Goal: Information Seeking & Learning: Learn about a topic

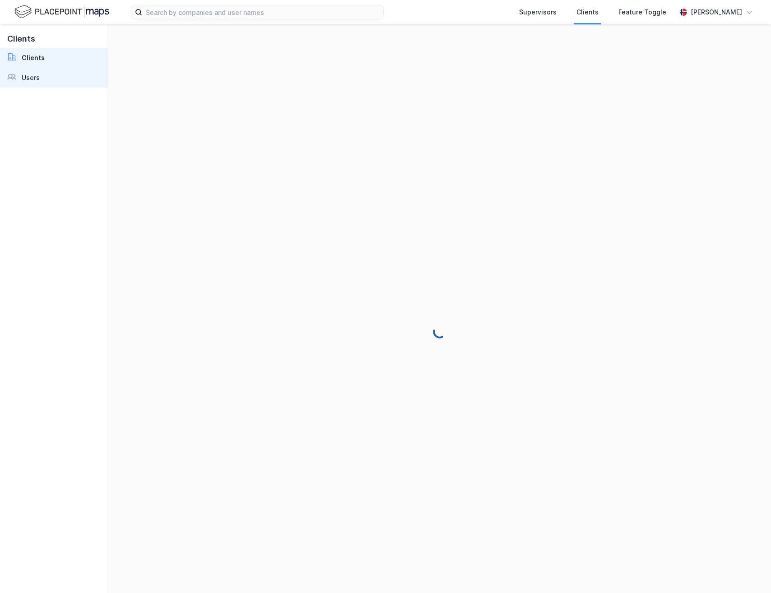
click at [62, 80] on link "Users" at bounding box center [54, 78] width 108 height 20
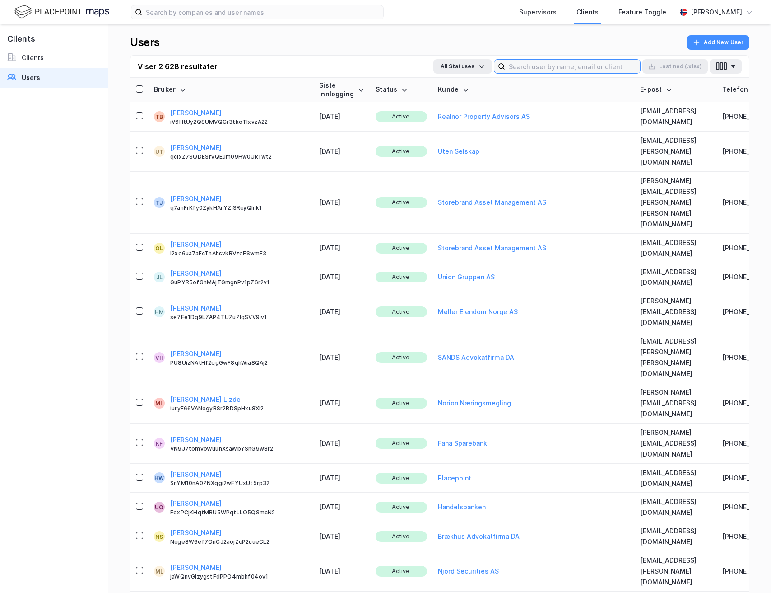
click at [581, 68] on input at bounding box center [572, 67] width 135 height 14
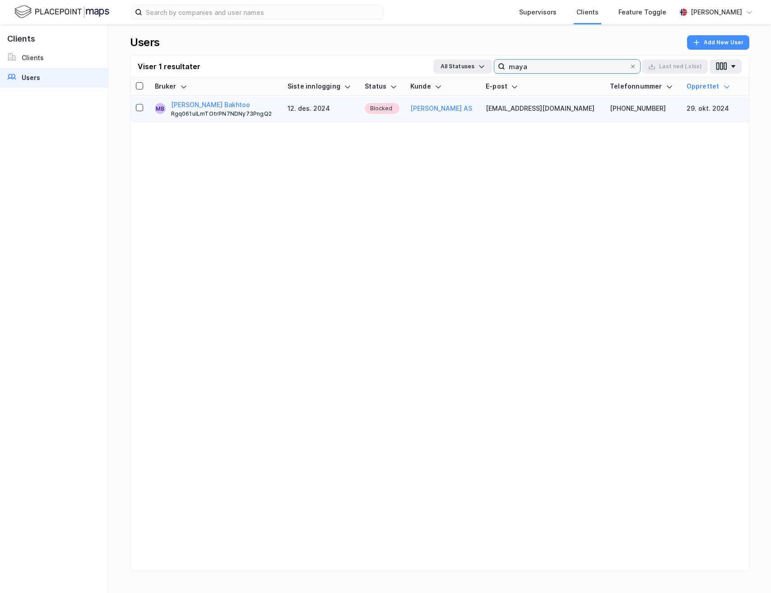
type input "maya"
drag, startPoint x: 256, startPoint y: 97, endPoint x: 232, endPoint y: 74, distance: 33.2
click at [232, 74] on div "Viser 1 resultater All Statuses maya Last ned (.xlsx) Bruker Siste innlogging S…" at bounding box center [440, 313] width 620 height 516
click at [309, 205] on div "Bruker Siste innlogging Status Kunde E-post Telefonnummer Opprettet MB Mari Lil…" at bounding box center [440, 335] width 619 height 515
copy button "Mari Lilleby Bakhtoo"
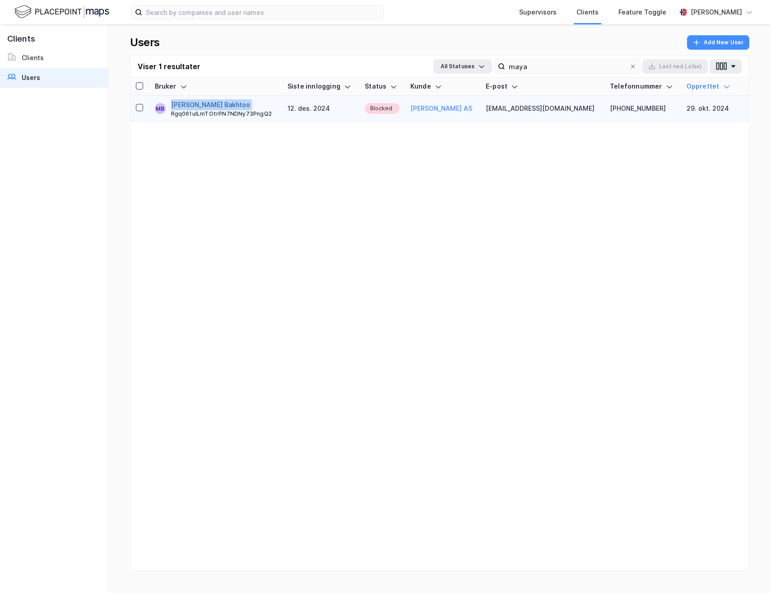
drag, startPoint x: 242, startPoint y: 104, endPoint x: 176, endPoint y: 106, distance: 66.0
click at [176, 106] on div "Mari Lilleby Bakhtoo Rgq061uILmTOtrPN7NDNy73PngQ2" at bounding box center [224, 108] width 106 height 18
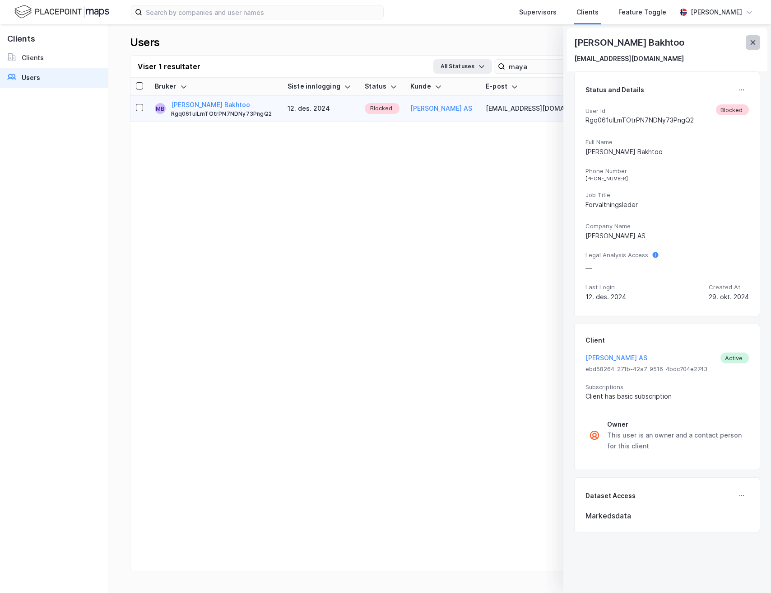
click at [755, 41] on icon at bounding box center [753, 42] width 7 height 7
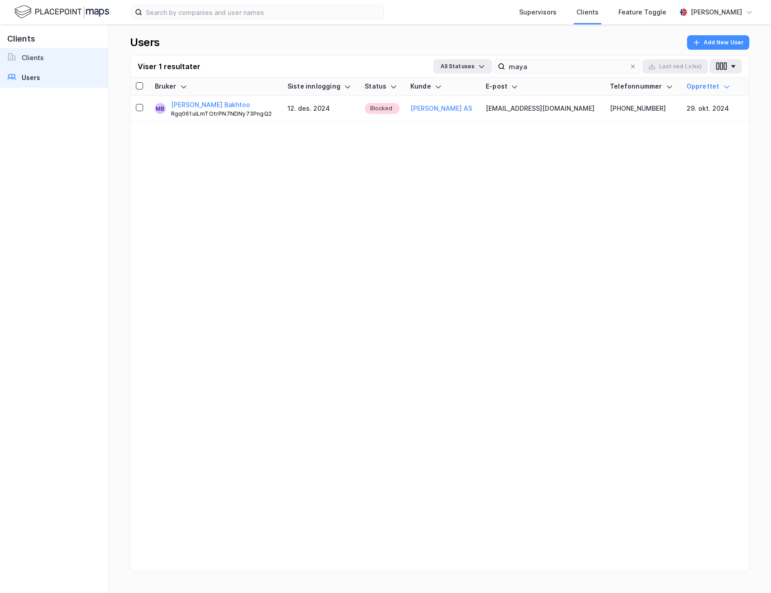
click at [48, 58] on link "Clients" at bounding box center [54, 58] width 108 height 20
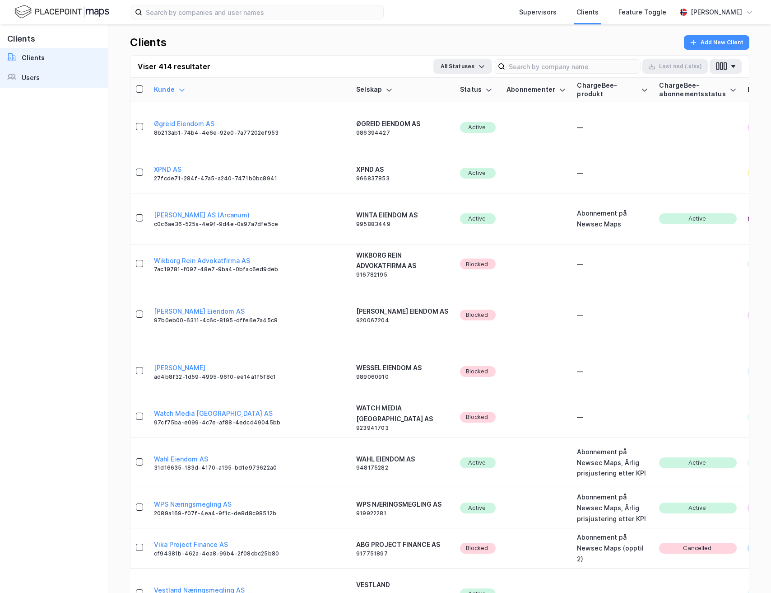
click at [45, 70] on link "Users" at bounding box center [54, 78] width 108 height 20
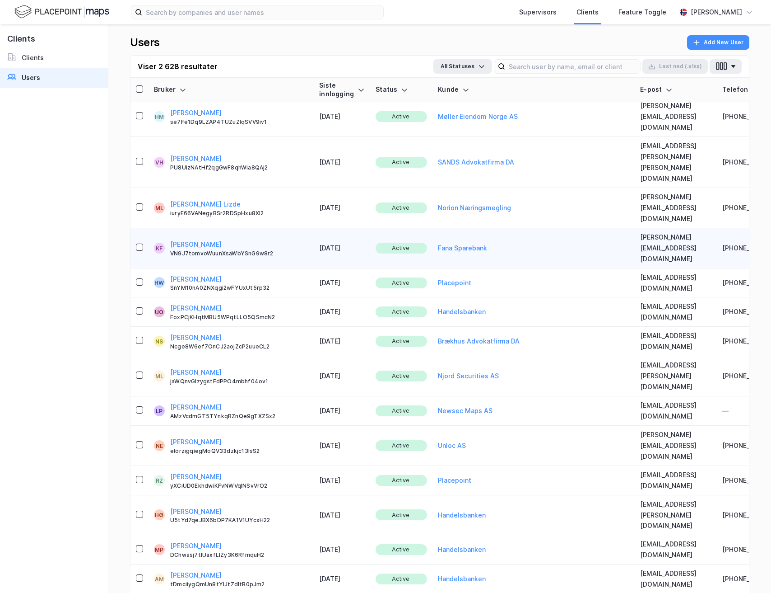
scroll to position [214, 0]
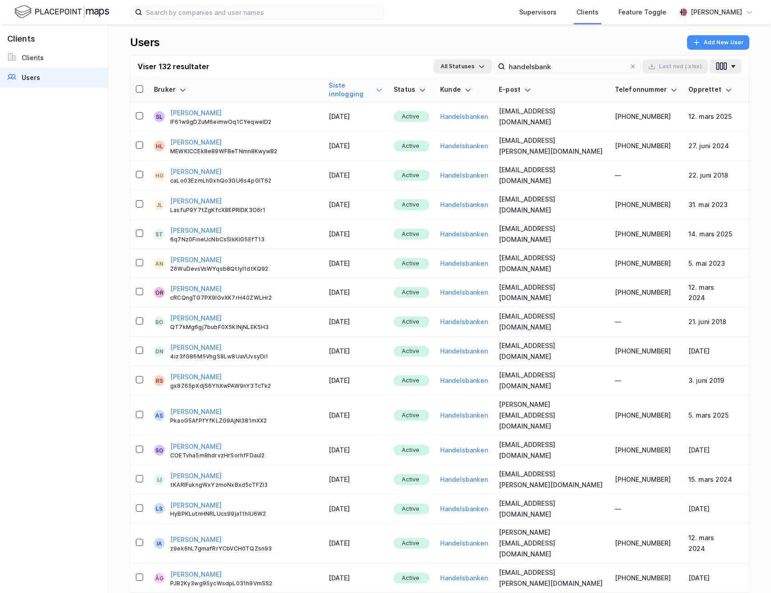
click at [341, 86] on div "Siste innlogging" at bounding box center [356, 89] width 54 height 17
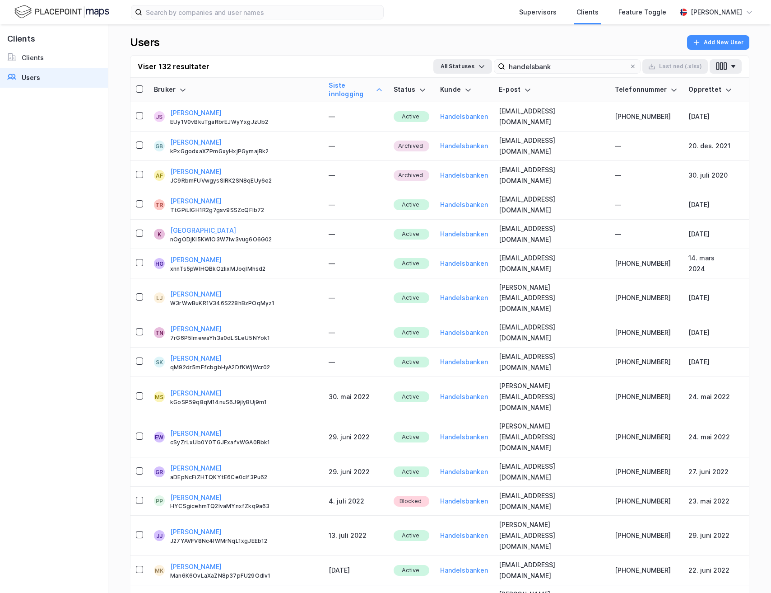
click at [377, 88] on icon at bounding box center [379, 89] width 5 height 3
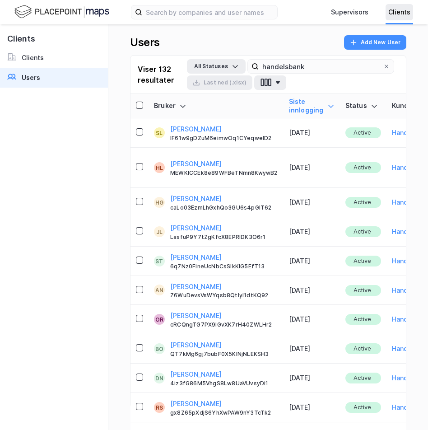
click at [391, 15] on div "Clients" at bounding box center [399, 12] width 22 height 11
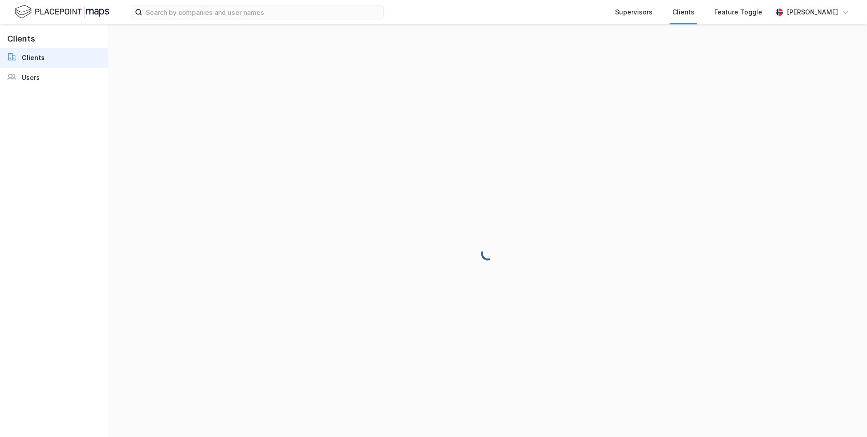
click at [771, 23] on div "Supervisors Clients Feature Toggle Andreas Vestadmin" at bounding box center [433, 12] width 867 height 24
click at [771, 9] on div "[PERSON_NAME]" at bounding box center [812, 12] width 51 height 11
click at [771, 58] on div "Logg ut" at bounding box center [767, 55] width 24 height 11
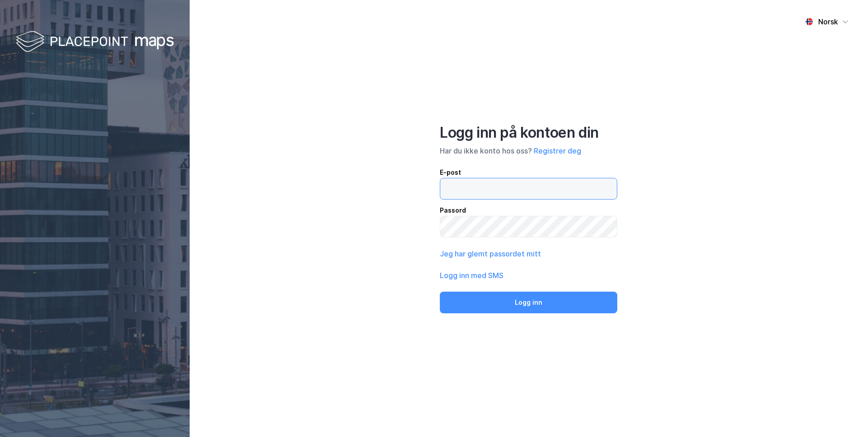
click at [495, 179] on input "email" at bounding box center [528, 188] width 177 height 21
click at [529, 182] on input "email" at bounding box center [528, 188] width 177 height 21
type input "[PERSON_NAME][EMAIL_ADDRESS][DOMAIN_NAME]"
click at [477, 313] on div "Norsk Logg inn på kontoen din Har du ikke konto hos oss? Registrer deg E-post […" at bounding box center [529, 218] width 678 height 437
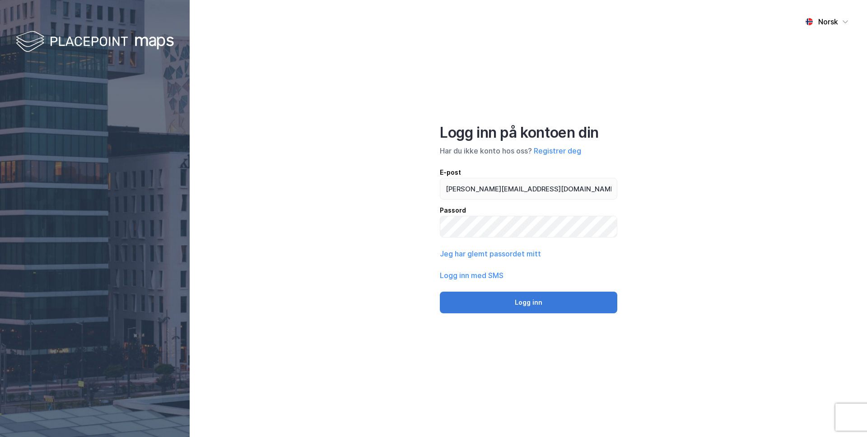
click at [480, 308] on button "Logg inn" at bounding box center [529, 303] width 178 height 22
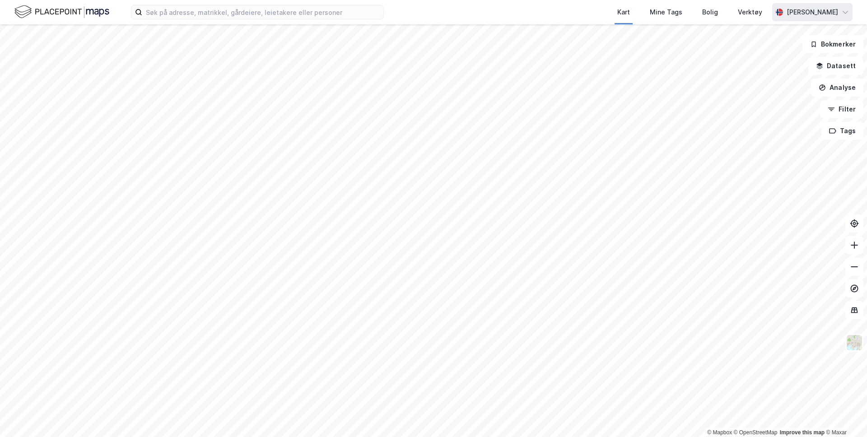
click at [811, 6] on div "[PERSON_NAME]" at bounding box center [812, 12] width 80 height 18
click at [765, 54] on div "Åpne Supervisor portalen" at bounding box center [795, 55] width 80 height 11
click at [842, 61] on button "Datasett" at bounding box center [836, 66] width 55 height 18
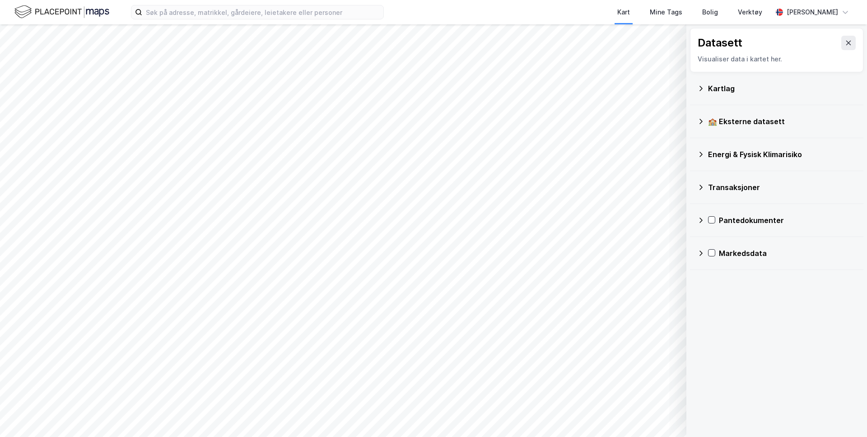
click at [729, 223] on div "Pantedokumenter" at bounding box center [787, 220] width 137 height 11
click at [716, 237] on div "Pant over 100 mNOK" at bounding box center [782, 242] width 147 height 22
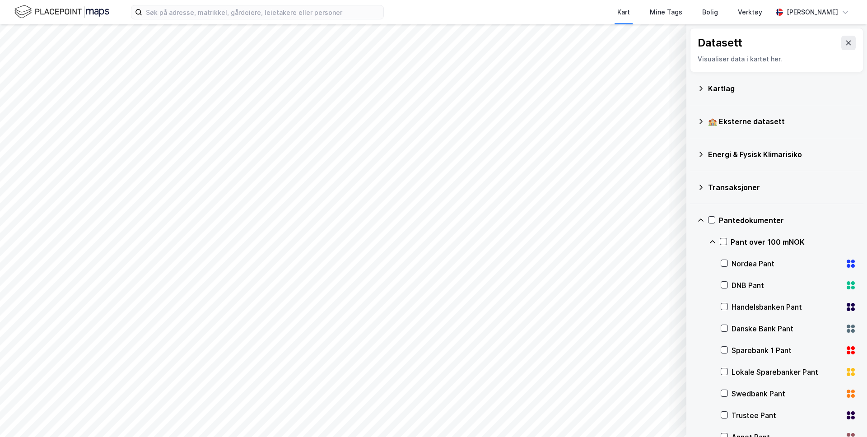
scroll to position [38, 0]
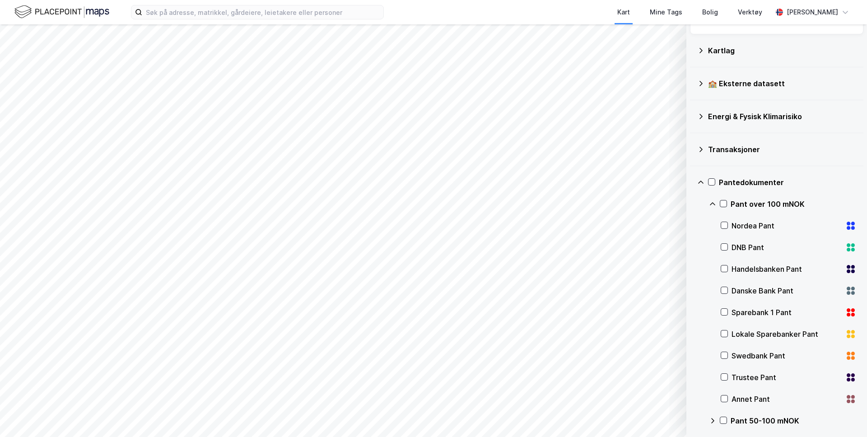
click at [755, 221] on div "Nordea Pant" at bounding box center [787, 225] width 110 height 11
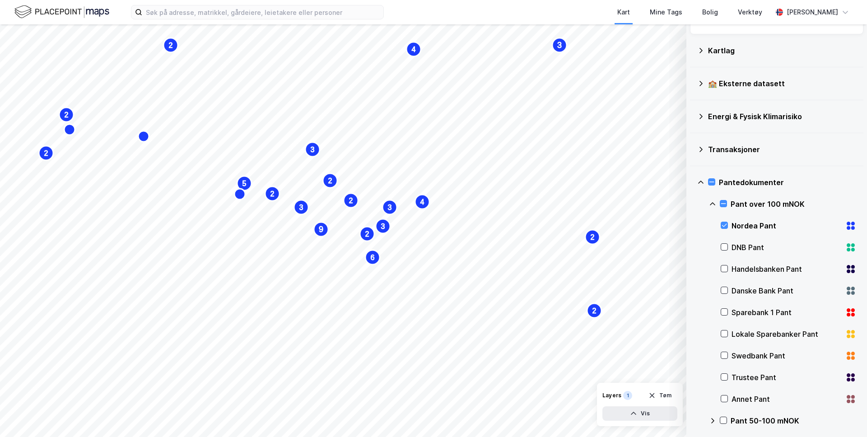
click at [751, 270] on div "Handelsbanken Pant" at bounding box center [787, 269] width 110 height 11
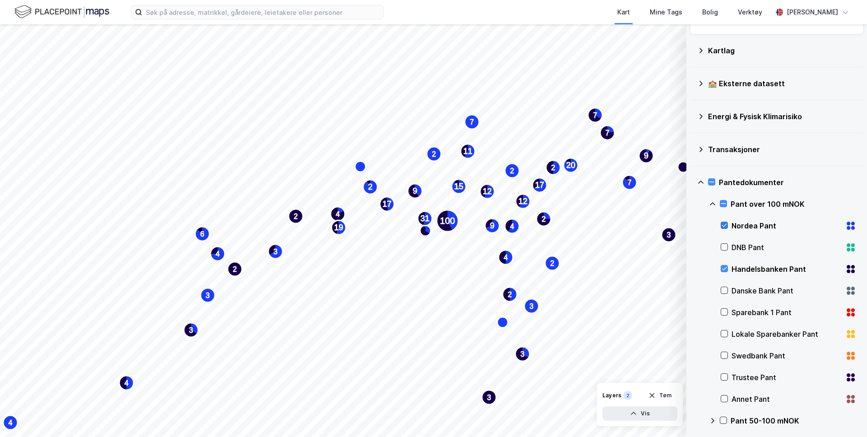
click at [727, 223] on icon at bounding box center [724, 225] width 6 height 6
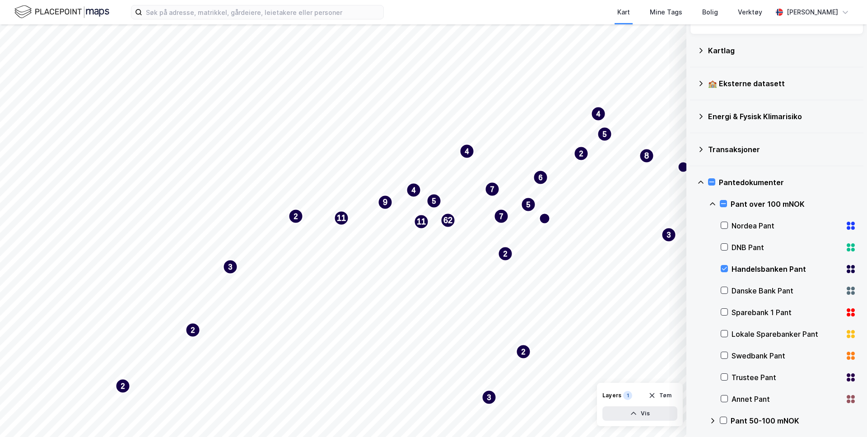
click at [722, 199] on div "Pant over 100 mNOK" at bounding box center [782, 204] width 147 height 22
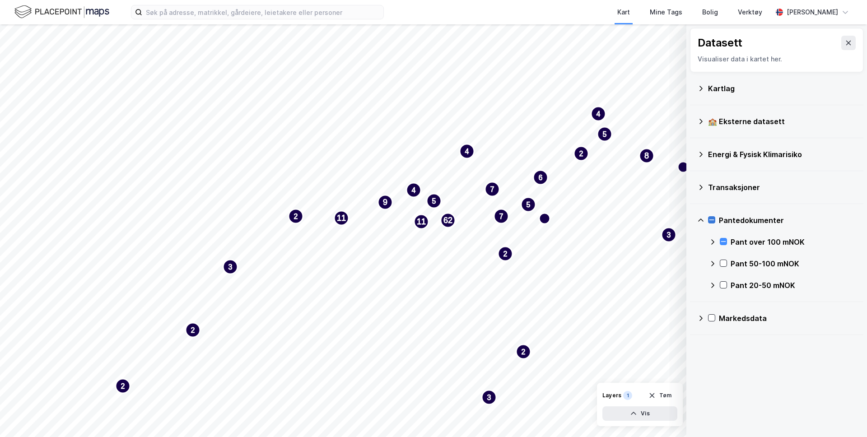
click at [714, 220] on icon at bounding box center [712, 220] width 6 height 6
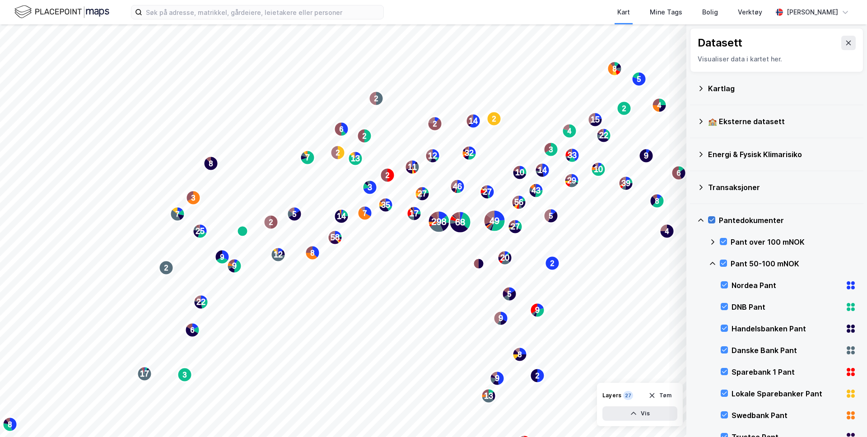
click at [710, 216] on div at bounding box center [711, 219] width 7 height 7
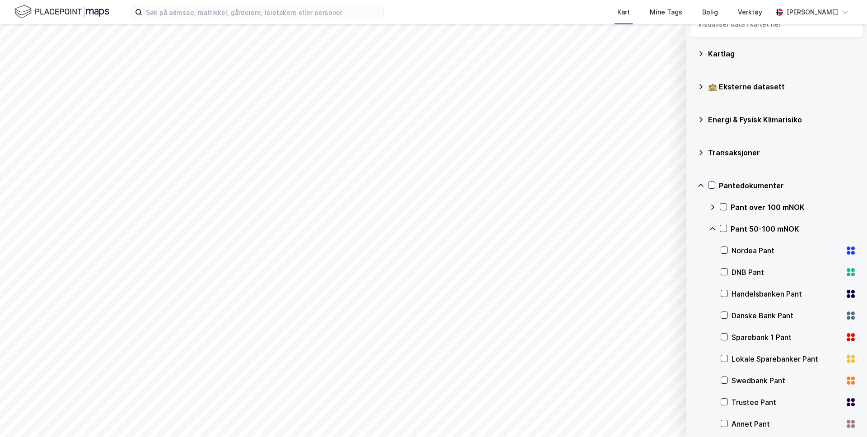
scroll to position [56, 0]
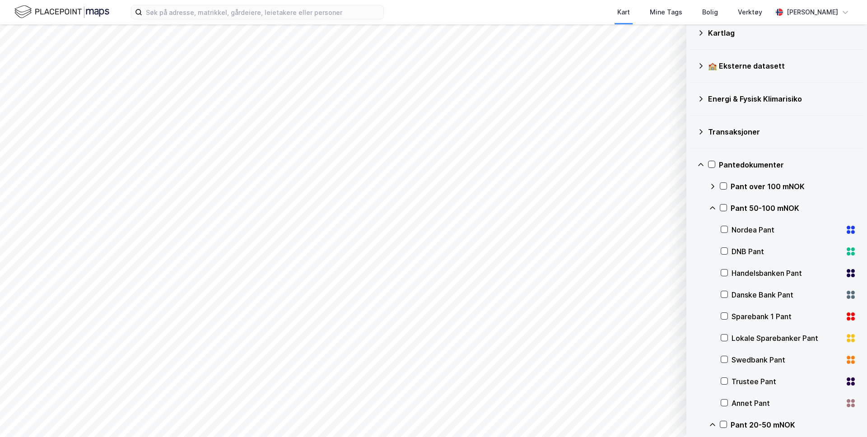
click at [702, 167] on icon at bounding box center [700, 164] width 7 height 7
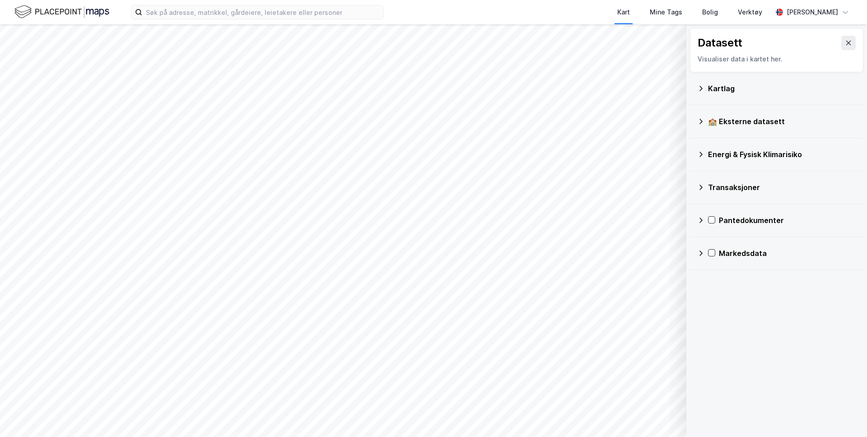
scroll to position [0, 0]
click at [701, 221] on icon at bounding box center [700, 220] width 7 height 7
click at [701, 218] on icon at bounding box center [700, 220] width 7 height 7
click at [842, 43] on button at bounding box center [849, 43] width 14 height 14
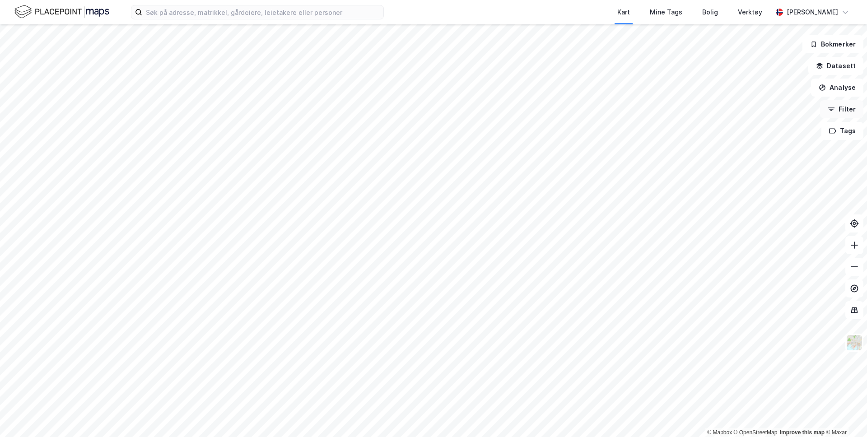
click at [842, 113] on button "Filter" at bounding box center [841, 109] width 43 height 18
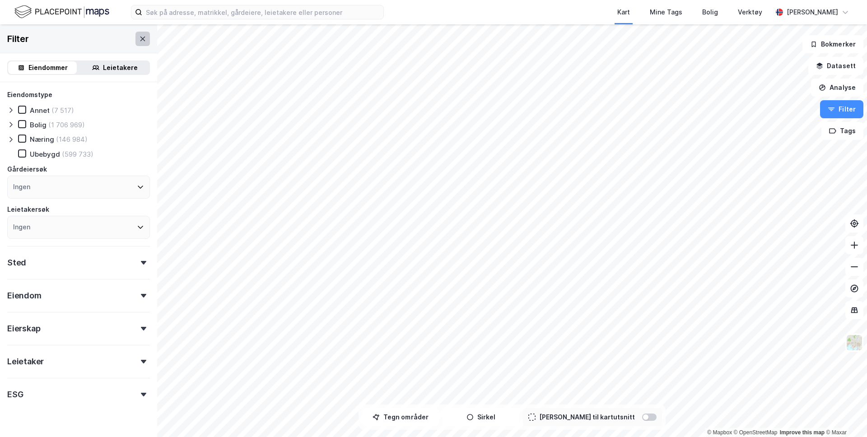
click at [145, 40] on icon at bounding box center [142, 38] width 7 height 7
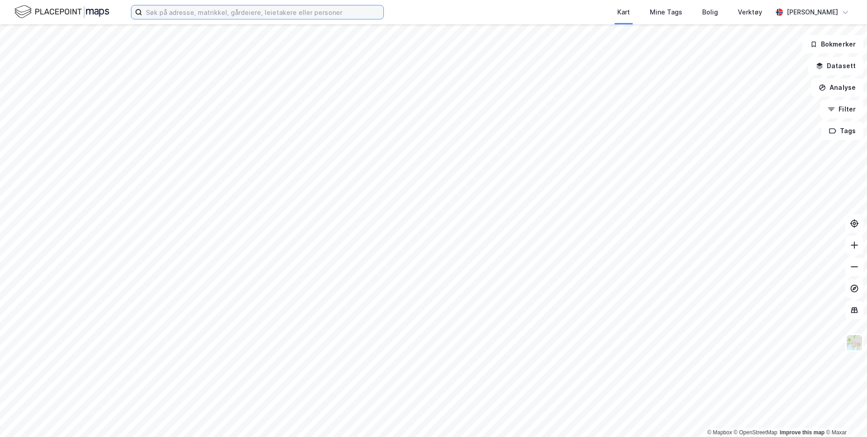
click at [195, 14] on input at bounding box center [262, 12] width 241 height 14
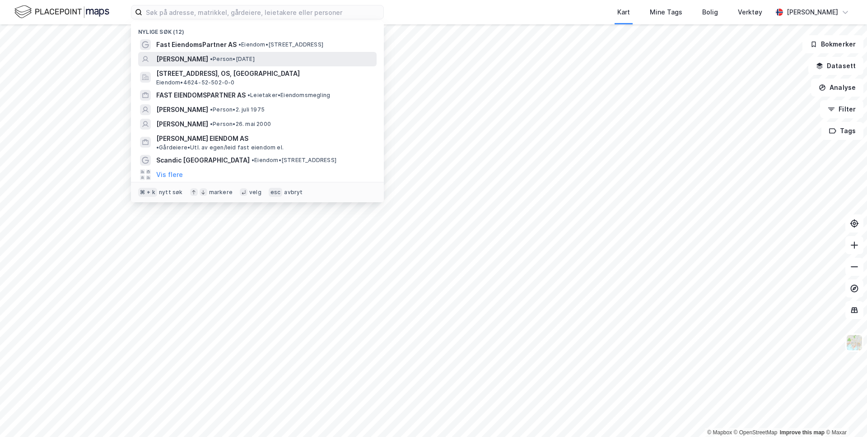
click at [208, 56] on span "[PERSON_NAME]" at bounding box center [182, 59] width 52 height 11
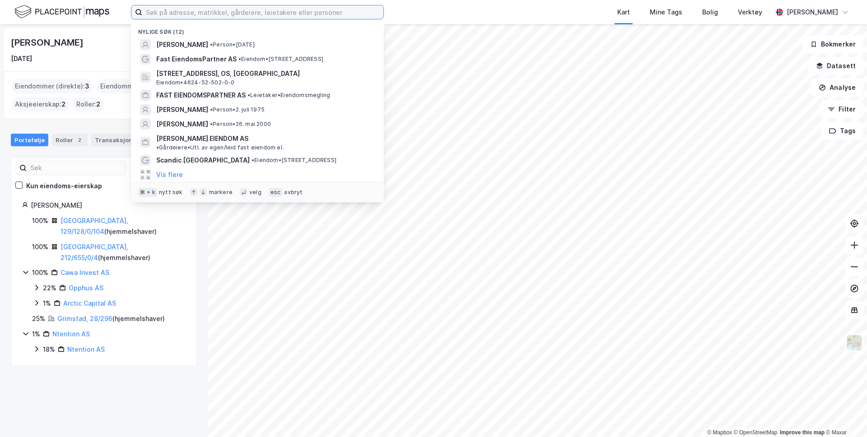
click at [200, 11] on input at bounding box center [262, 12] width 241 height 14
type input "f"
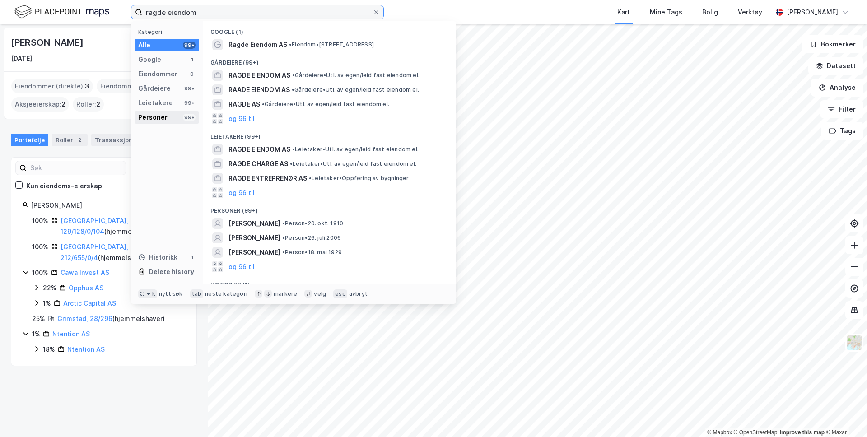
type input "ragde eiendom"
click at [173, 122] on div "Personer 99+" at bounding box center [167, 117] width 65 height 13
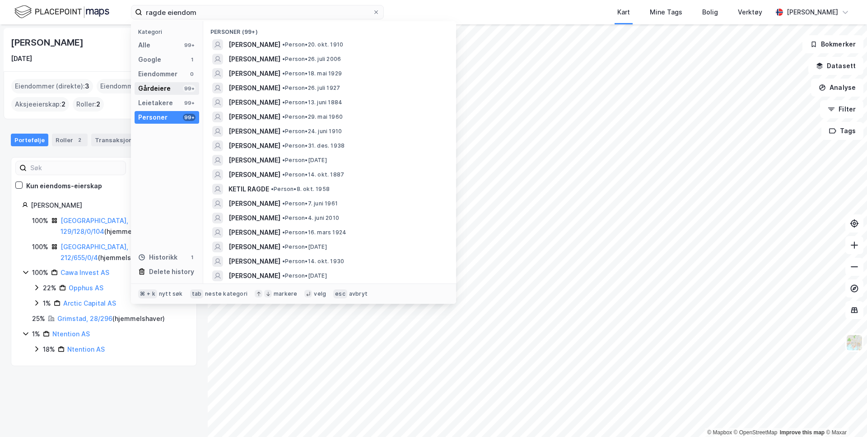
click at [173, 86] on div "Gårdeiere 99+" at bounding box center [167, 88] width 65 height 13
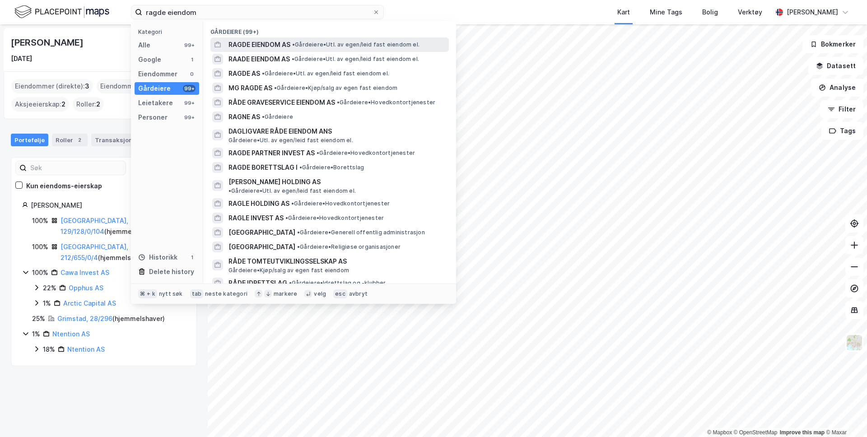
click at [259, 42] on span "RAGDE EIENDOM AS" at bounding box center [260, 44] width 62 height 11
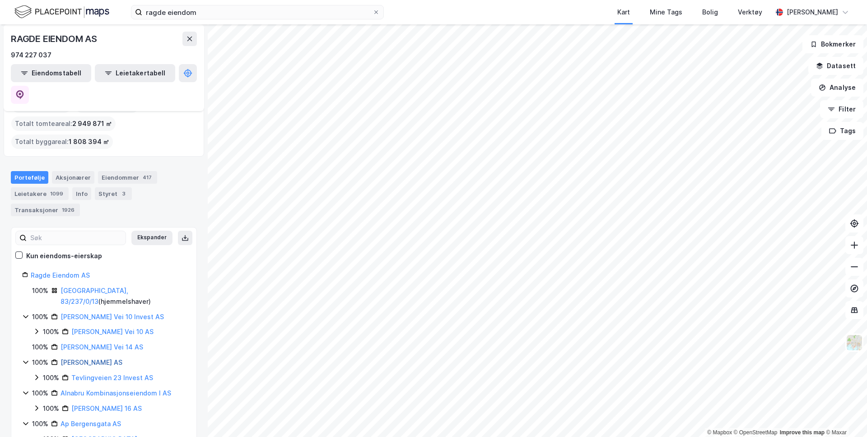
scroll to position [34, 0]
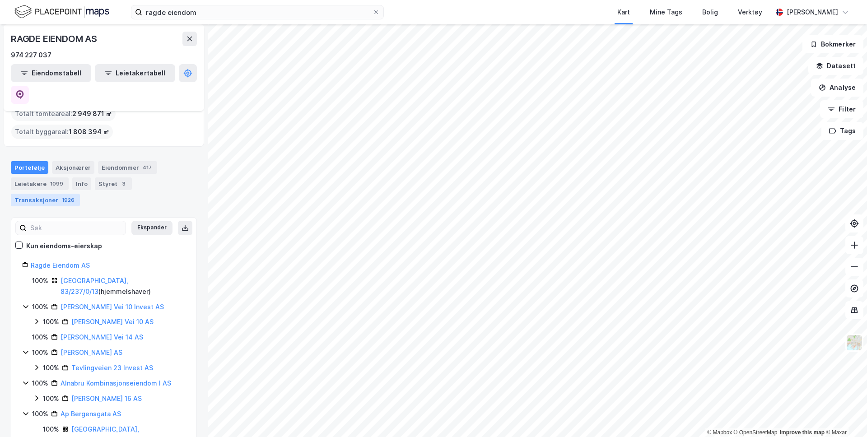
click at [80, 194] on div "Transaksjoner 1926" at bounding box center [45, 200] width 69 height 13
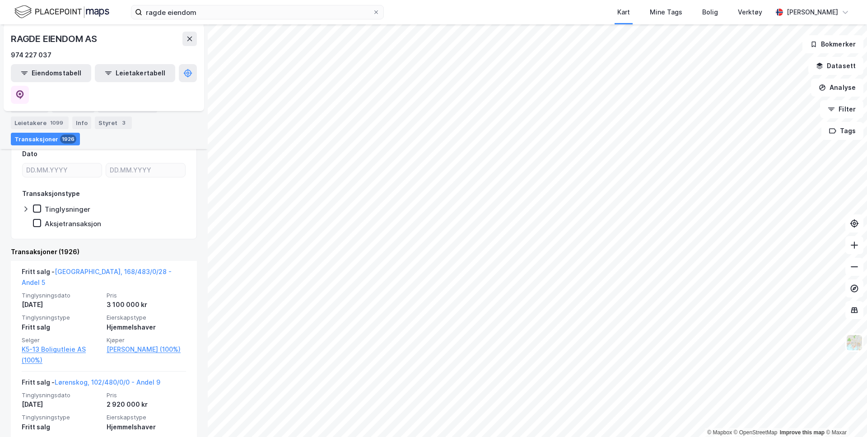
scroll to position [147, 0]
click at [37, 221] on icon at bounding box center [37, 224] width 6 height 6
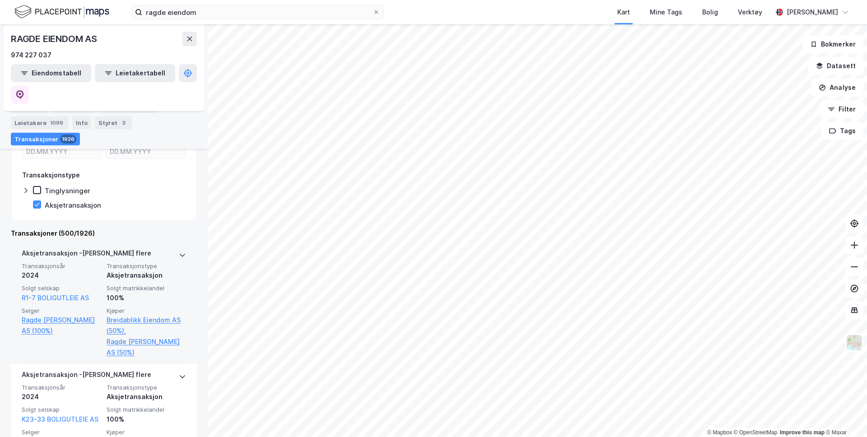
scroll to position [126, 0]
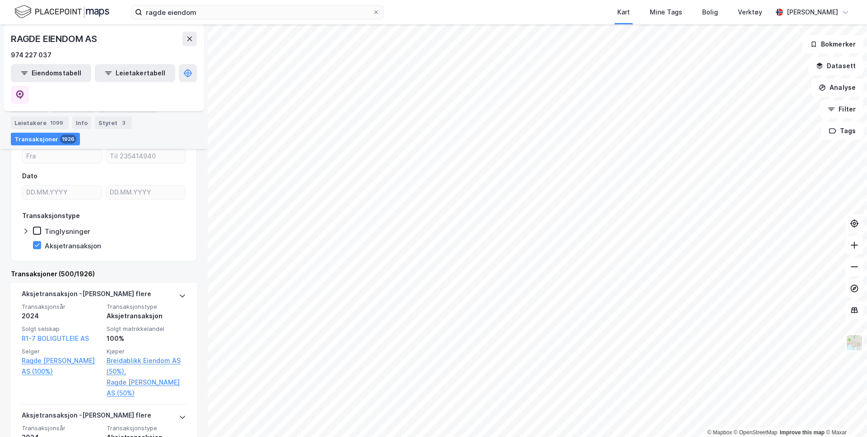
click at [27, 229] on icon at bounding box center [25, 231] width 3 height 5
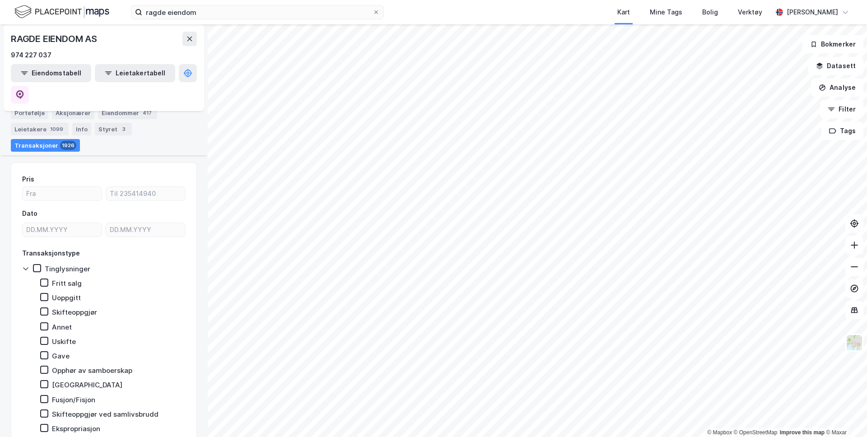
scroll to position [80, 0]
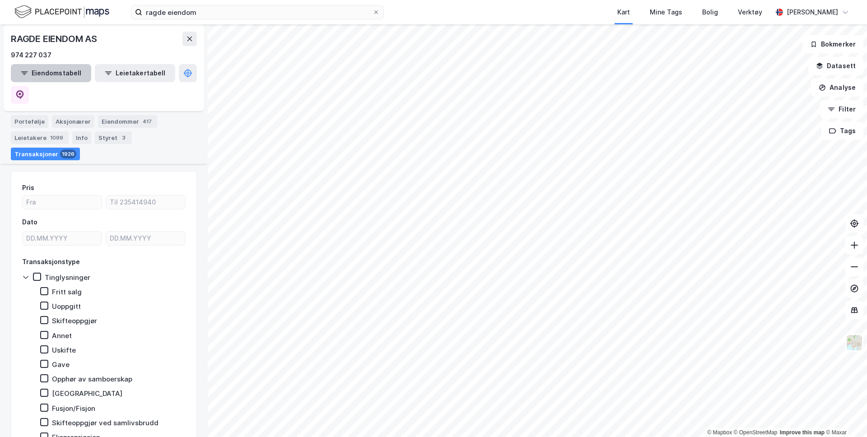
click at [50, 75] on button "Eiendomstabell" at bounding box center [51, 73] width 80 height 18
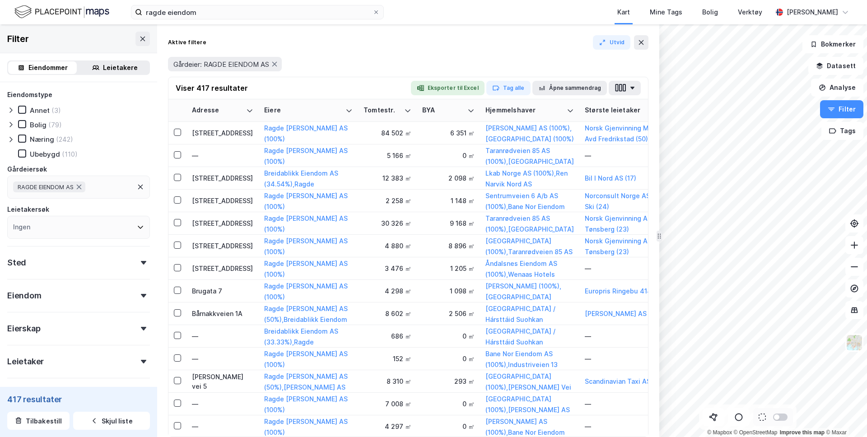
click at [14, 137] on icon at bounding box center [10, 139] width 7 height 7
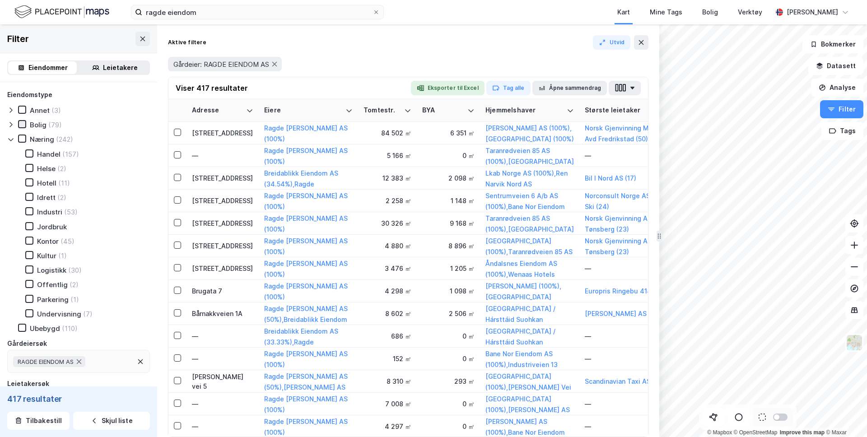
click at [22, 125] on icon at bounding box center [22, 123] width 5 height 3
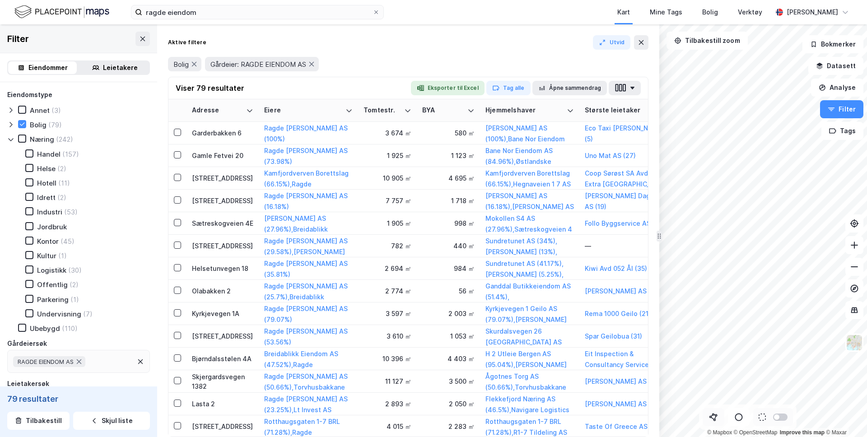
click at [712, 411] on button at bounding box center [714, 417] width 22 height 18
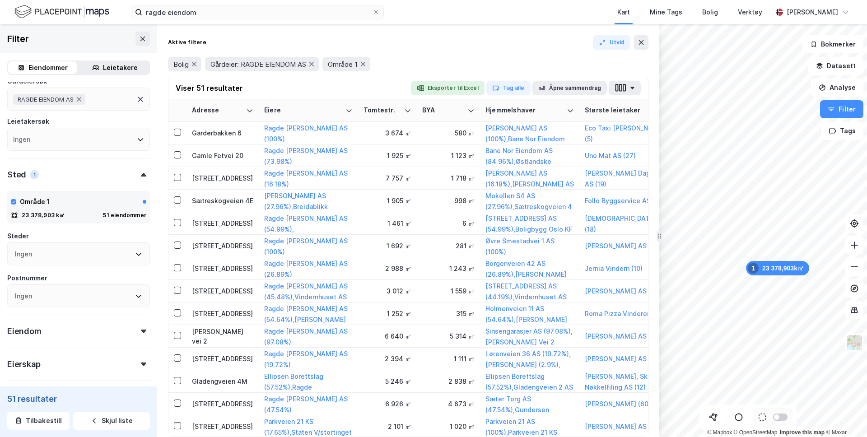
scroll to position [368, 0]
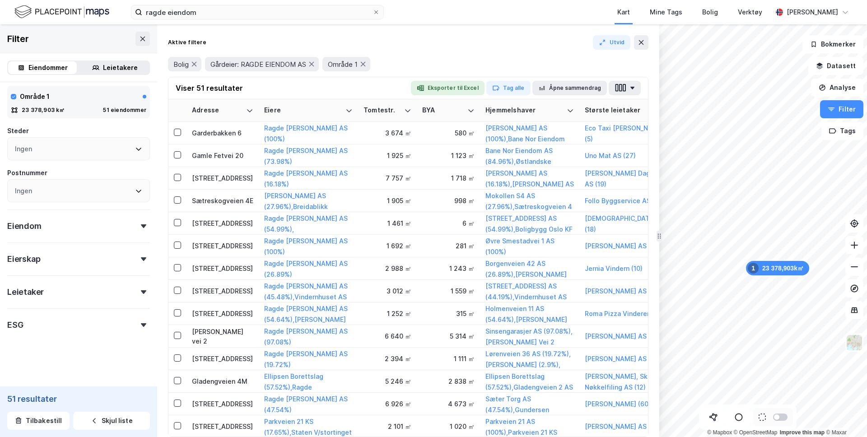
click at [47, 233] on div "Eiendom" at bounding box center [78, 223] width 143 height 26
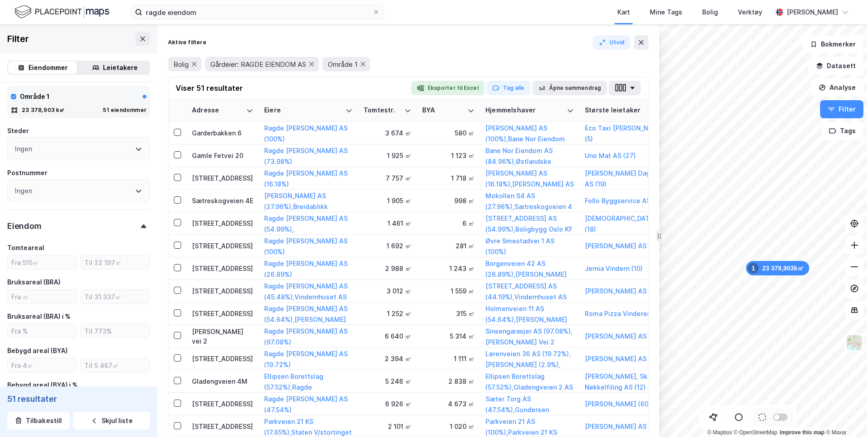
scroll to position [388, 0]
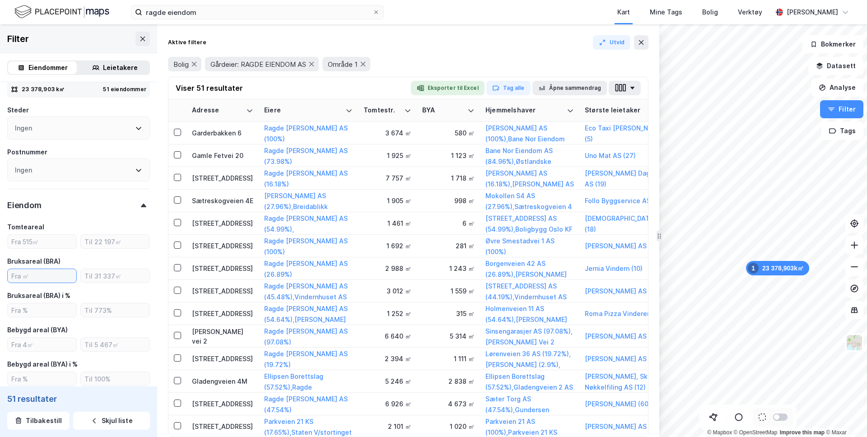
click at [50, 271] on input "number" at bounding box center [42, 276] width 69 height 14
type input "500"
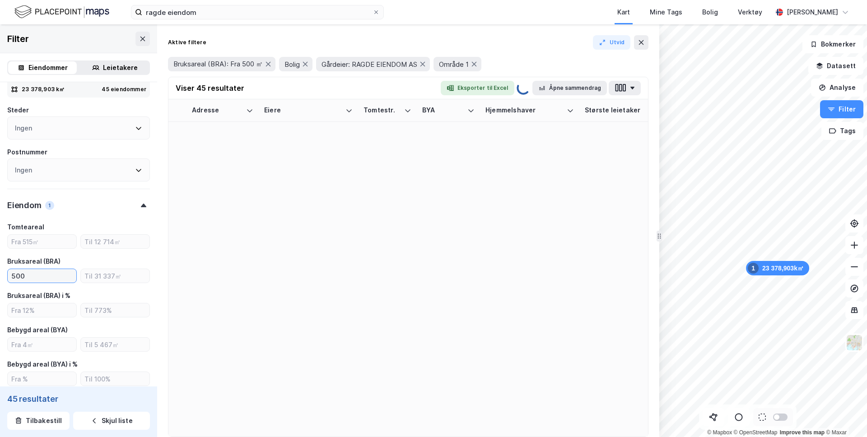
type input "Inkluder (45)"
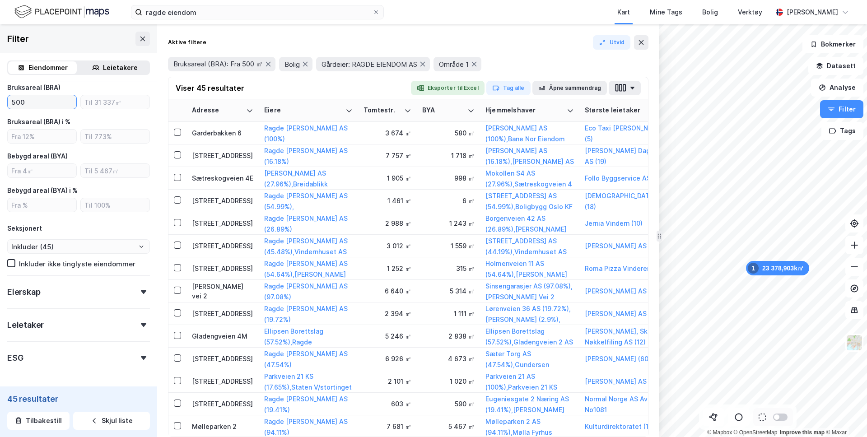
scroll to position [595, 0]
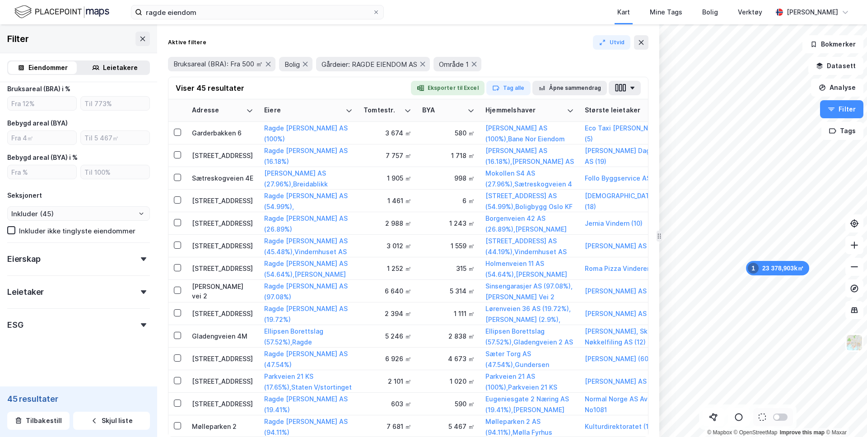
type input "500"
click at [57, 257] on div "Eierskap" at bounding box center [78, 256] width 143 height 26
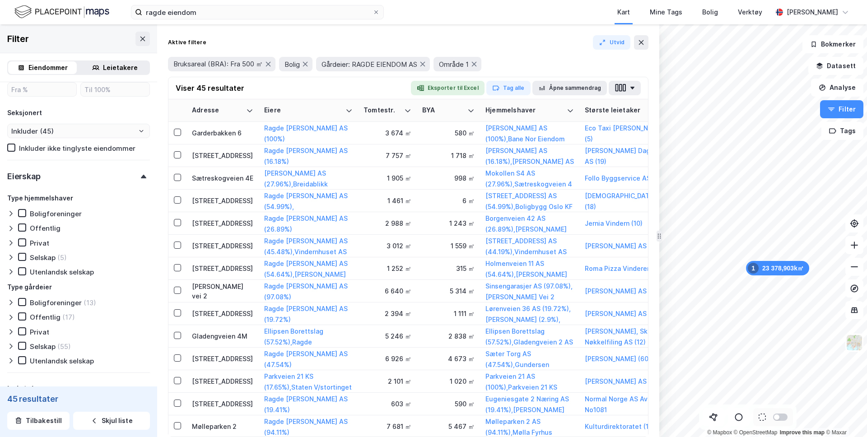
scroll to position [687, 0]
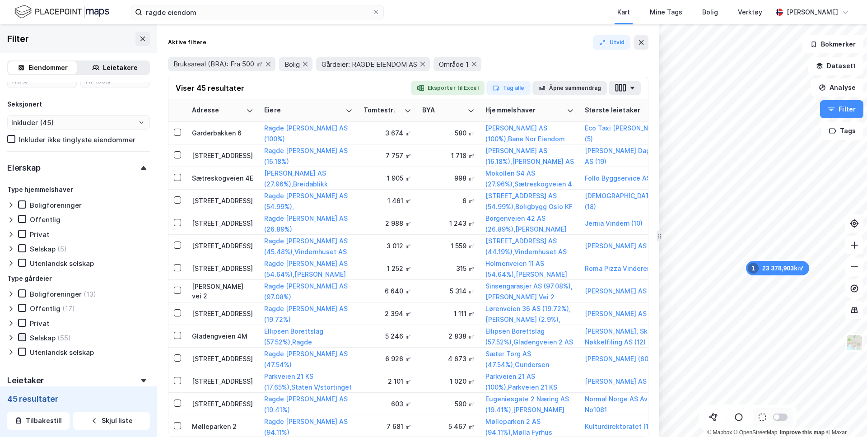
click at [22, 337] on icon at bounding box center [22, 337] width 6 height 6
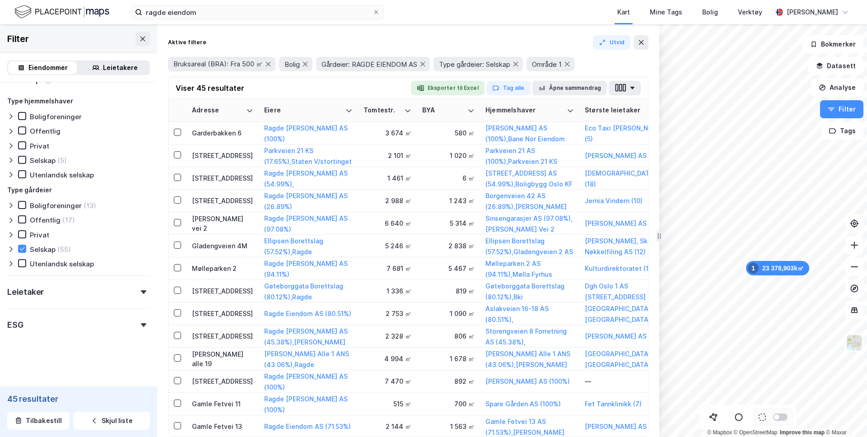
click at [60, 311] on div "ESG" at bounding box center [78, 322] width 143 height 26
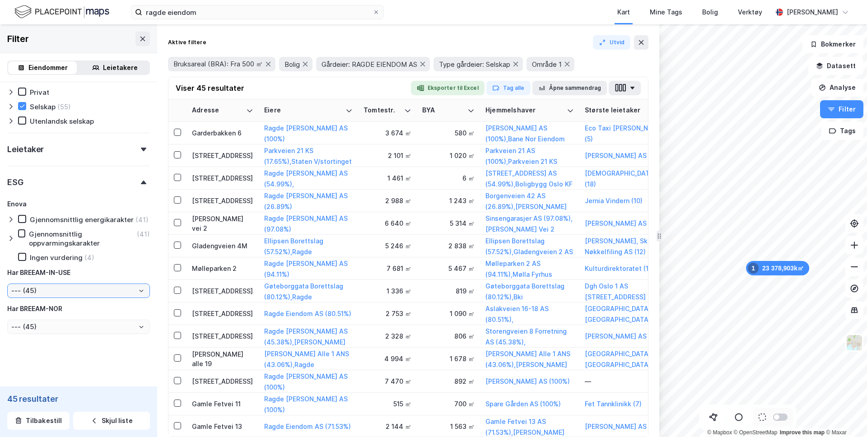
click at [93, 293] on input "--- (45)" at bounding box center [79, 291] width 142 height 14
click at [12, 219] on icon at bounding box center [10, 219] width 7 height 7
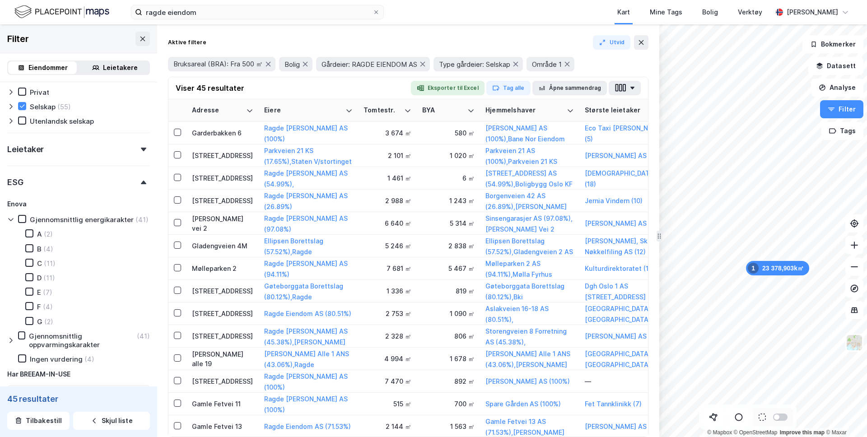
click at [24, 317] on div "G (2)" at bounding box center [33, 321] width 39 height 9
click at [28, 300] on div "A (2) B (4) C (11) D (11) E (7) F (4) G (2)" at bounding box center [82, 277] width 136 height 96
type input "Inkluder (2)"
type input "--- (2)"
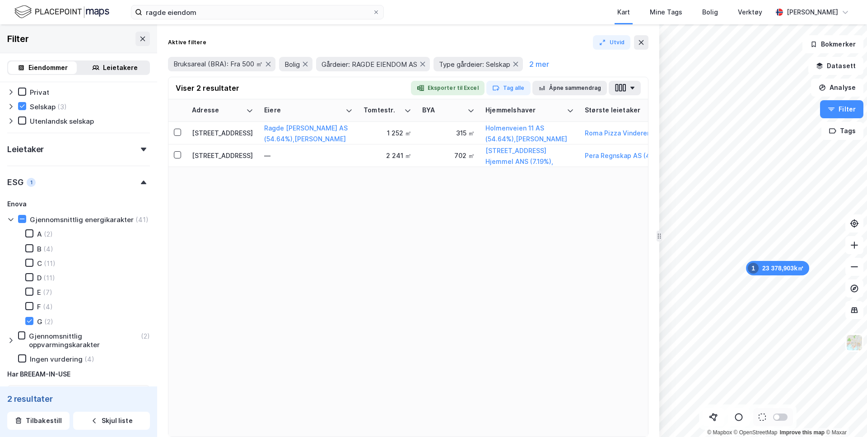
click at [26, 287] on div "A (2) B (4) C (11) D (11) E (7) F (4) G (2)" at bounding box center [82, 277] width 136 height 96
click at [28, 290] on icon at bounding box center [29, 292] width 6 height 6
click at [29, 305] on icon at bounding box center [29, 306] width 6 height 6
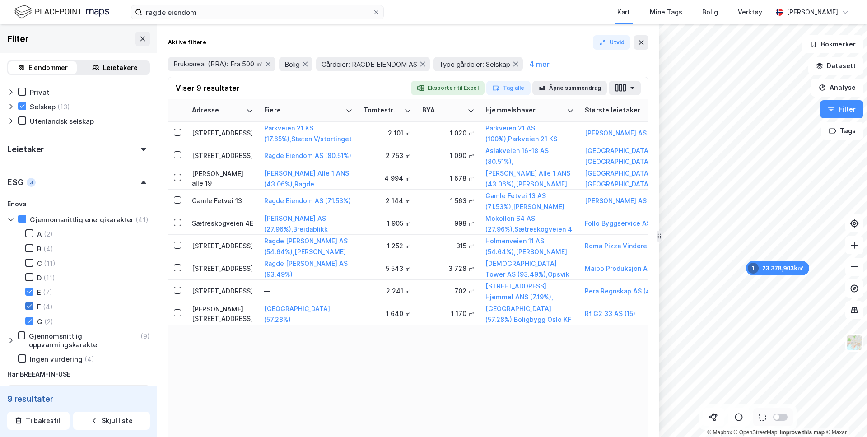
type input "Inkluder (9)"
type input "--- (9)"
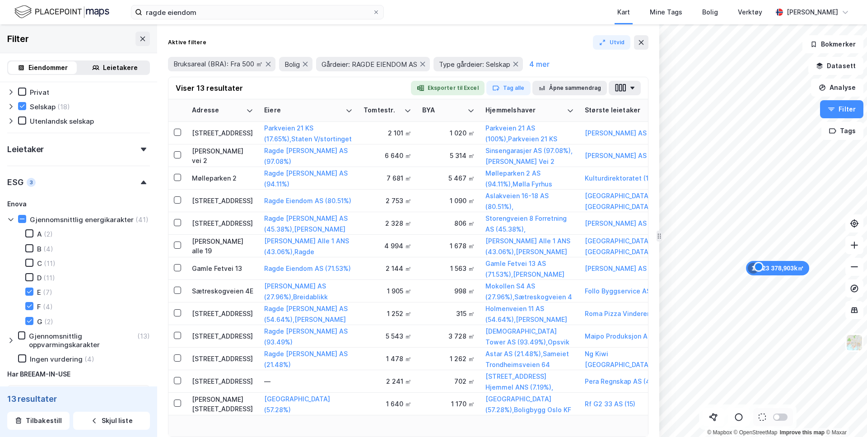
type input "Inkluder (13)"
type input "--- (13)"
click at [514, 87] on button "Tag alle" at bounding box center [508, 88] width 44 height 14
type input "Spennende"
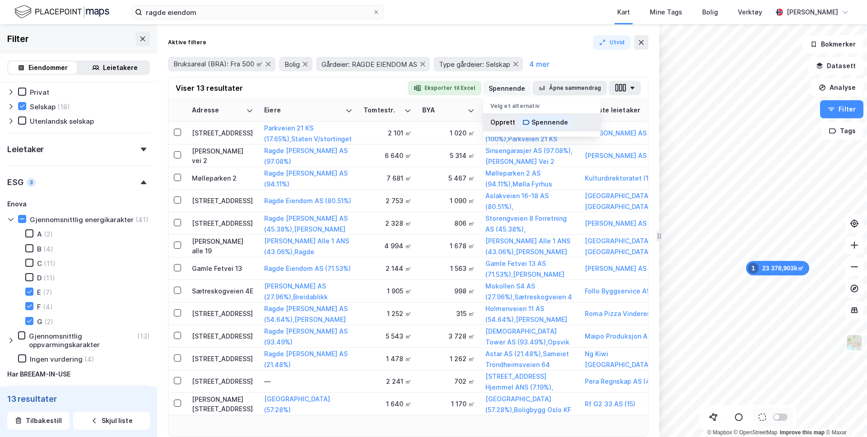
click at [538, 124] on div "Spennende" at bounding box center [550, 122] width 37 height 11
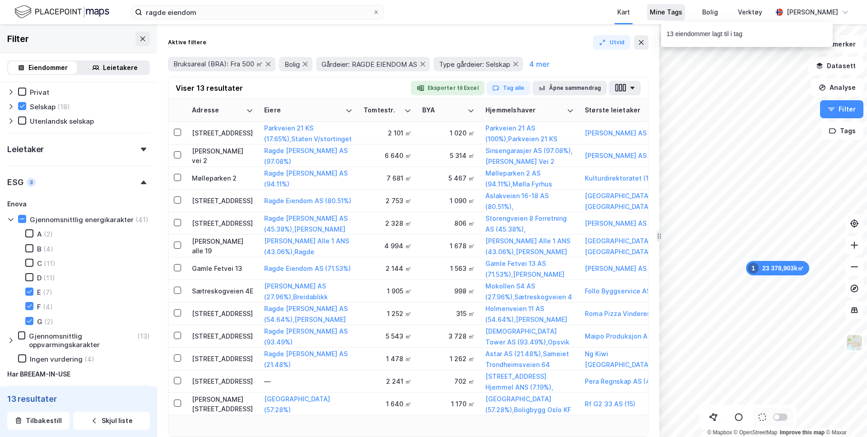
click at [659, 14] on div "Mine Tags" at bounding box center [666, 12] width 33 height 11
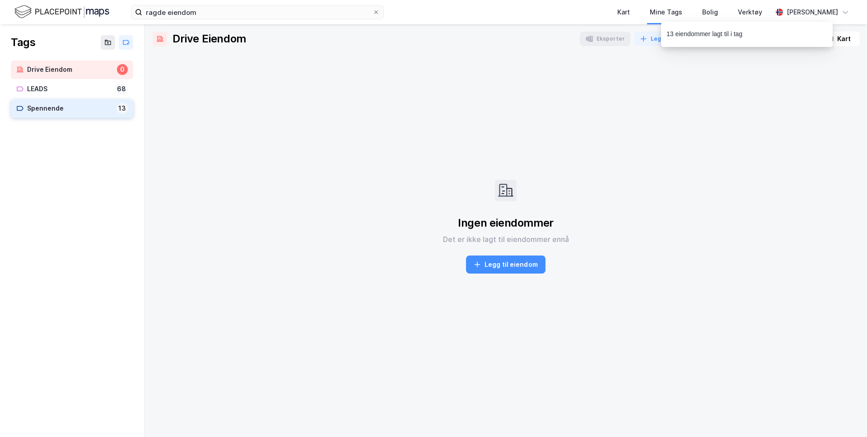
click at [83, 112] on div "Spennende" at bounding box center [70, 108] width 86 height 11
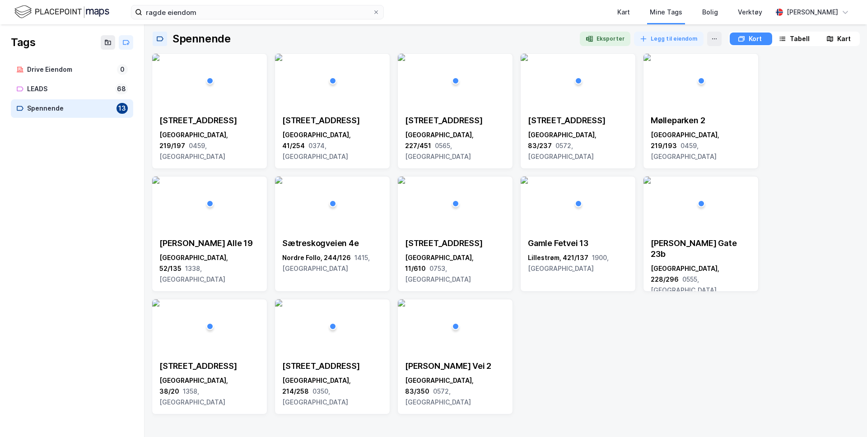
click at [796, 37] on div "Tabell" at bounding box center [800, 38] width 20 height 11
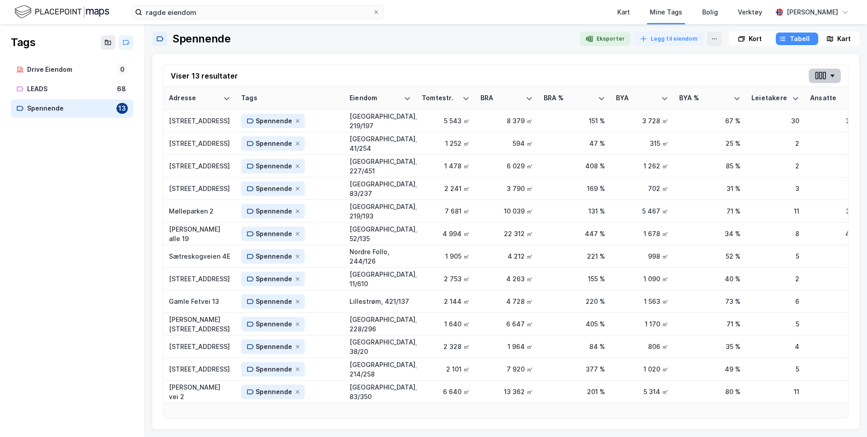
click at [836, 74] on button "button" at bounding box center [825, 76] width 32 height 14
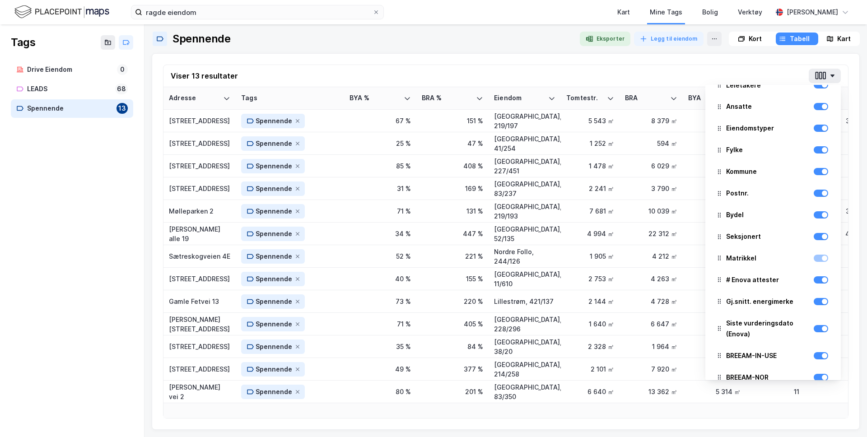
scroll to position [269, 0]
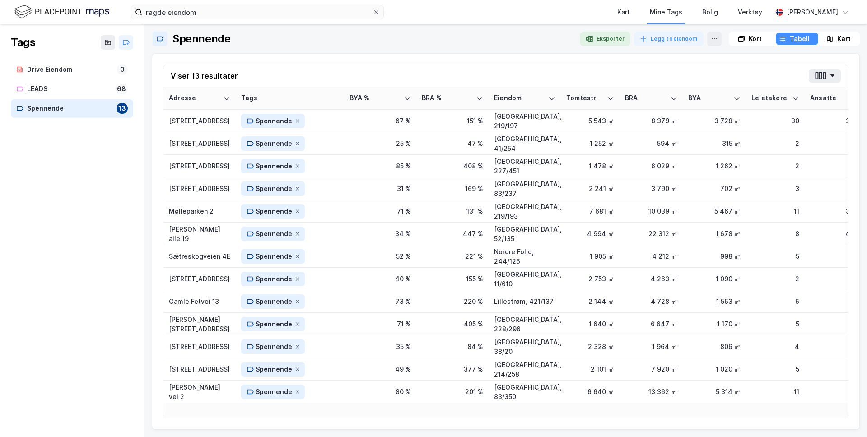
click at [466, 57] on div "Viser 13 resultater Adresse Tags BYA % BRA % Eiendom Tomtestr. BRA BYA Leietake…" at bounding box center [506, 241] width 708 height 377
click at [588, 42] on button "Eksporter" at bounding box center [605, 39] width 51 height 14
click at [93, 14] on img at bounding box center [61, 12] width 95 height 16
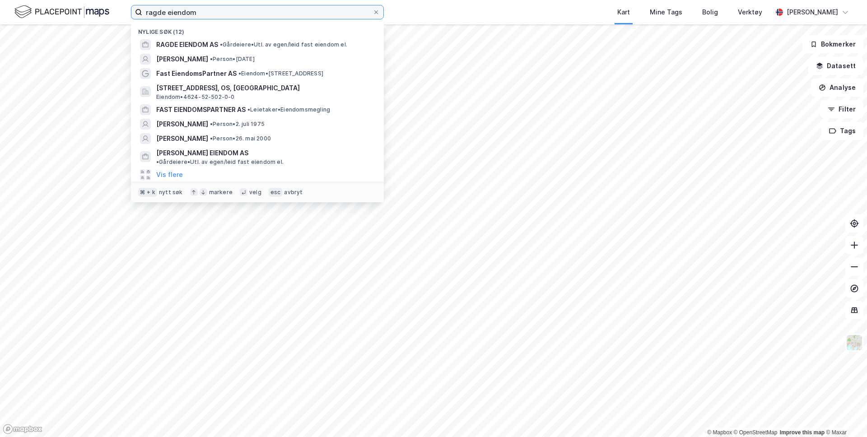
click at [215, 9] on input "ragde eiendom" at bounding box center [257, 12] width 230 height 14
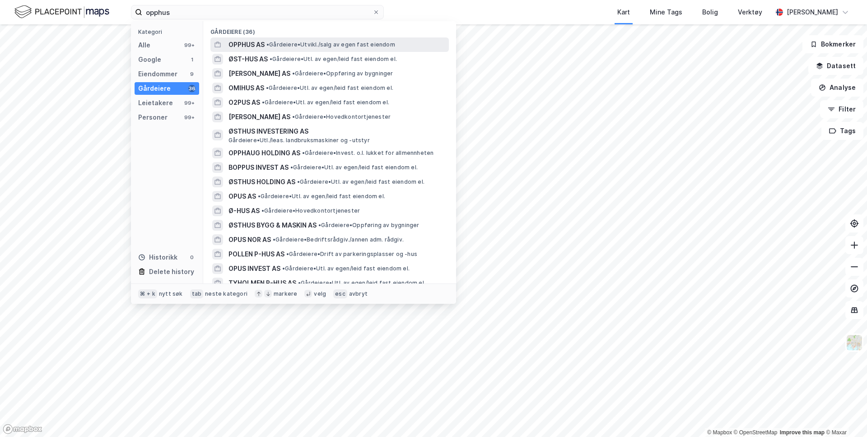
click at [262, 45] on span "OPPHUS AS" at bounding box center [247, 44] width 36 height 11
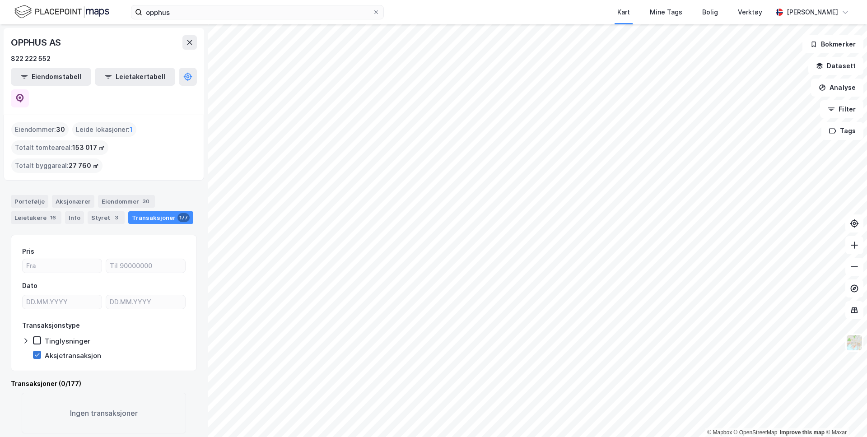
click at [35, 352] on icon at bounding box center [37, 355] width 6 height 6
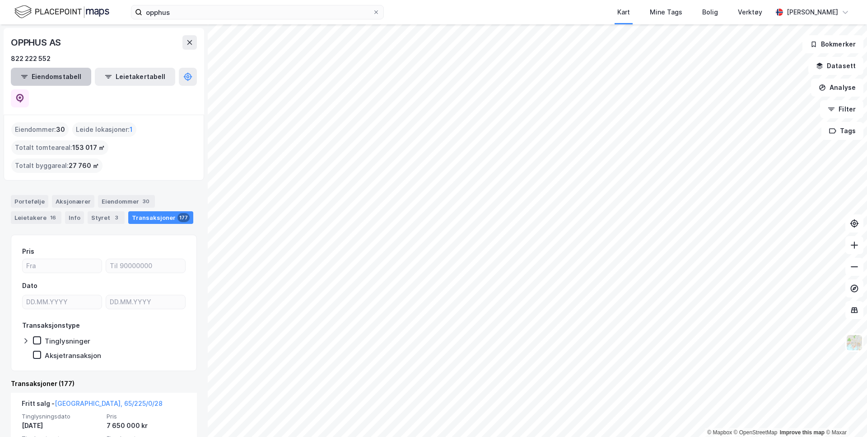
click at [55, 79] on button "Eiendomstabell" at bounding box center [51, 77] width 80 height 18
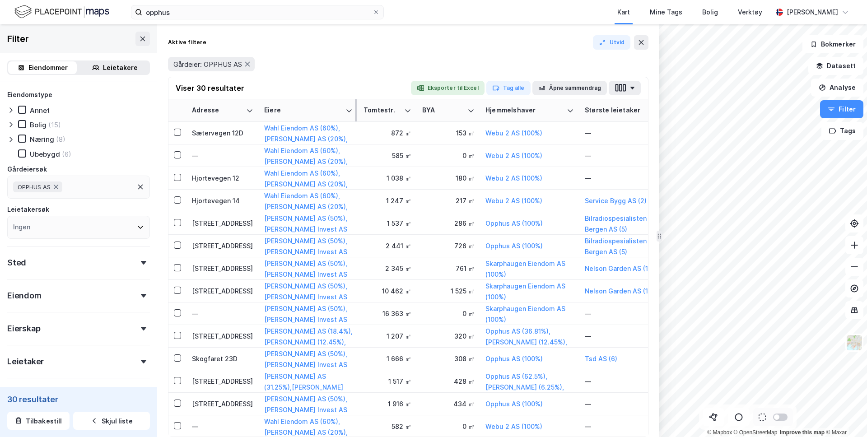
click at [355, 107] on th "Eiere" at bounding box center [308, 110] width 99 height 23
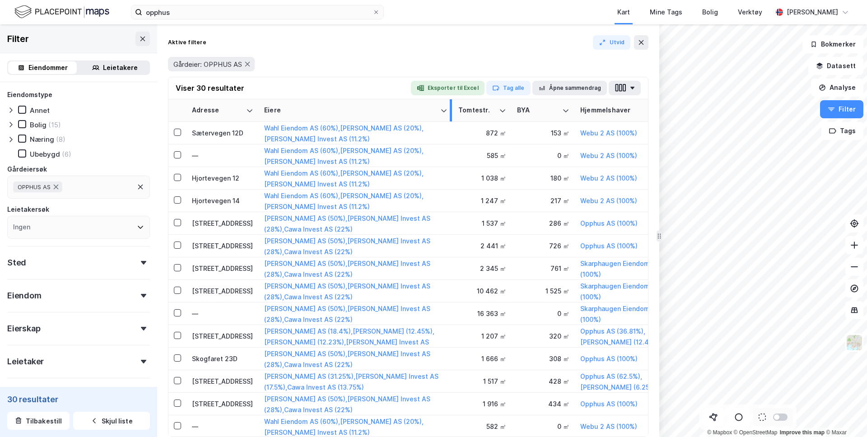
drag, startPoint x: 355, startPoint y: 107, endPoint x: 450, endPoint y: 110, distance: 94.9
click at [450, 110] on div at bounding box center [451, 110] width 2 height 22
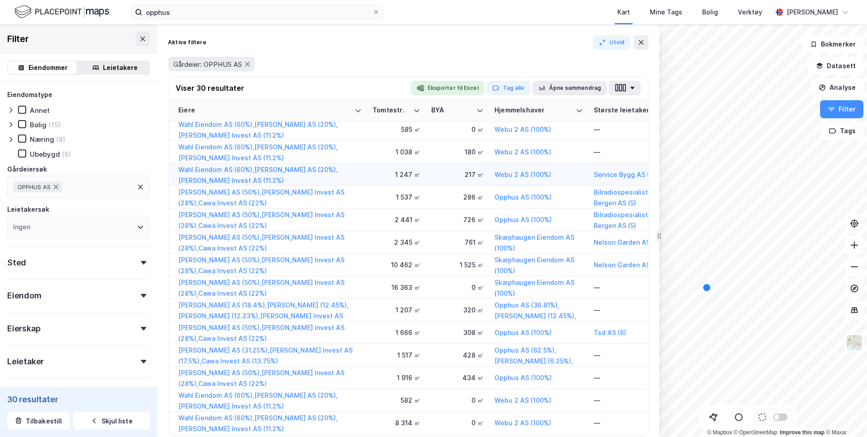
scroll to position [27, 86]
click at [473, 90] on button "Eksporter til Excel" at bounding box center [448, 88] width 74 height 14
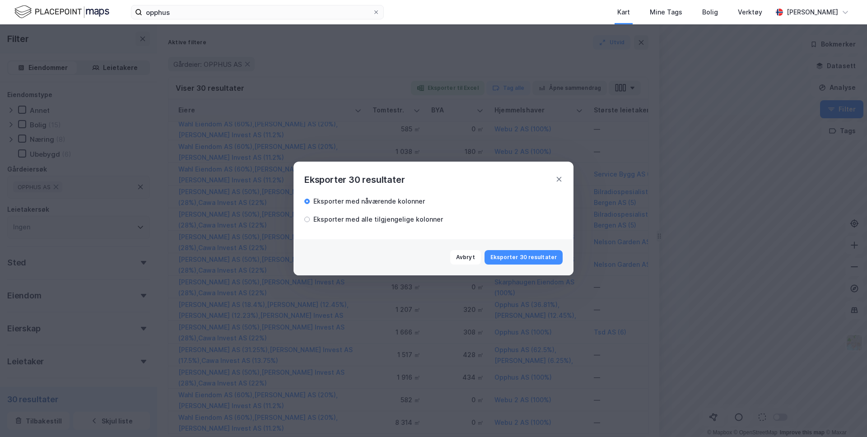
click at [385, 214] on div "Eksporter med alle tilgjengelige kolonner" at bounding box center [378, 219] width 130 height 11
click at [519, 252] on button "Eksporter 30 resultater" at bounding box center [524, 257] width 78 height 14
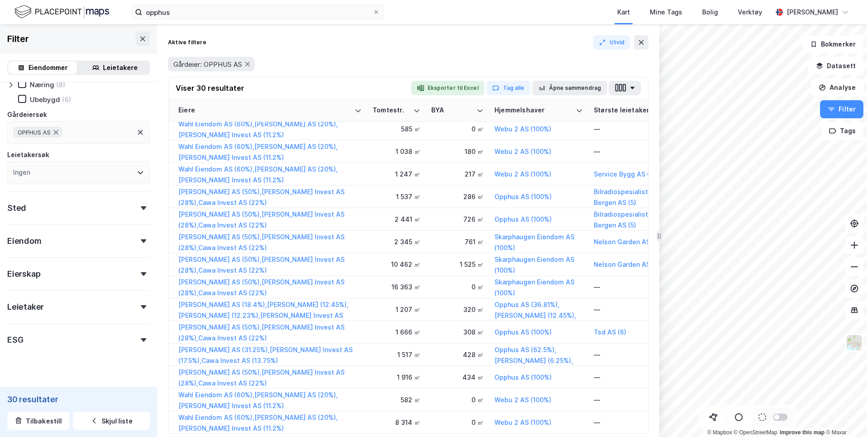
scroll to position [69, 0]
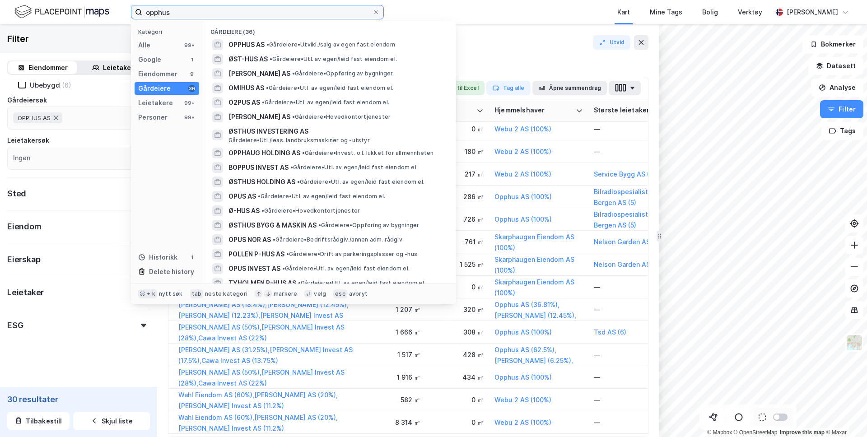
click at [262, 16] on input "opphus" at bounding box center [257, 12] width 230 height 14
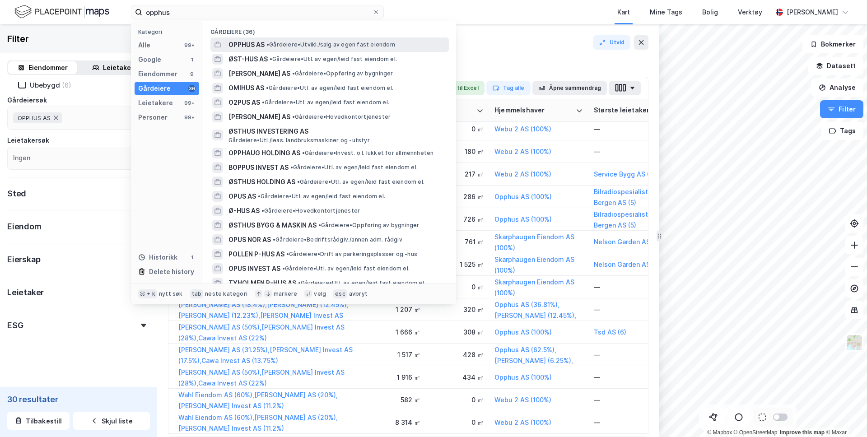
click at [243, 47] on span "OPPHUS AS" at bounding box center [247, 44] width 36 height 11
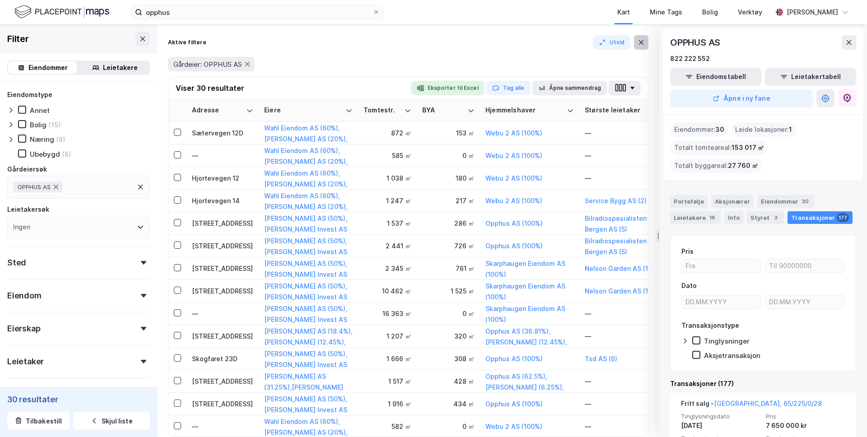
click at [645, 39] on button at bounding box center [641, 42] width 14 height 14
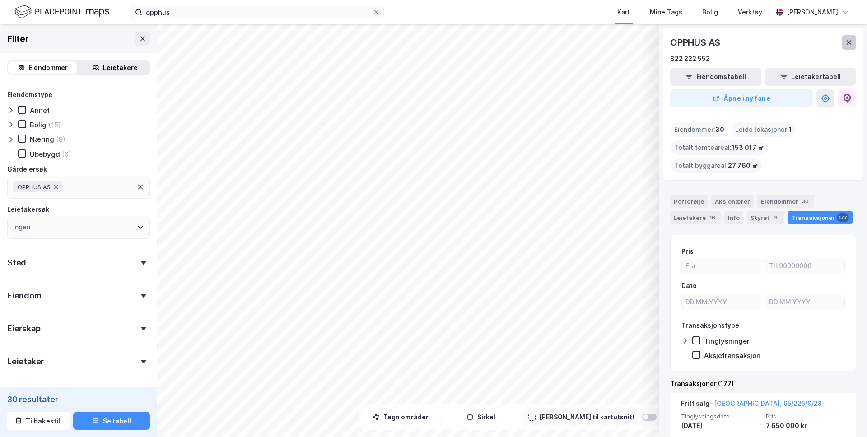
click at [846, 42] on icon at bounding box center [849, 42] width 7 height 7
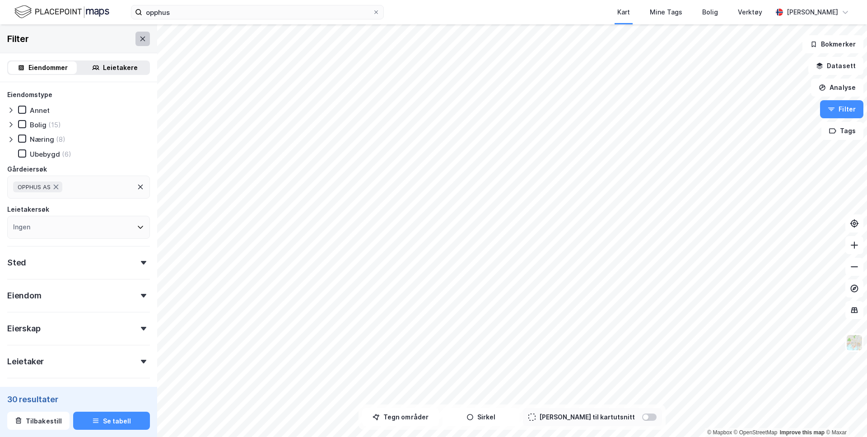
click at [141, 39] on icon at bounding box center [142, 38] width 5 height 5
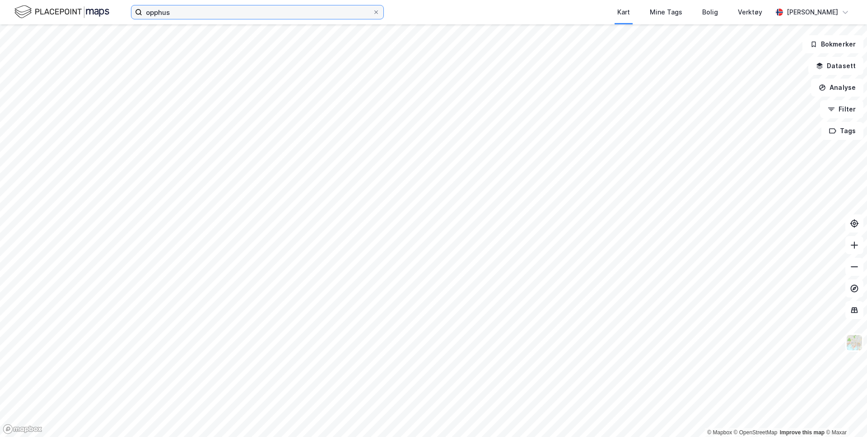
click at [178, 14] on input "opphus" at bounding box center [257, 12] width 230 height 14
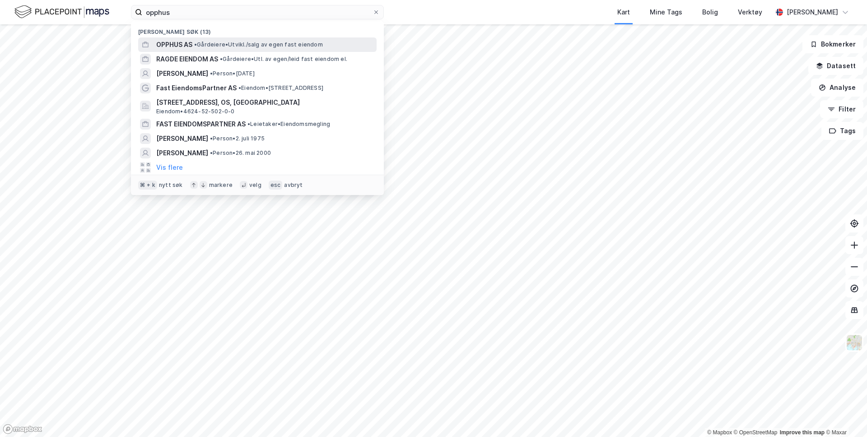
click at [179, 43] on span "OPPHUS AS" at bounding box center [174, 44] width 36 height 11
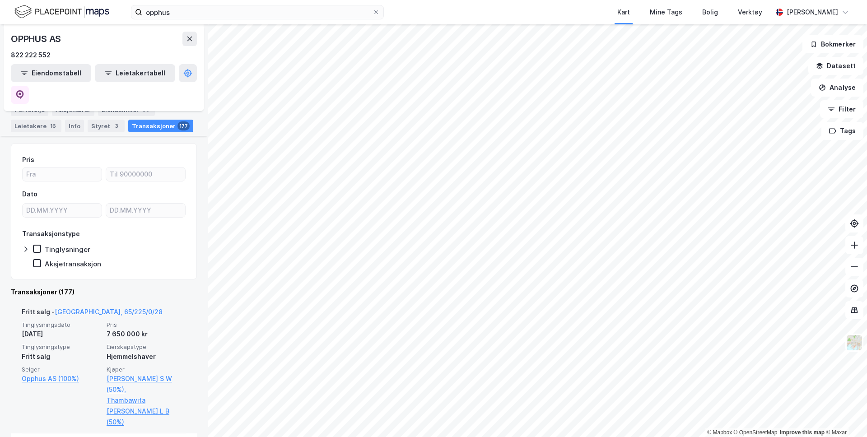
scroll to position [96, 0]
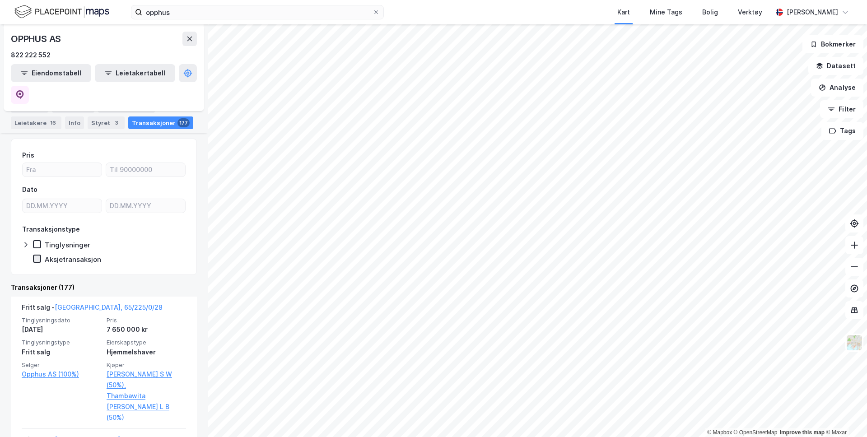
click at [34, 256] on icon at bounding box center [37, 259] width 6 height 6
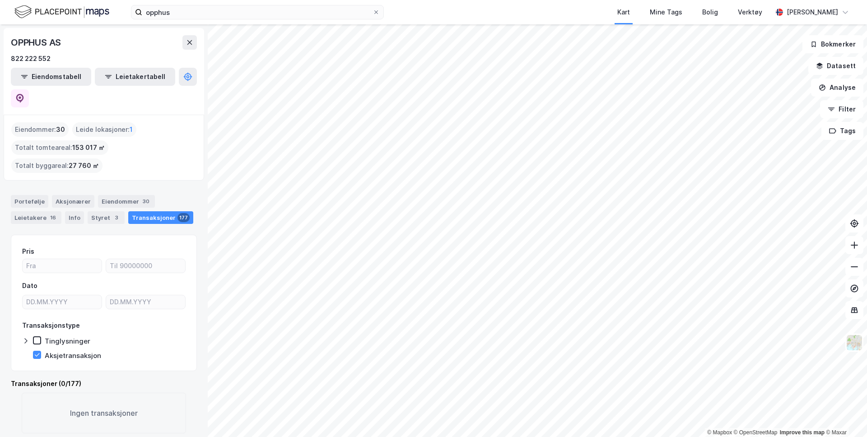
click at [38, 328] on div "Transaksjonstype Tinglysninger Aksjetransaksjon" at bounding box center [104, 340] width 164 height 40
click at [38, 352] on icon at bounding box center [37, 355] width 6 height 6
click at [828, 68] on button "Datasett" at bounding box center [836, 66] width 55 height 18
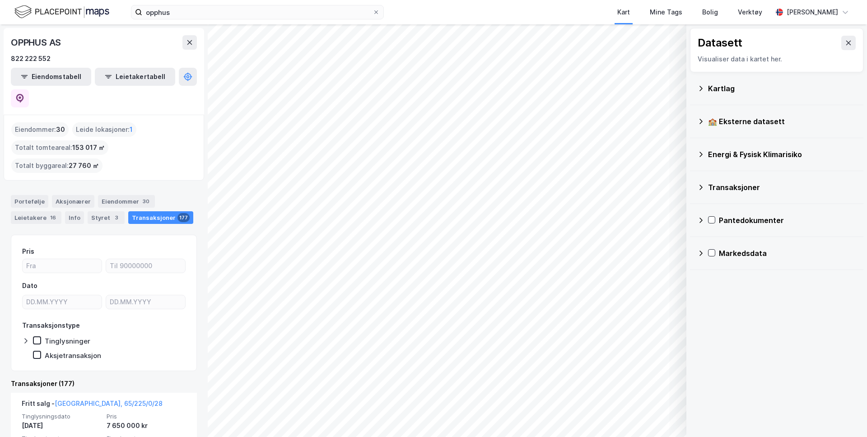
click at [719, 87] on div "Kartlag" at bounding box center [782, 88] width 148 height 11
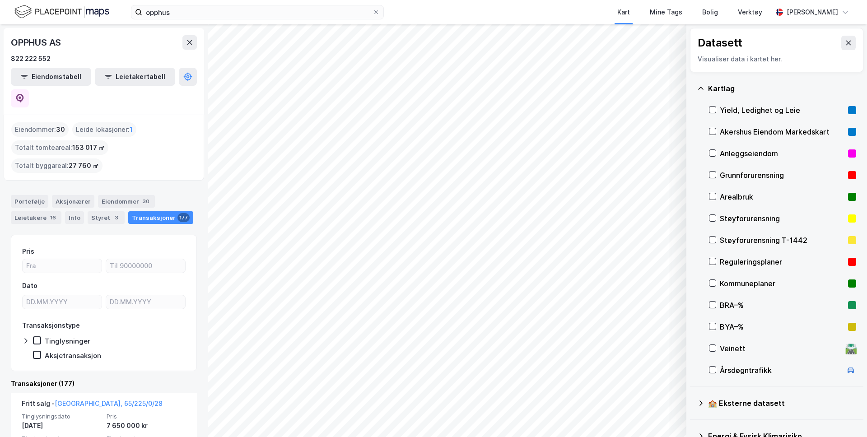
click at [720, 92] on div "Kartlag" at bounding box center [782, 88] width 148 height 11
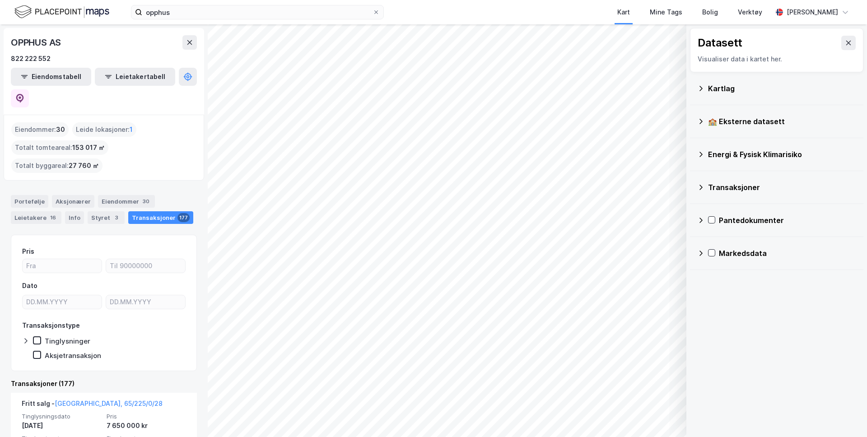
click at [729, 190] on div "Transaksjoner" at bounding box center [782, 187] width 148 height 11
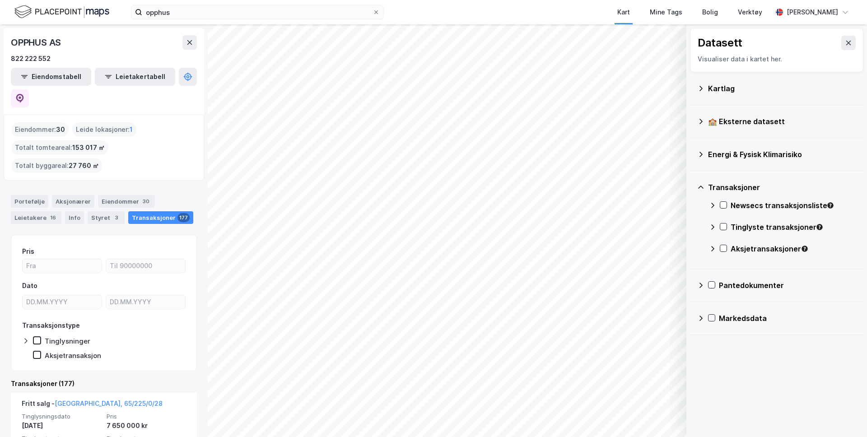
click at [729, 208] on div "Newsecs transaksjonsliste" at bounding box center [782, 209] width 147 height 22
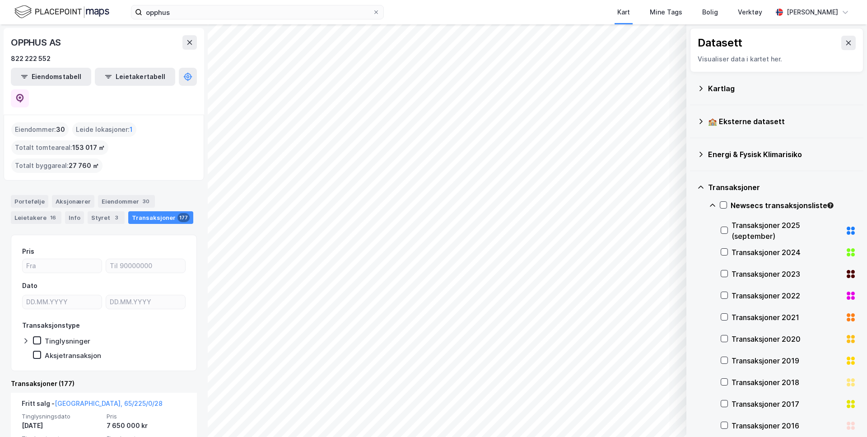
click at [720, 230] on div "Newsecs transaksjonsliste Transaksjoner 2025 (september) Transaksjoner 2024 Tra…" at bounding box center [782, 350] width 147 height 304
click at [722, 230] on icon at bounding box center [724, 230] width 6 height 6
click at [723, 232] on icon at bounding box center [724, 230] width 6 height 6
click at [725, 230] on icon at bounding box center [724, 230] width 6 height 6
click at [188, 44] on icon at bounding box center [189, 42] width 5 height 5
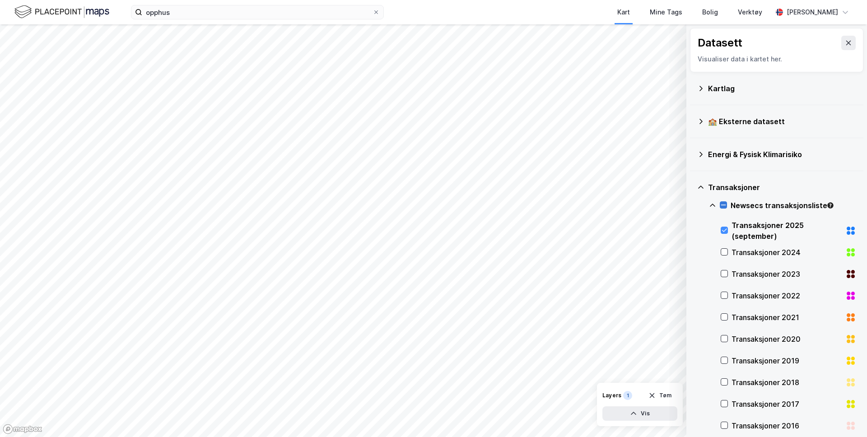
click at [725, 206] on icon at bounding box center [723, 205] width 6 height 6
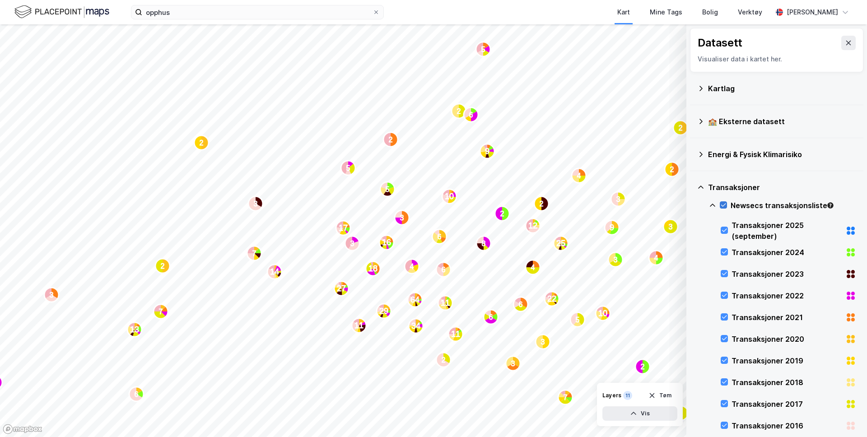
click at [725, 202] on icon at bounding box center [723, 205] width 6 height 6
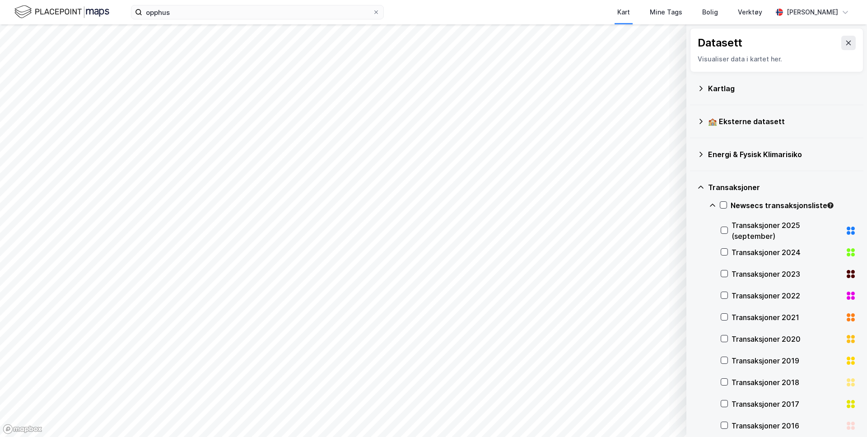
click at [730, 252] on div "Transaksjoner 2024" at bounding box center [789, 253] width 136 height 22
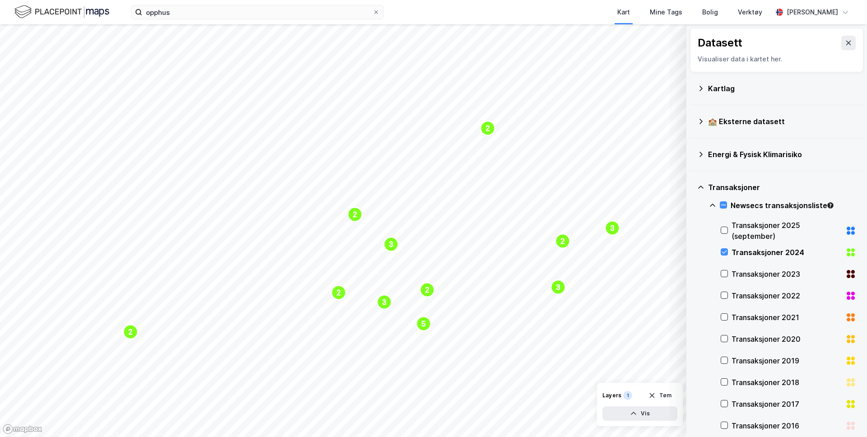
click at [728, 268] on div "Transaksjoner 2023" at bounding box center [789, 274] width 136 height 22
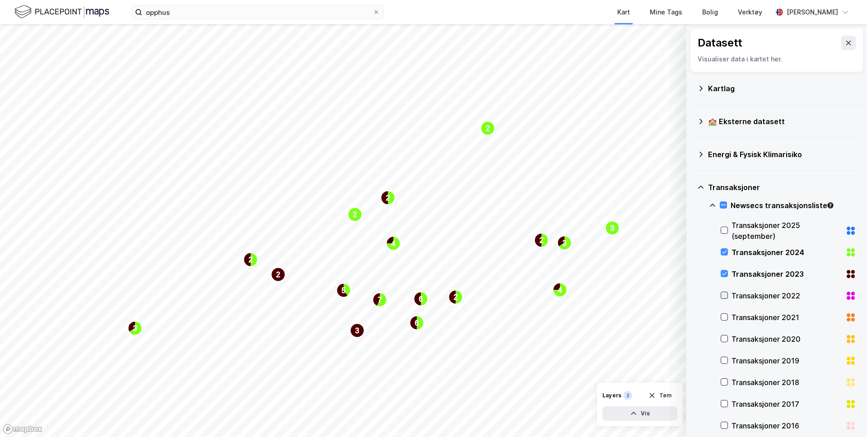
click at [726, 294] on icon at bounding box center [724, 295] width 5 height 3
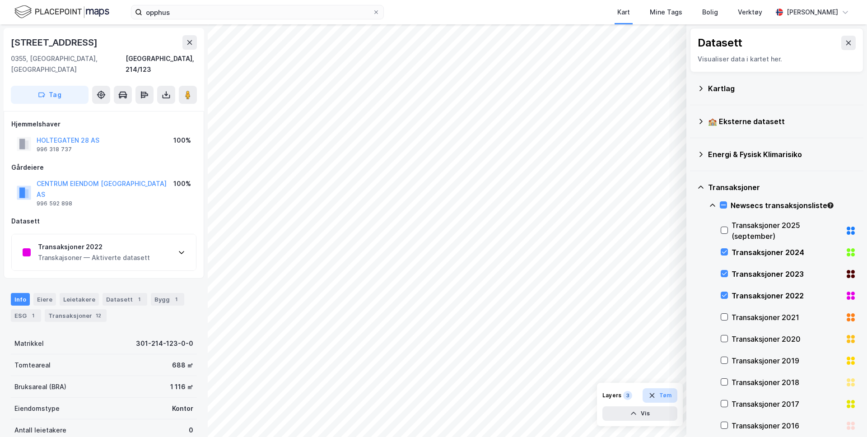
click at [669, 395] on button "Tøm" at bounding box center [660, 395] width 35 height 14
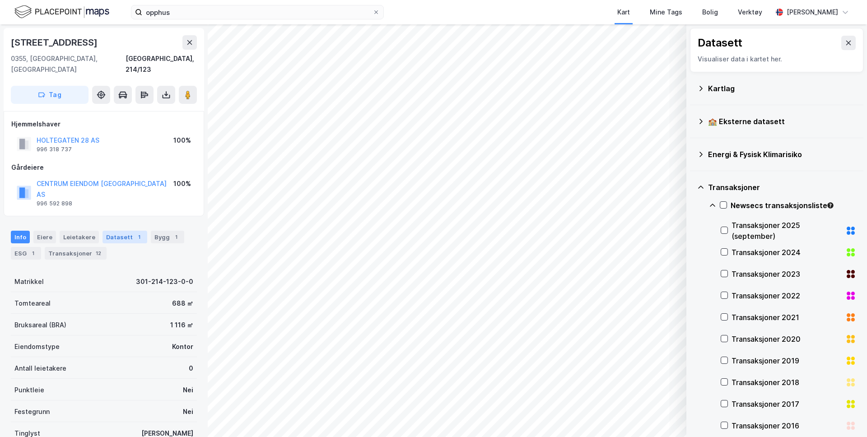
click at [113, 231] on div "Datasett 1" at bounding box center [125, 237] width 45 height 13
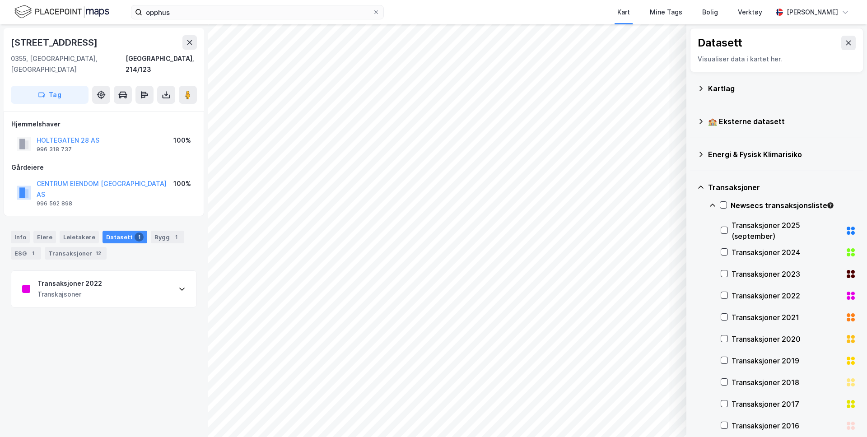
click at [79, 289] on div "Transkajsoner" at bounding box center [69, 294] width 65 height 11
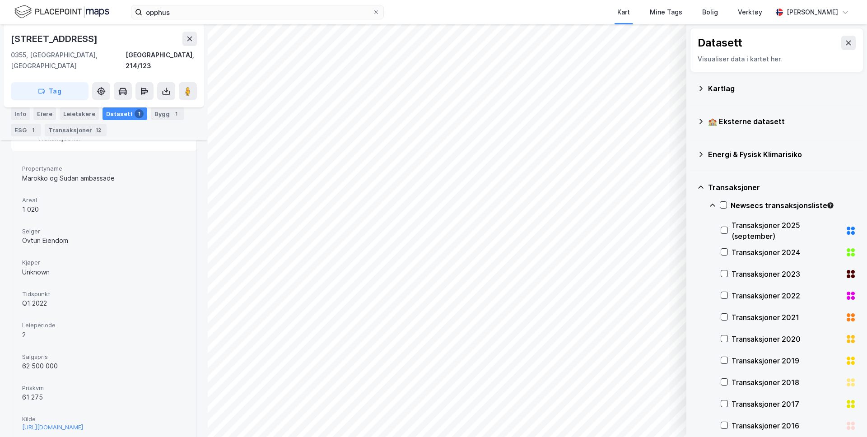
scroll to position [162, 0]
click at [711, 202] on icon at bounding box center [712, 205] width 7 height 7
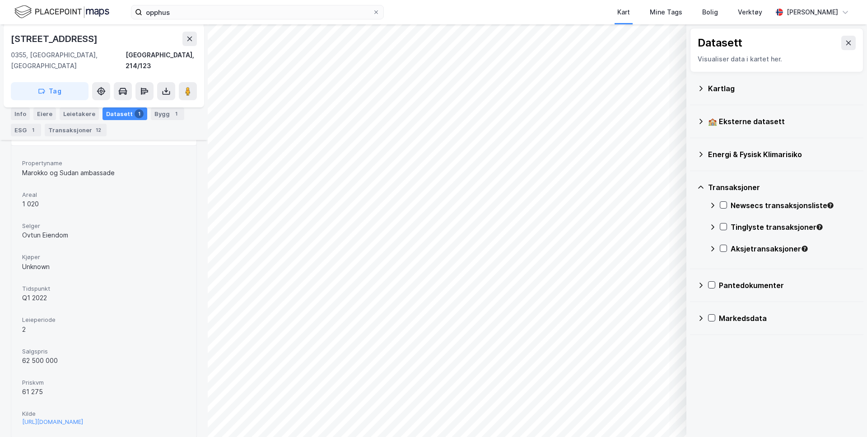
click at [715, 247] on icon at bounding box center [712, 248] width 7 height 7
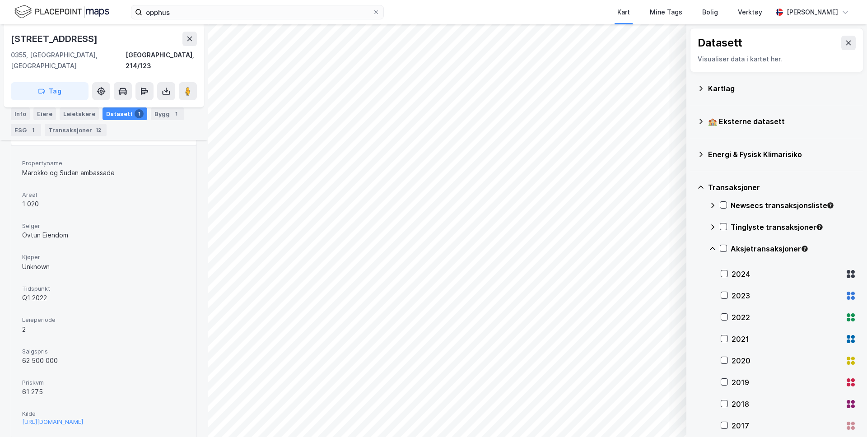
click at [743, 272] on div "2024" at bounding box center [787, 274] width 110 height 11
click at [193, 41] on button at bounding box center [189, 39] width 14 height 14
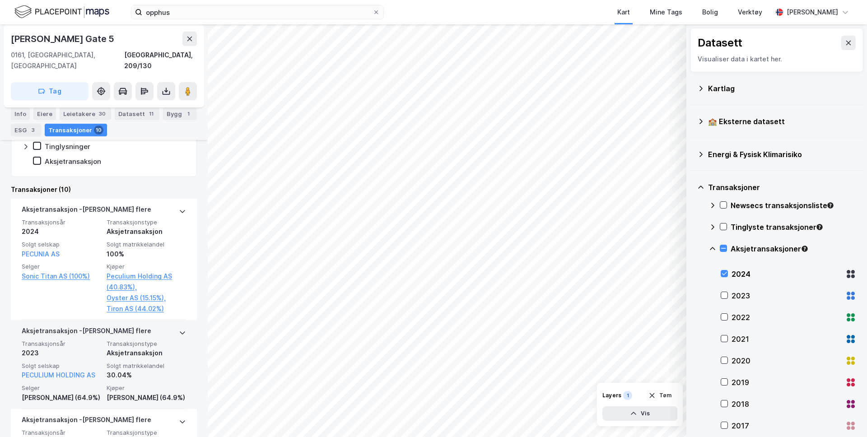
scroll to position [237, 0]
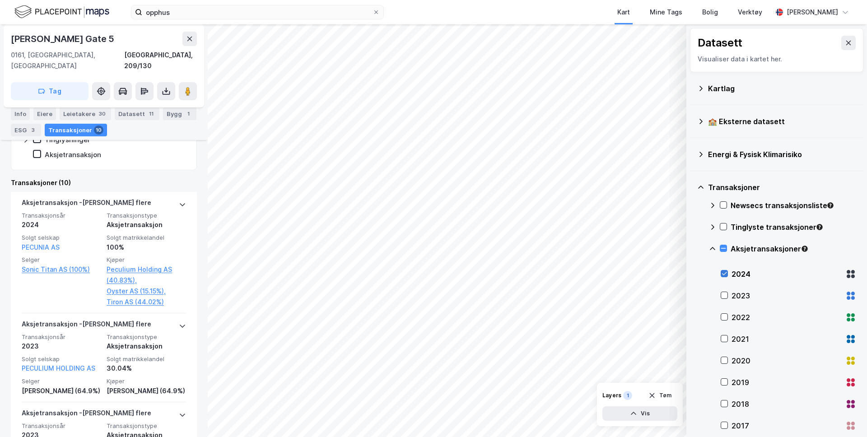
click at [726, 271] on icon at bounding box center [724, 274] width 6 height 6
click at [724, 294] on icon at bounding box center [724, 295] width 6 height 6
click at [712, 251] on icon at bounding box center [712, 248] width 7 height 7
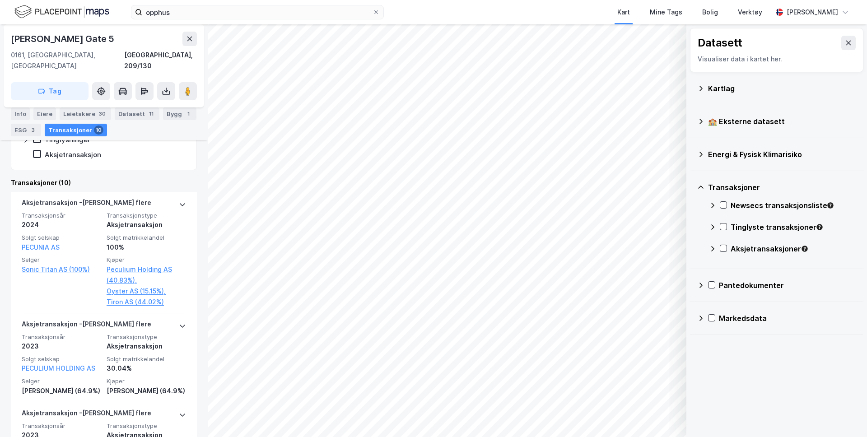
click at [715, 227] on icon at bounding box center [712, 227] width 7 height 7
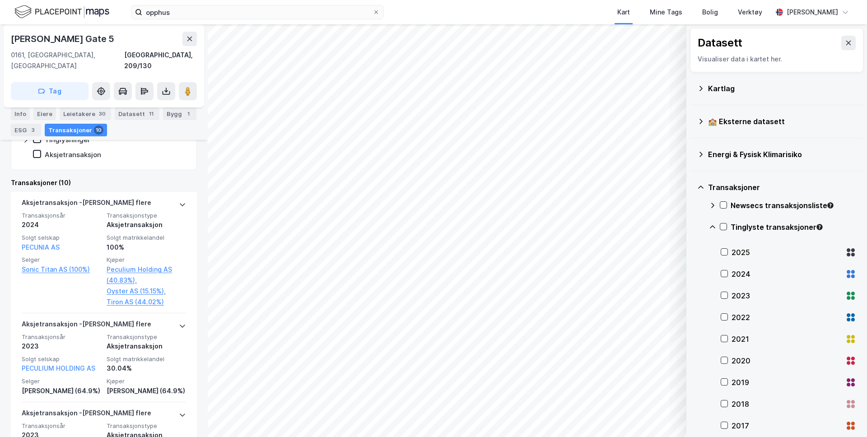
click at [733, 252] on div "2025" at bounding box center [787, 252] width 110 height 11
click at [731, 251] on div "2025" at bounding box center [789, 253] width 136 height 22
click at [714, 224] on icon at bounding box center [712, 227] width 7 height 7
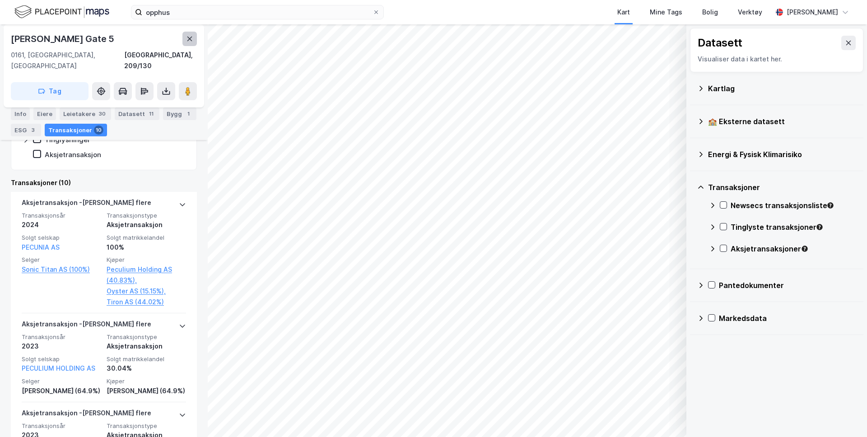
click at [193, 42] on icon at bounding box center [189, 38] width 7 height 7
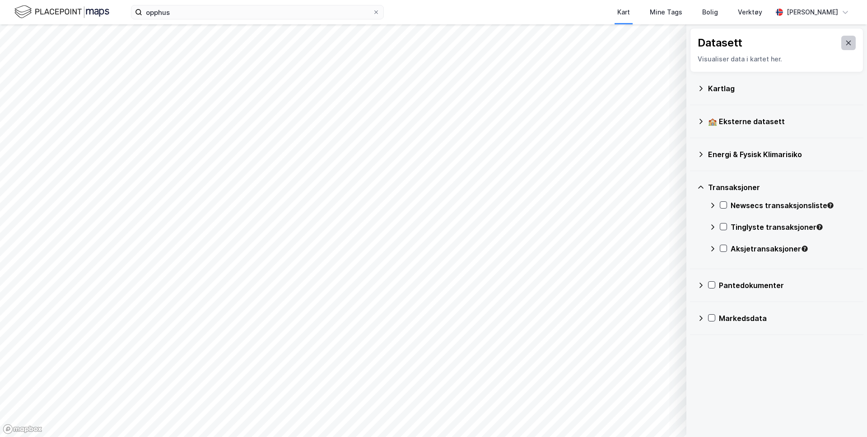
click at [846, 44] on icon at bounding box center [848, 42] width 7 height 7
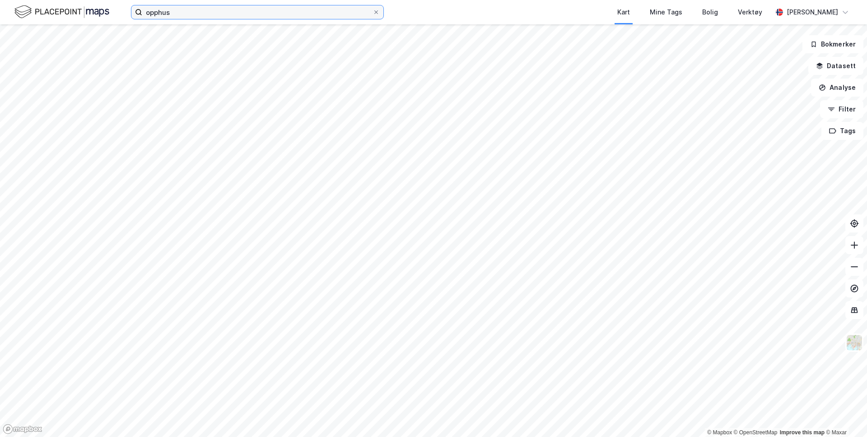
click at [192, 11] on input "opphus" at bounding box center [257, 12] width 230 height 14
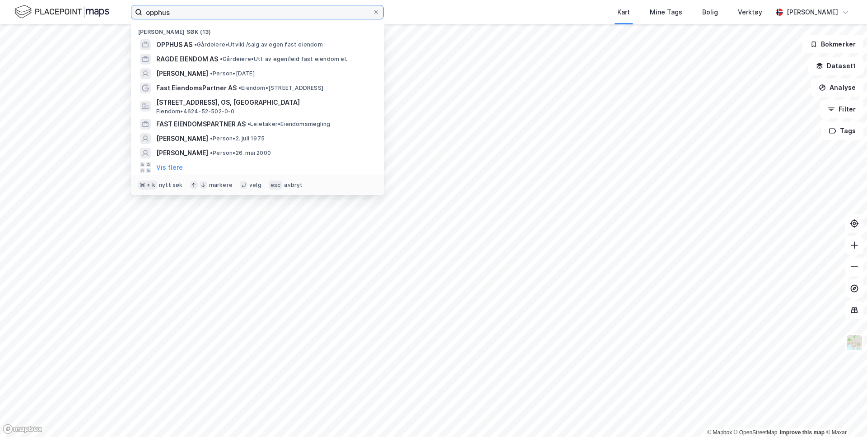
click at [192, 11] on input "opphus" at bounding box center [257, 12] width 230 height 14
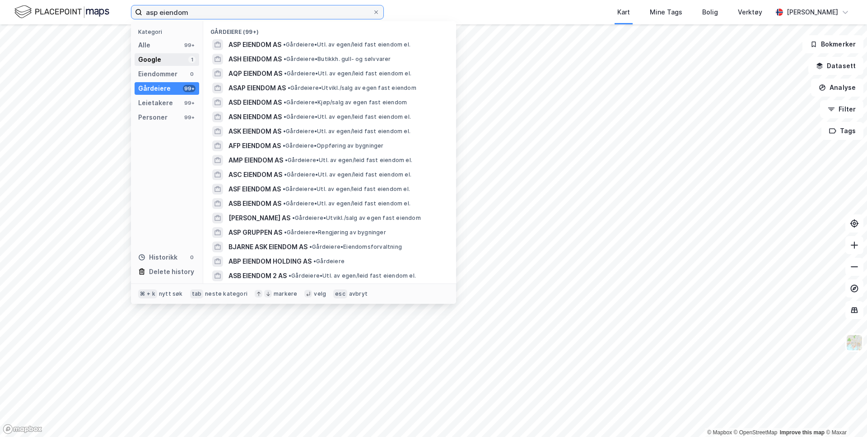
type input "asp eiendom"
click at [163, 59] on div "Google 1" at bounding box center [167, 59] width 65 height 13
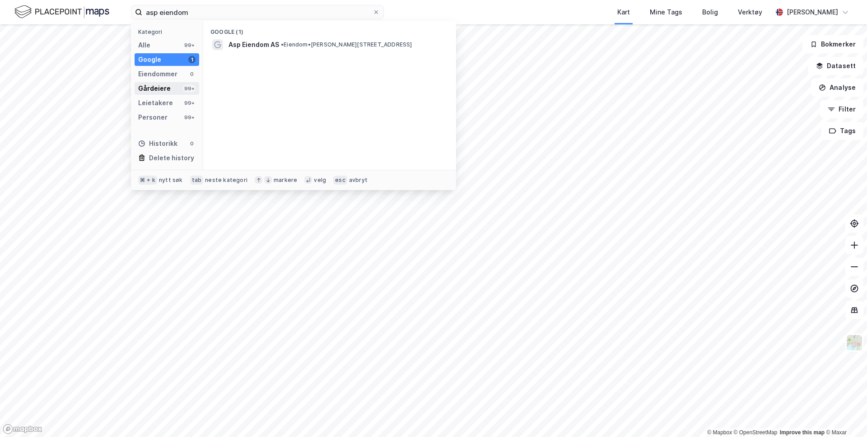
click at [154, 89] on div "Gårdeiere" at bounding box center [154, 88] width 33 height 11
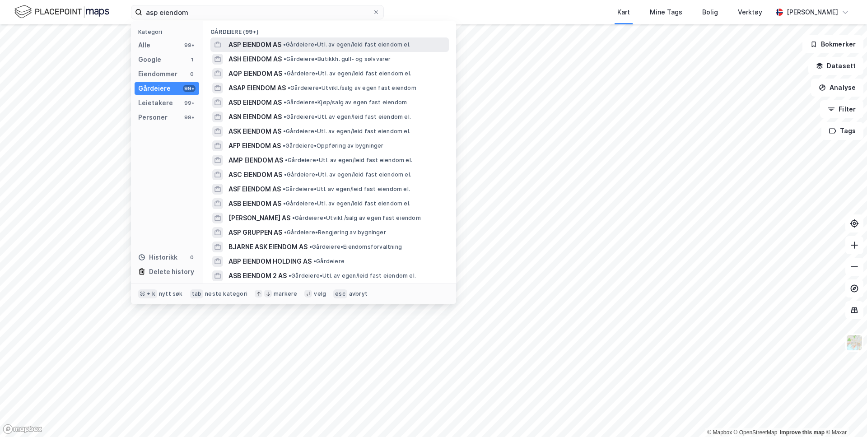
click at [250, 43] on span "ASP EIENDOM AS" at bounding box center [255, 44] width 53 height 11
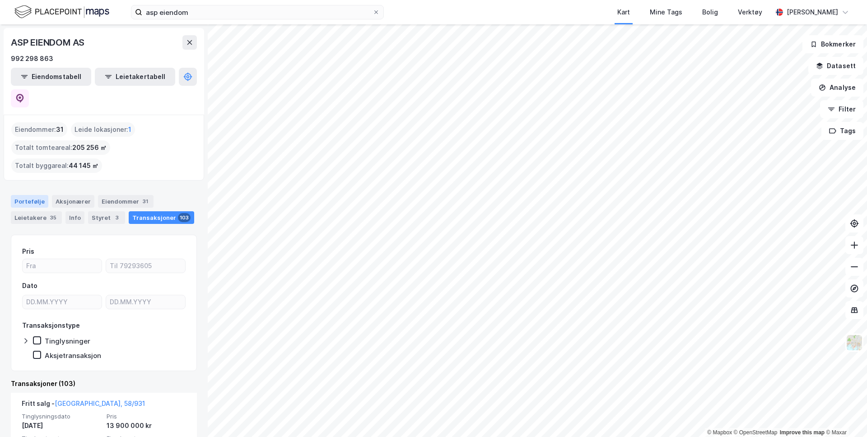
click at [35, 195] on div "Portefølje" at bounding box center [29, 201] width 37 height 13
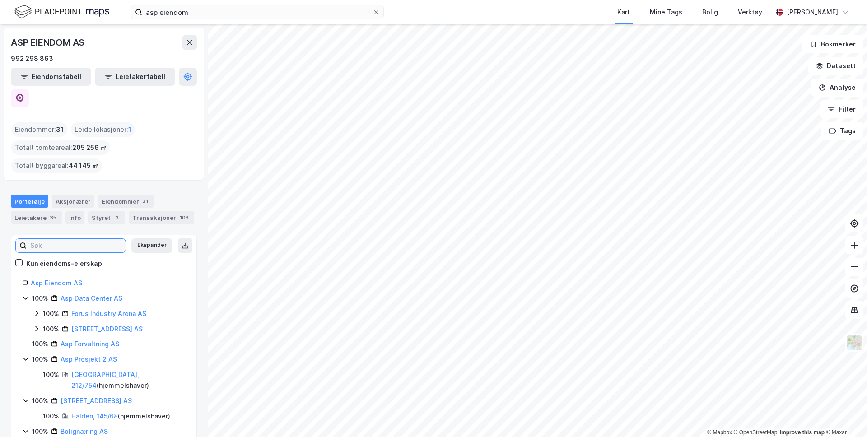
click at [76, 239] on input at bounding box center [76, 246] width 99 height 14
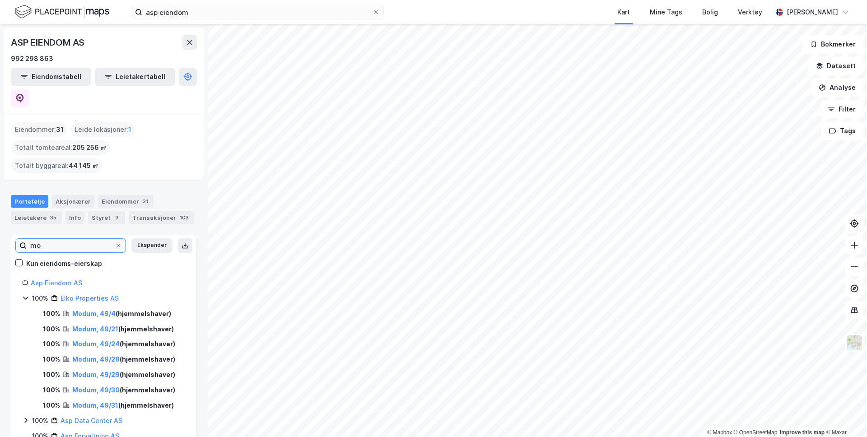
type input "m"
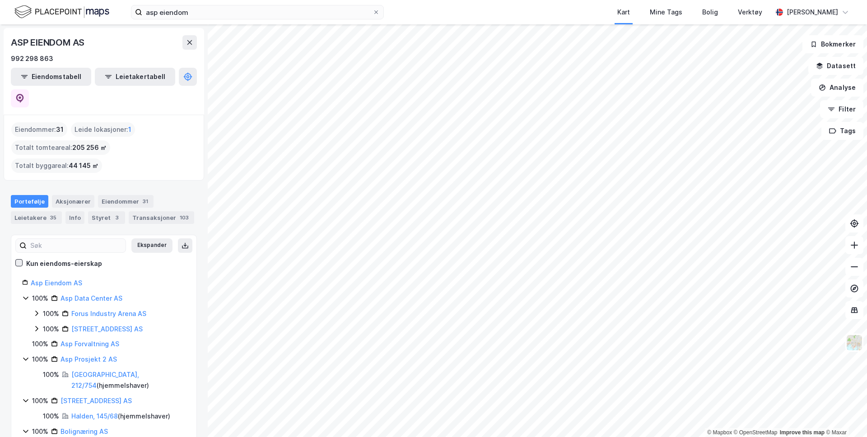
click at [22, 260] on icon at bounding box center [19, 263] width 6 height 6
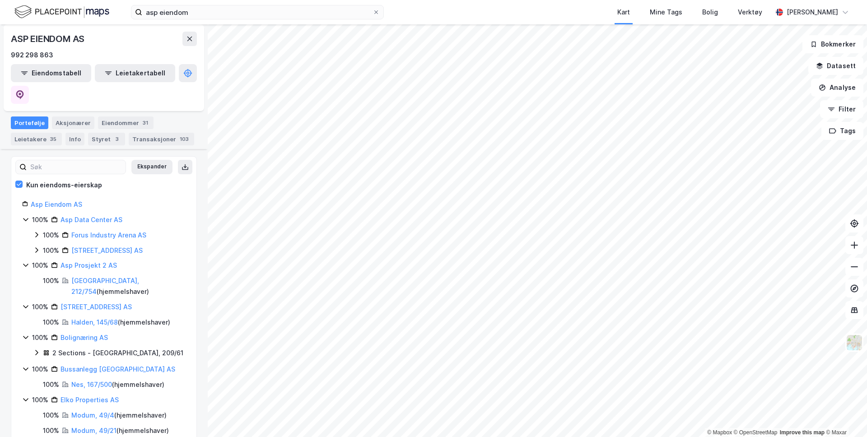
scroll to position [74, 0]
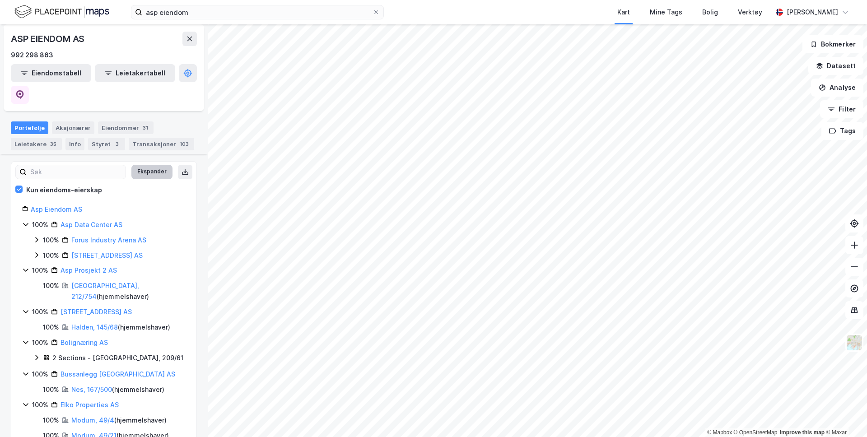
click at [147, 165] on button "Ekspander" at bounding box center [151, 172] width 41 height 14
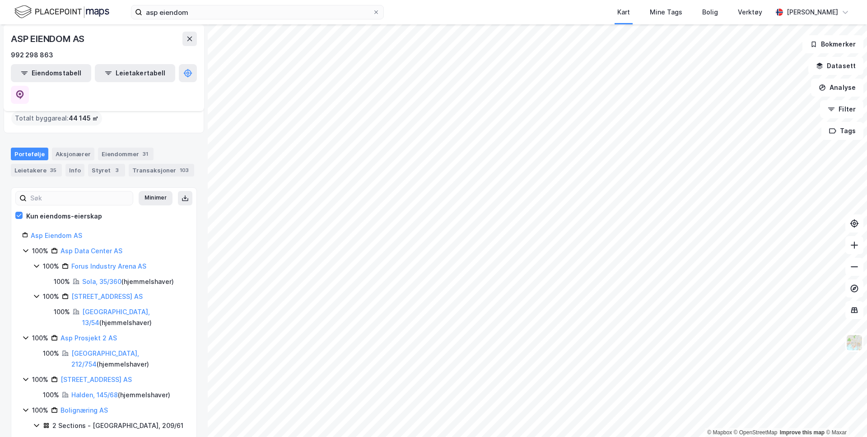
scroll to position [39, 0]
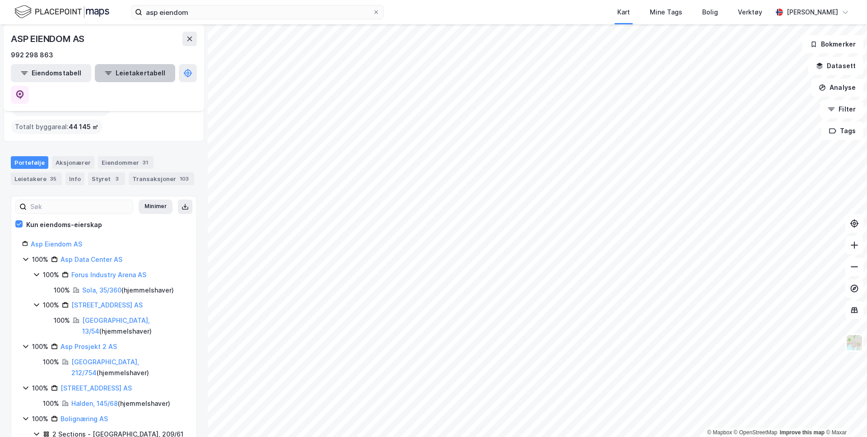
click at [111, 74] on button "Leietakertabell" at bounding box center [135, 73] width 80 height 18
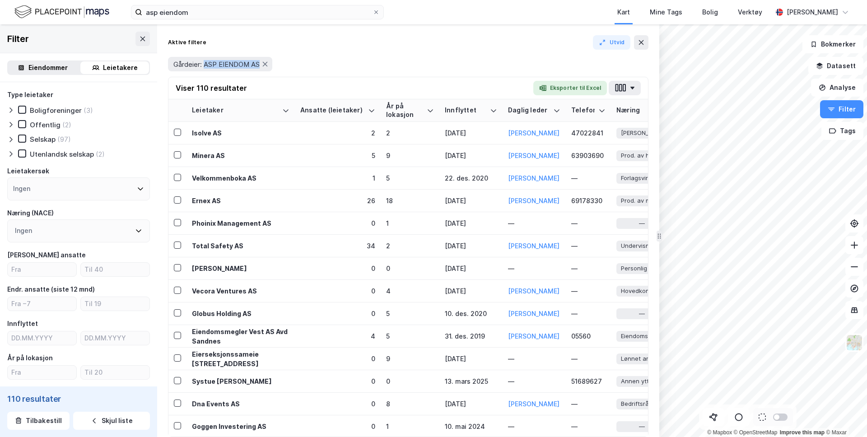
drag, startPoint x: 204, startPoint y: 62, endPoint x: 276, endPoint y: 64, distance: 71.4
click at [276, 64] on div "Gårdeier: ASP EIENDOM AS" at bounding box center [408, 64] width 481 height 14
copy div "ASP EIENDOM AS"
click at [55, 69] on div "Eiendommer" at bounding box center [47, 67] width 39 height 11
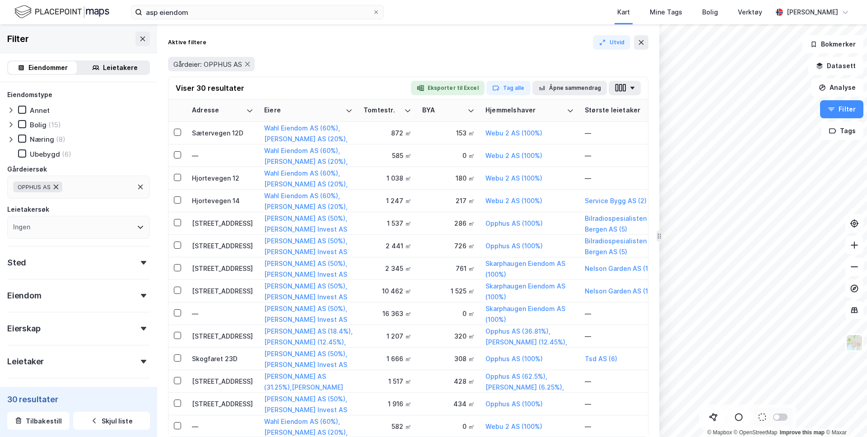
click at [58, 187] on icon at bounding box center [55, 186] width 7 height 7
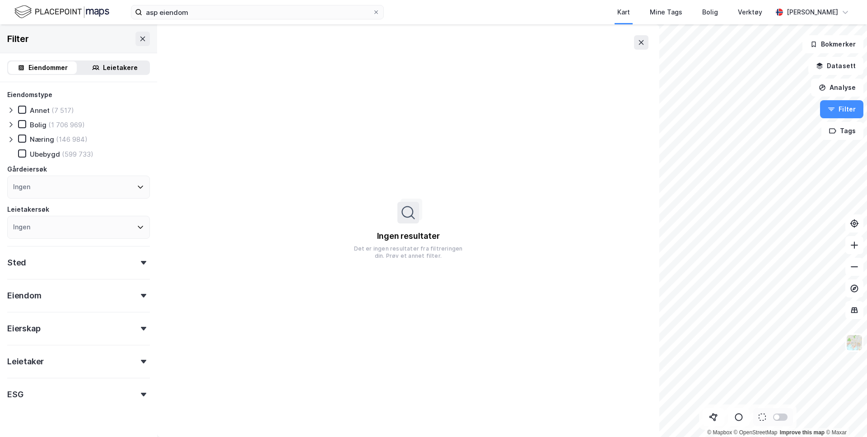
click at [58, 187] on div "Ingen" at bounding box center [78, 187] width 143 height 23
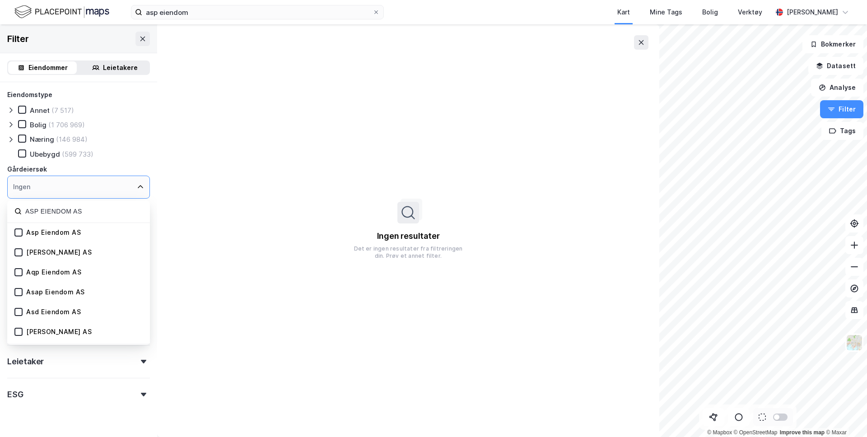
type input "ASP EIENDOM AS"
click at [70, 236] on div "Asp Eiendom AS" at bounding box center [53, 233] width 55 height 9
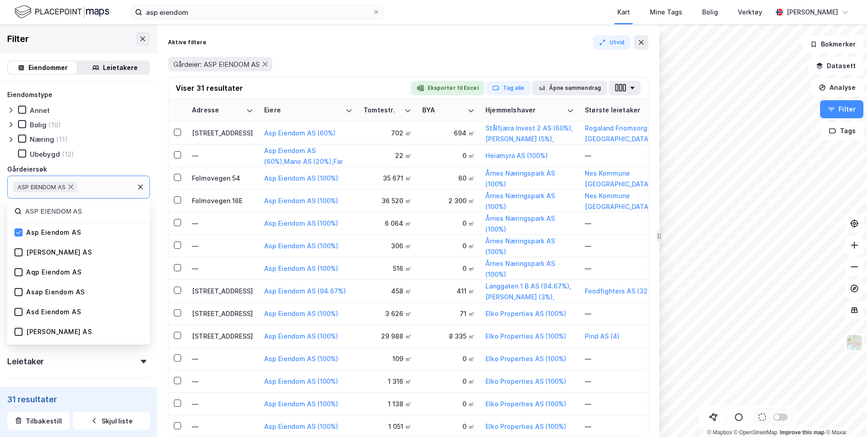
click at [128, 146] on div "Eiendomstype Annet Bolig (10) Næring (11) Ubebygd (12) Gårdeiersøk ASP EIENDOM …" at bounding box center [78, 164] width 143 height 150
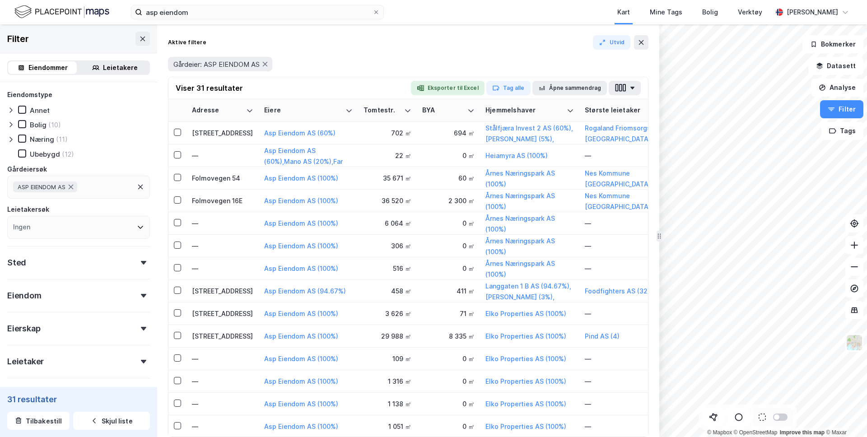
click at [95, 190] on div "ASP EIENDOM AS" at bounding box center [78, 187] width 143 height 23
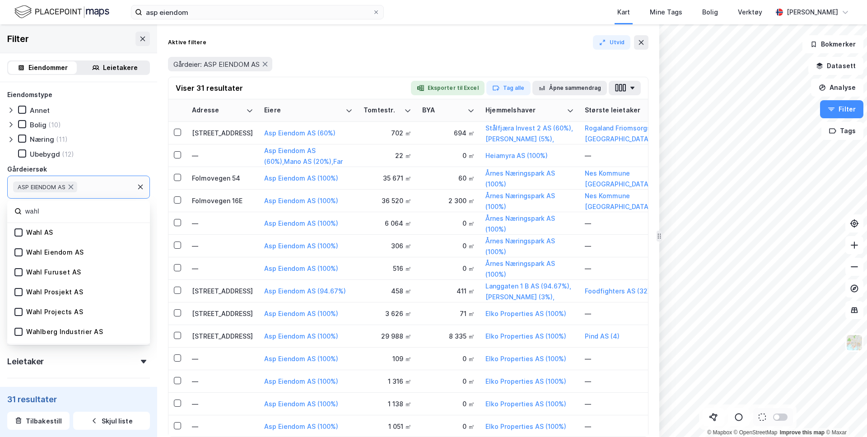
type input "wahl"
click at [50, 249] on div "Wahl Eiendom AS" at bounding box center [55, 252] width 58 height 9
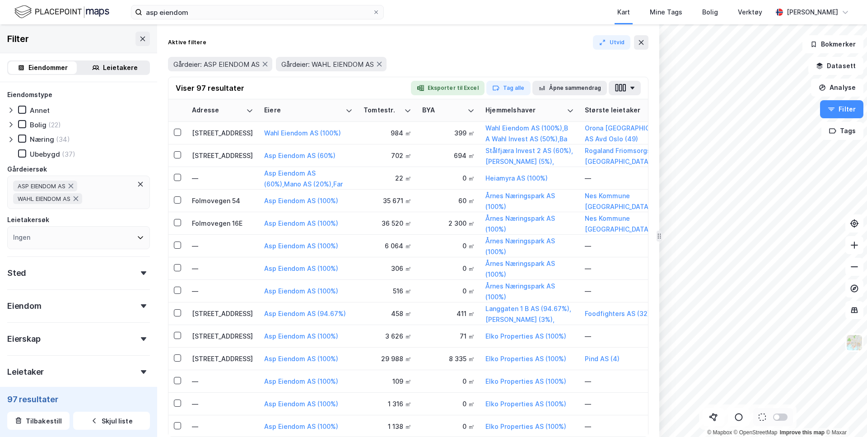
click at [138, 152] on div "Ubebygd (37)" at bounding box center [84, 154] width 132 height 9
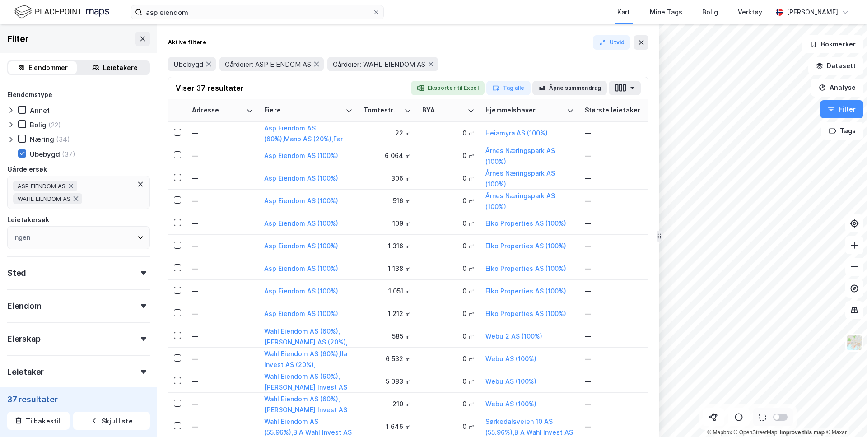
click at [25, 151] on div at bounding box center [22, 154] width 8 height 8
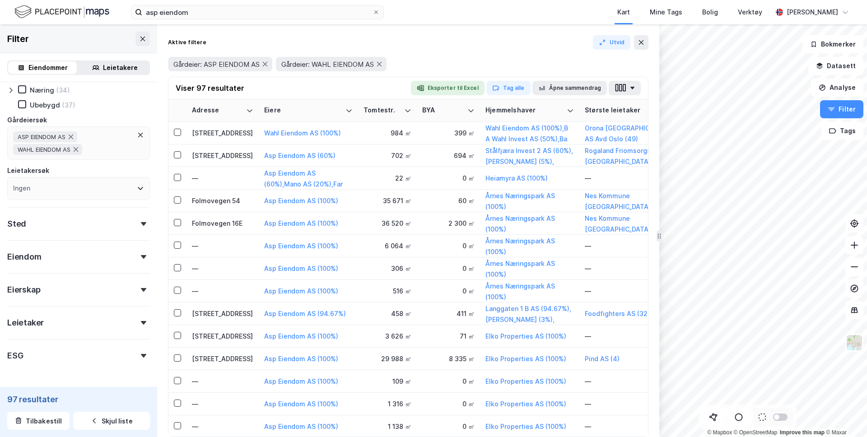
scroll to position [80, 0]
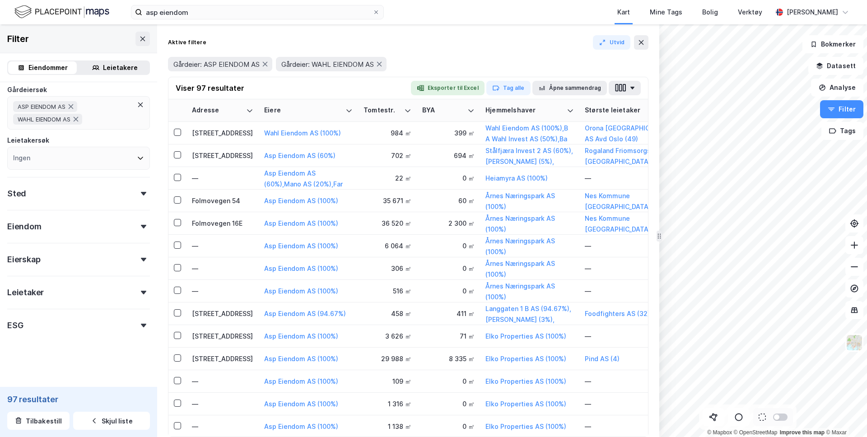
click at [63, 230] on div "Eiendom" at bounding box center [78, 223] width 143 height 26
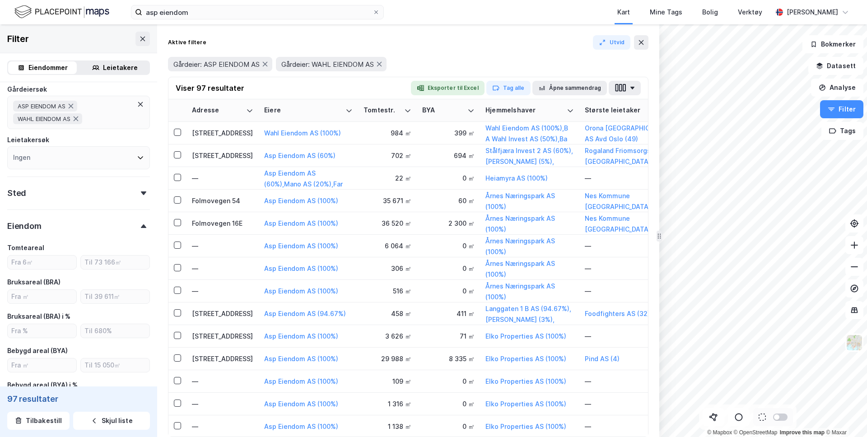
click at [64, 195] on div "Sted" at bounding box center [78, 190] width 143 height 26
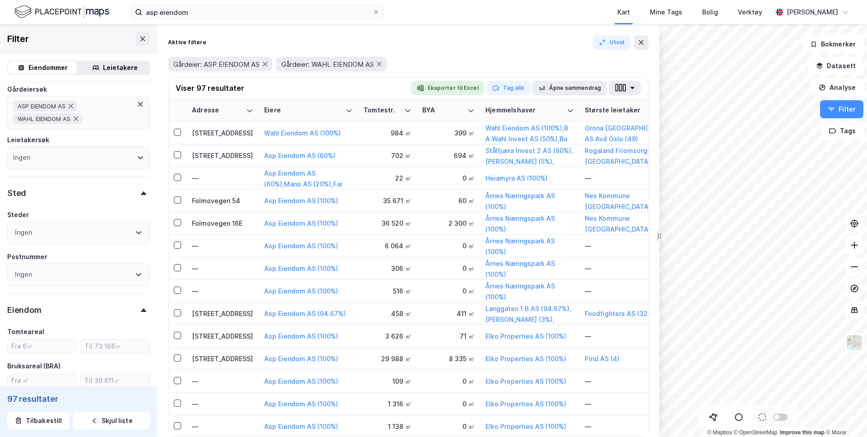
click at [143, 196] on div "Sted" at bounding box center [78, 190] width 143 height 26
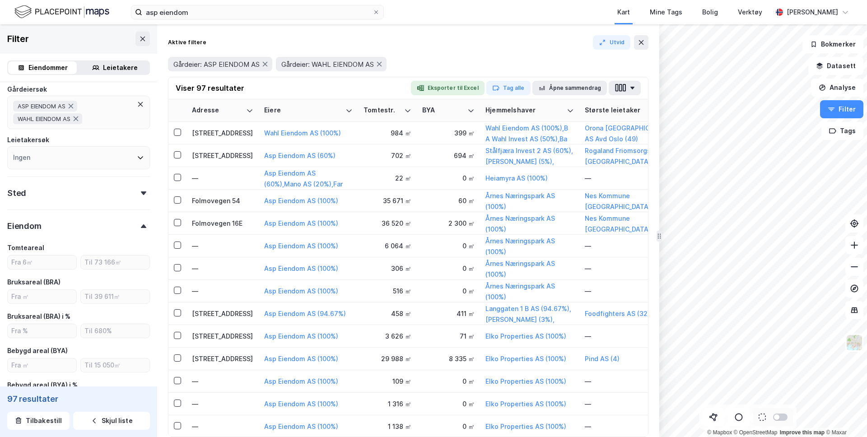
scroll to position [0, 0]
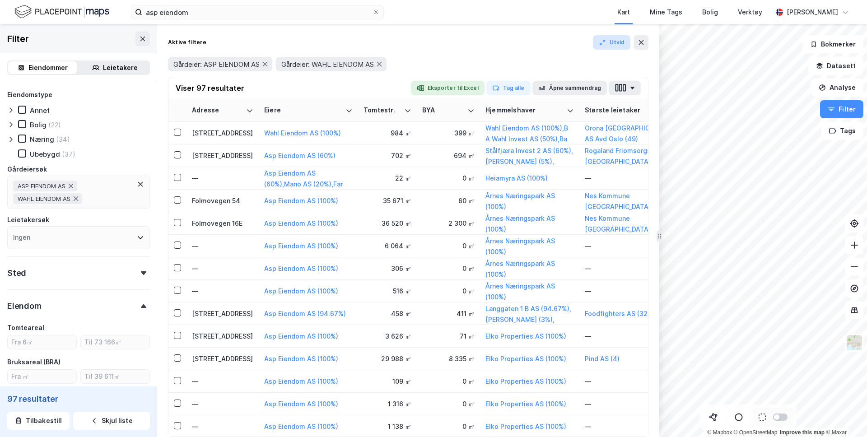
click at [612, 42] on button "Utvid" at bounding box center [612, 42] width 38 height 14
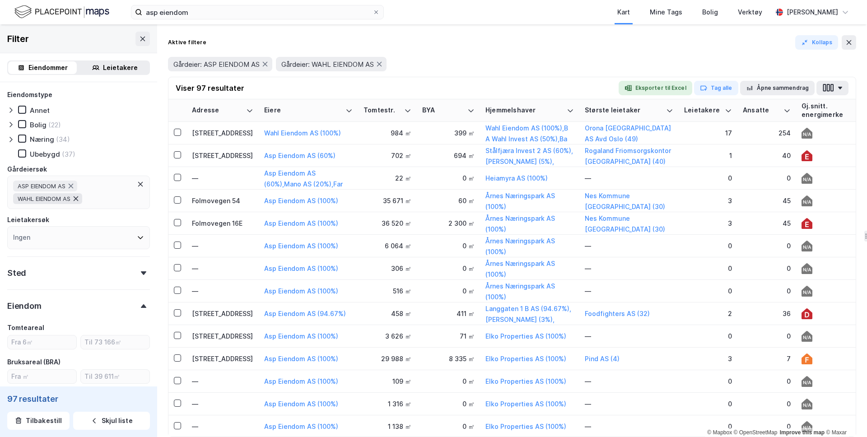
click at [77, 198] on icon at bounding box center [76, 198] width 5 height 5
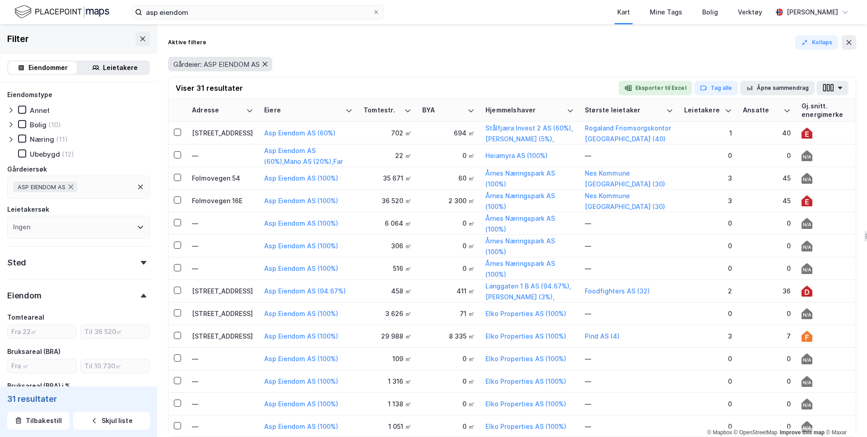
click at [268, 65] on icon at bounding box center [265, 64] width 5 height 5
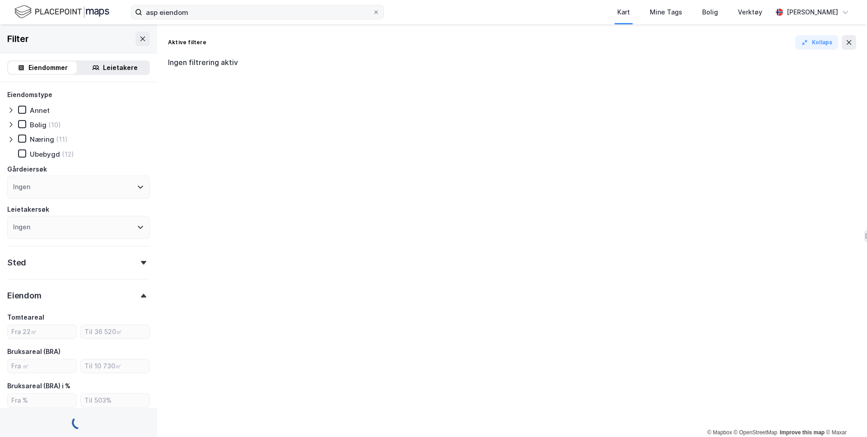
type input "Inkluder (2 589 617)"
click at [196, 13] on input "asp eiendom" at bounding box center [257, 12] width 230 height 14
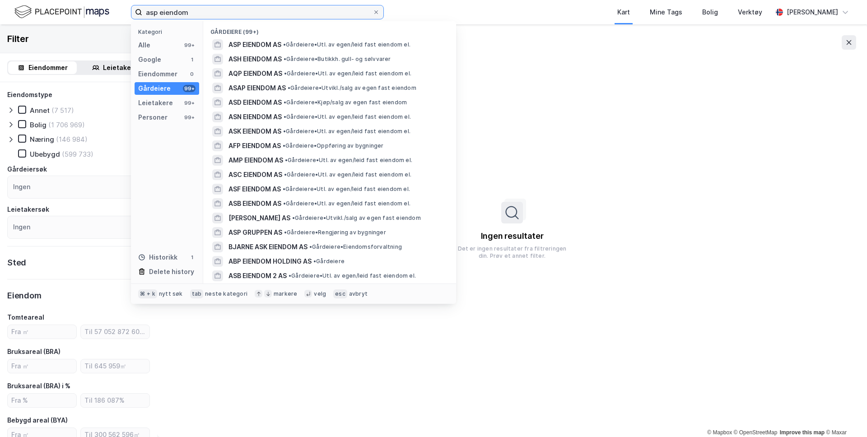
click at [196, 16] on input "asp eiendom" at bounding box center [257, 12] width 230 height 14
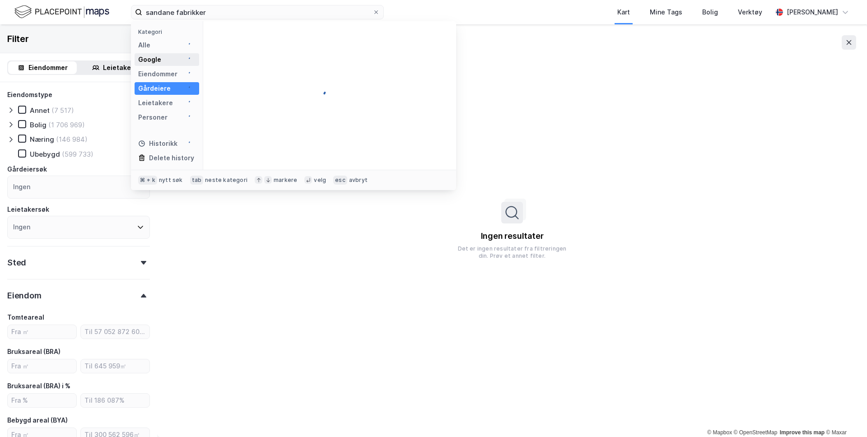
click at [166, 57] on div "Google" at bounding box center [167, 59] width 65 height 13
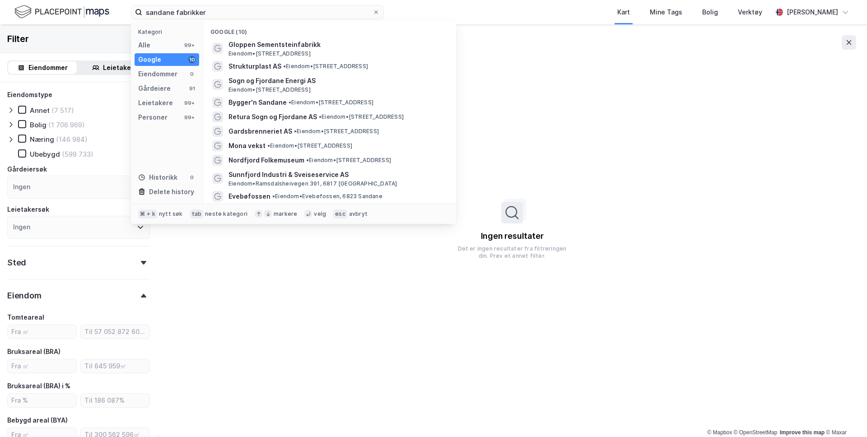
click at [176, 63] on div "Google 10" at bounding box center [167, 59] width 65 height 13
click at [158, 14] on input "sandane fabrikker" at bounding box center [257, 12] width 230 height 14
click at [178, 14] on input "sandane fabrikker" at bounding box center [257, 12] width 230 height 14
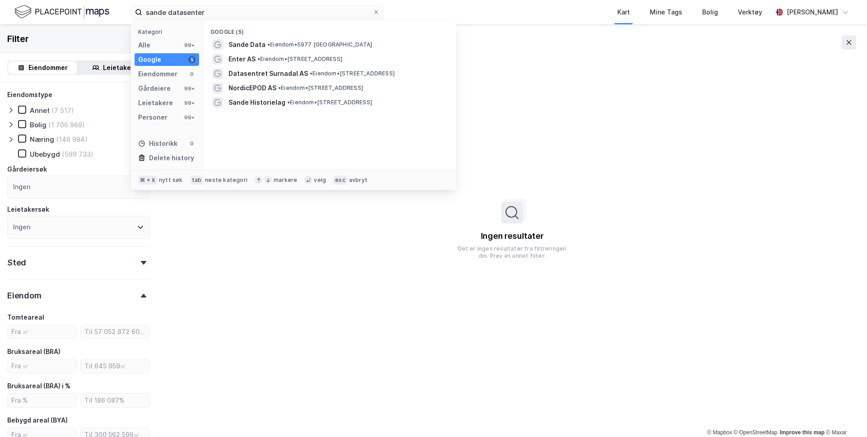
click at [98, 14] on img at bounding box center [61, 12] width 95 height 16
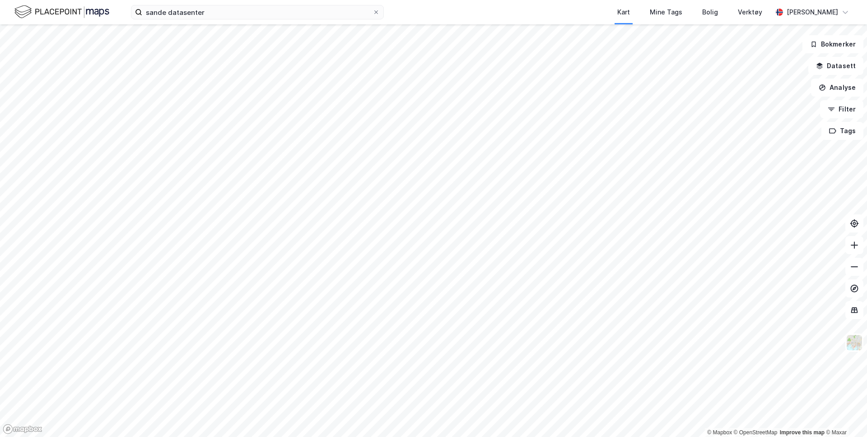
click at [170, 20] on div "sande datasenter Kart Mine Tags Bolig Verktøy Andreas Vestadmin" at bounding box center [433, 12] width 867 height 24
click at [170, 16] on input "sande datasenter" at bounding box center [257, 12] width 230 height 14
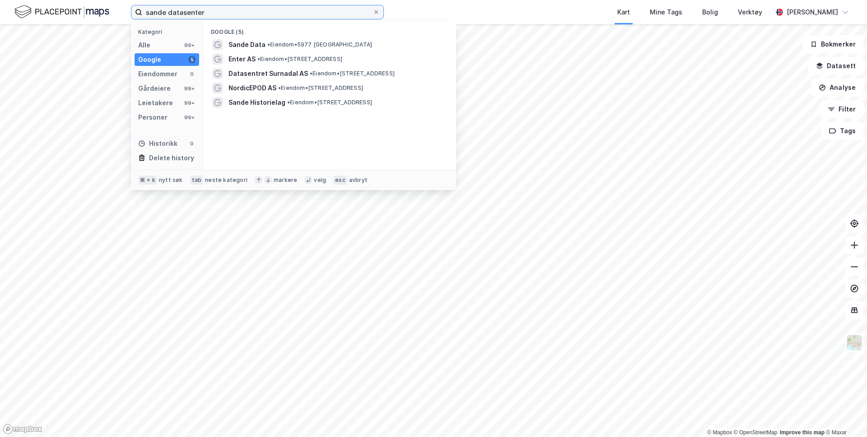
click at [170, 16] on input "sande datasenter" at bounding box center [257, 12] width 230 height 14
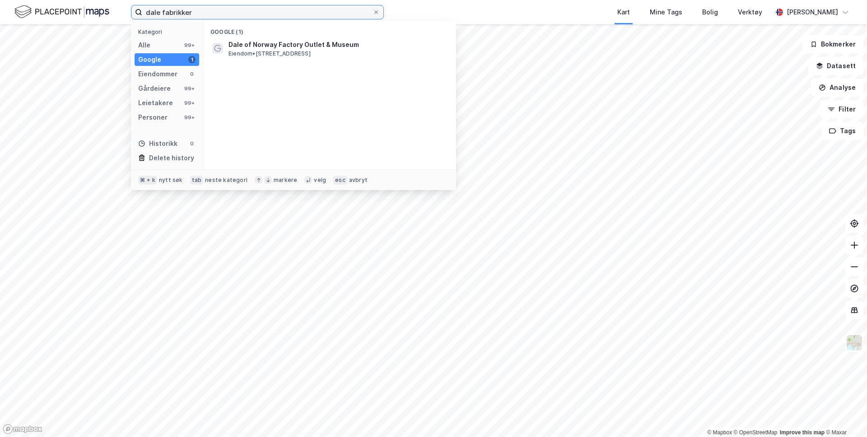
click at [170, 12] on input "dale fabrikker" at bounding box center [257, 12] width 230 height 14
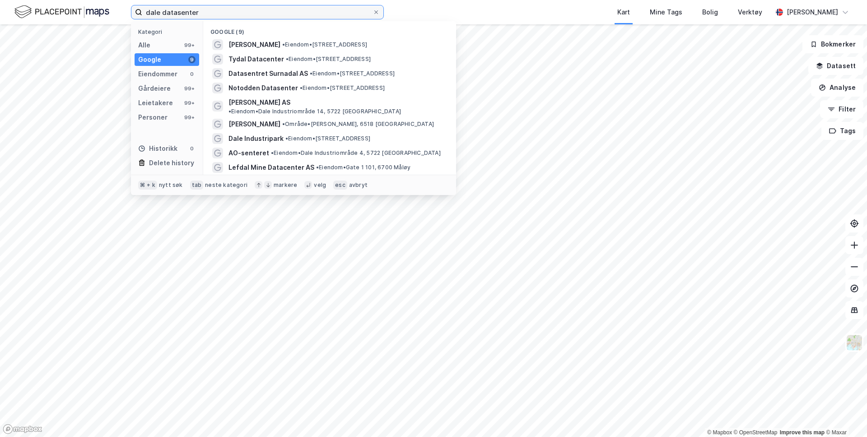
drag, startPoint x: 159, startPoint y: 15, endPoint x: 197, endPoint y: 15, distance: 38.4
click at [197, 15] on input "dale datasenter" at bounding box center [257, 12] width 230 height 14
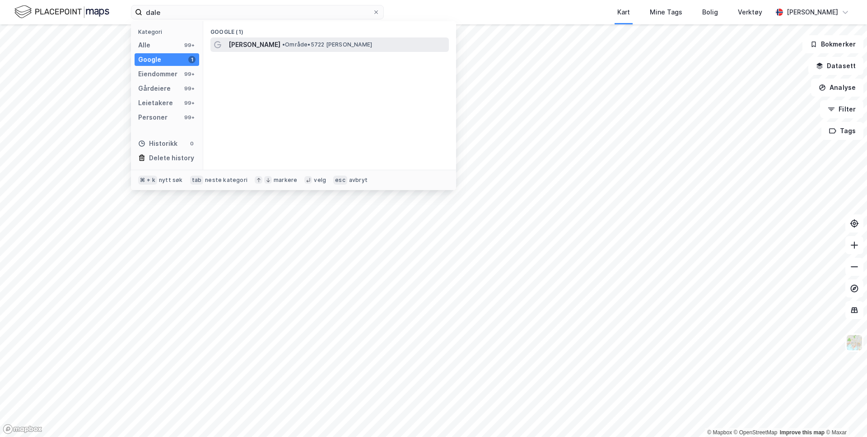
click at [236, 42] on span "Dale" at bounding box center [255, 44] width 52 height 11
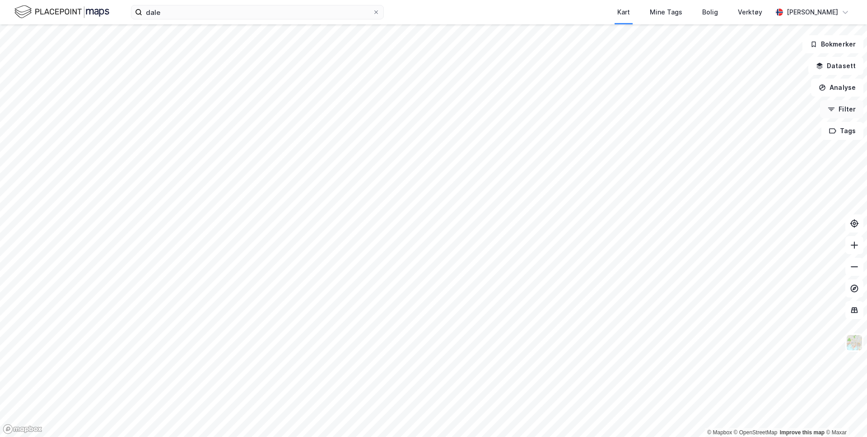
click at [845, 111] on button "Filter" at bounding box center [841, 109] width 43 height 18
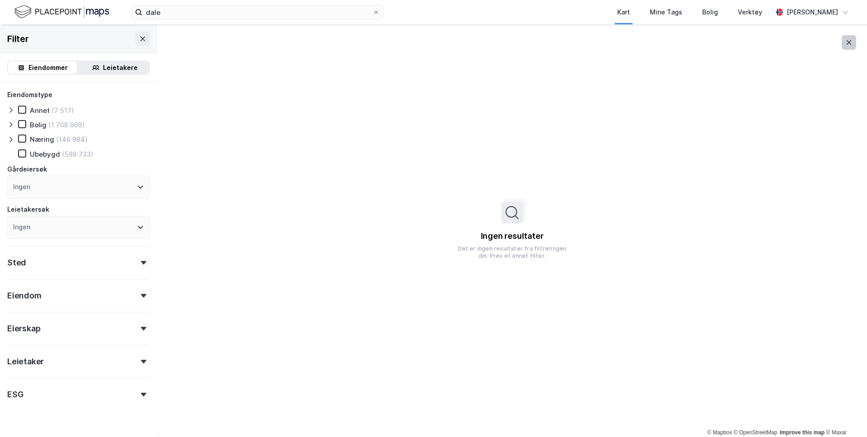
click at [849, 43] on icon at bounding box center [849, 42] width 7 height 7
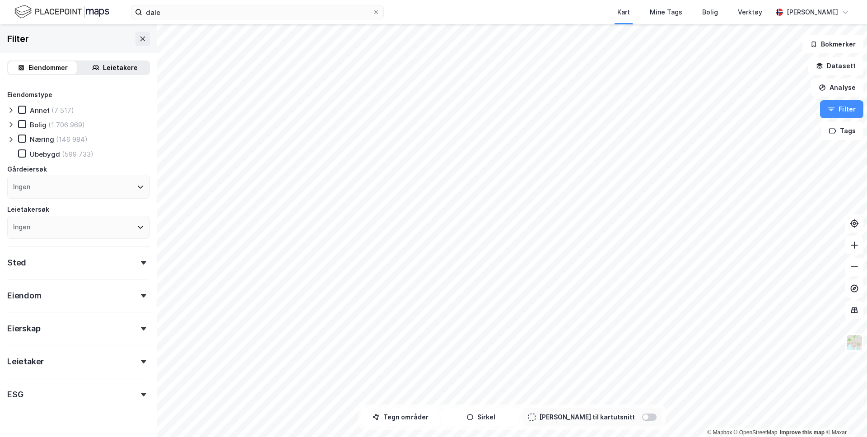
click at [8, 135] on div at bounding box center [12, 139] width 11 height 9
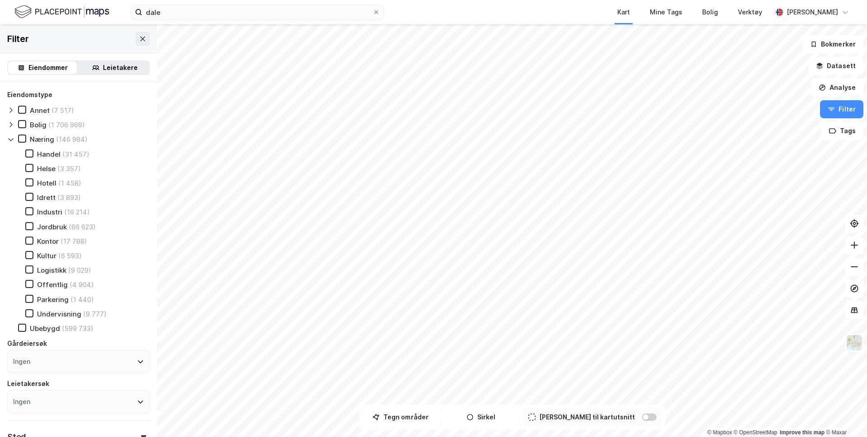
click at [35, 211] on div "Industri (16 214)" at bounding box center [51, 211] width 75 height 9
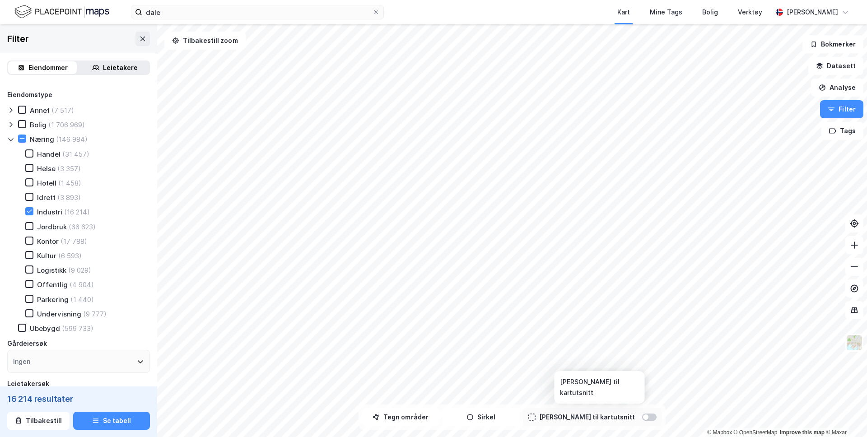
click at [642, 416] on div at bounding box center [649, 417] width 14 height 7
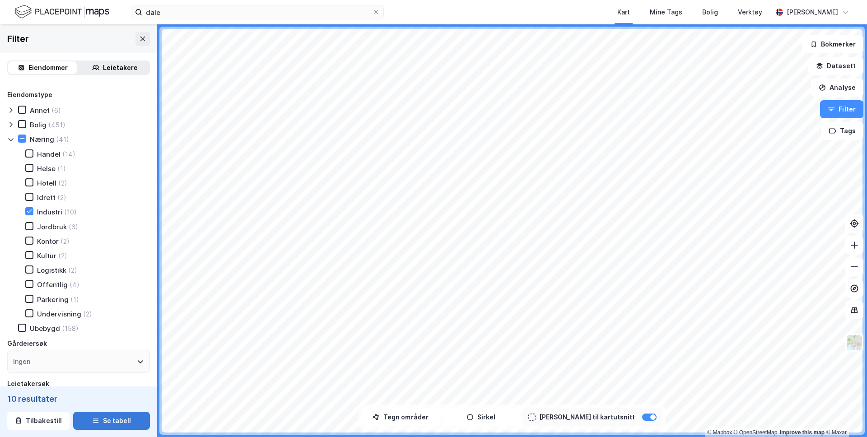
click at [95, 424] on icon "button" at bounding box center [95, 420] width 7 height 7
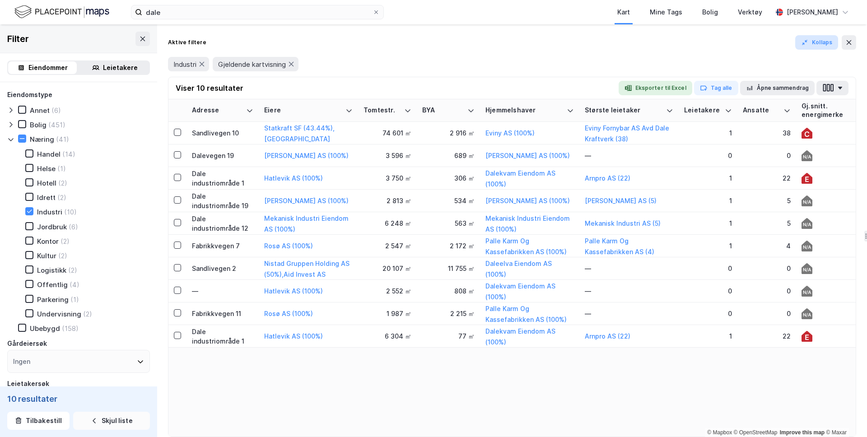
click at [809, 41] on icon "button" at bounding box center [804, 42] width 7 height 7
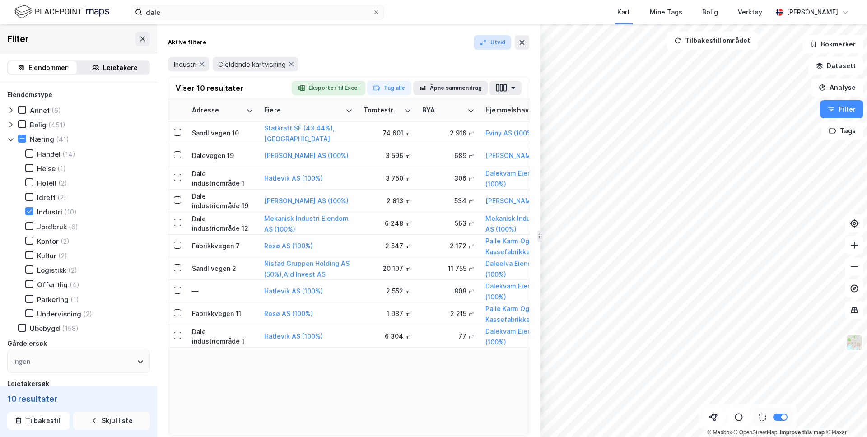
drag, startPoint x: 659, startPoint y: 238, endPoint x: 539, endPoint y: 249, distance: 119.8
click at [513, 85] on button "button" at bounding box center [506, 88] width 32 height 14
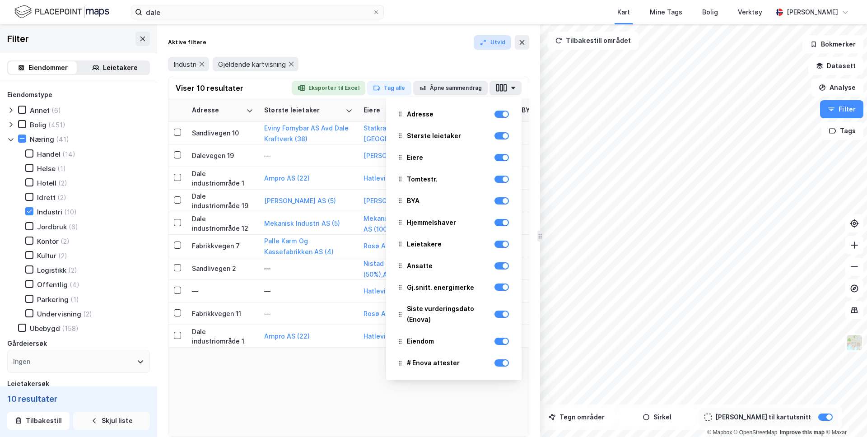
click at [416, 58] on div "Industri Gjeldende kartvisning" at bounding box center [348, 64] width 361 height 14
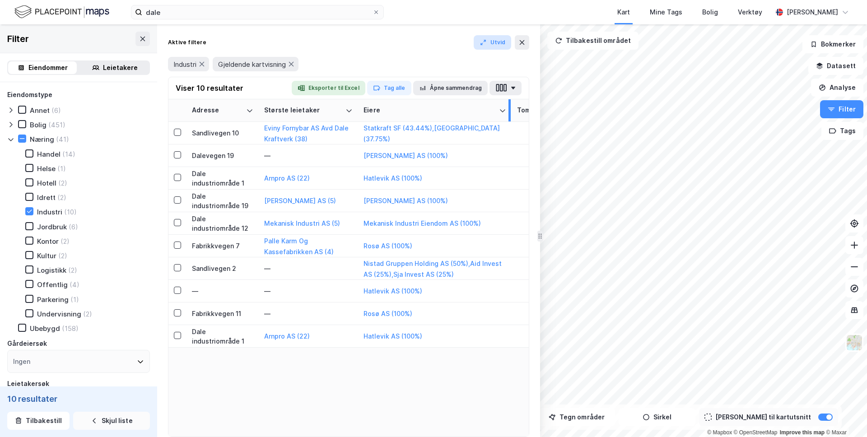
drag, startPoint x: 454, startPoint y: 109, endPoint x: 509, endPoint y: 116, distance: 54.6
click at [509, 116] on div at bounding box center [510, 110] width 2 height 22
click at [844, 65] on button "Datasett" at bounding box center [836, 66] width 55 height 18
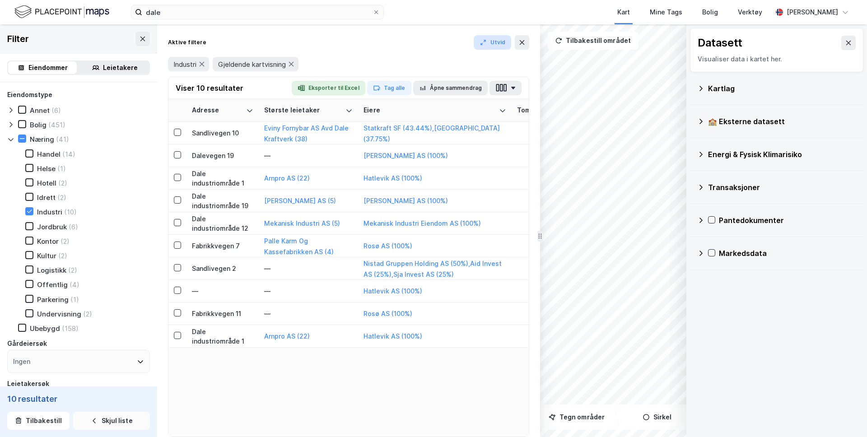
click at [741, 186] on div "Transaksjoner" at bounding box center [782, 187] width 148 height 11
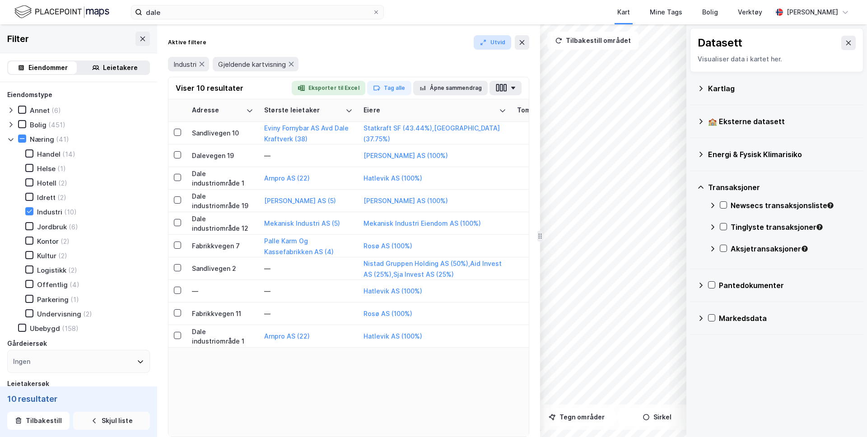
click at [709, 204] on div "Transaksjoner Newsecs transaksjonsliste Tinglyste transaksjoner Aksjetransaksjo…" at bounding box center [776, 220] width 173 height 98
click at [715, 204] on icon at bounding box center [712, 205] width 7 height 7
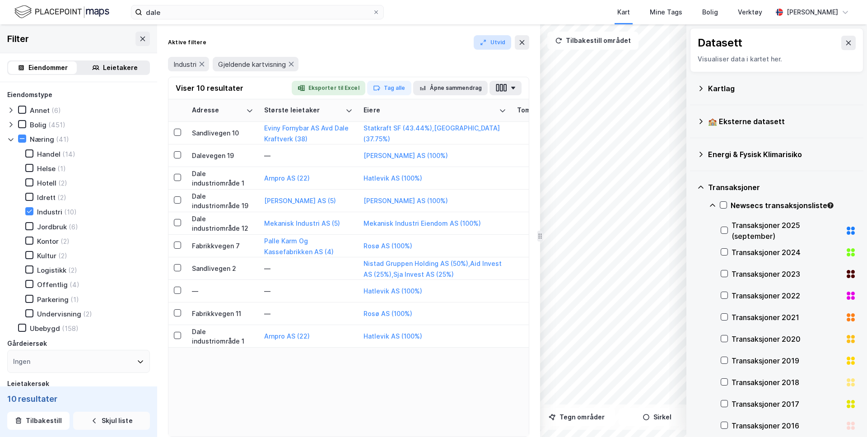
click at [790, 230] on div "Transaksjoner 2025 (september)" at bounding box center [787, 231] width 110 height 22
click at [790, 229] on div "Transaksjoner 2025 (september)" at bounding box center [787, 231] width 110 height 22
click at [845, 46] on icon at bounding box center [848, 42] width 7 height 7
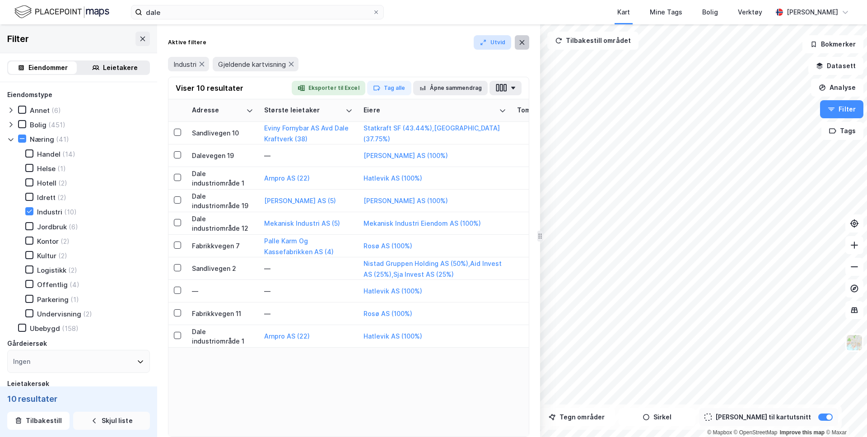
click at [521, 42] on icon at bounding box center [522, 42] width 7 height 7
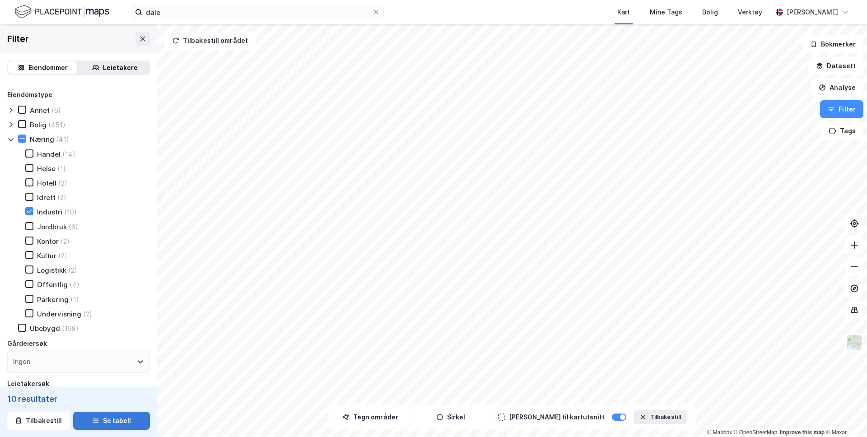
click at [147, 50] on div "Filter" at bounding box center [78, 38] width 157 height 29
click at [142, 39] on icon at bounding box center [142, 38] width 5 height 5
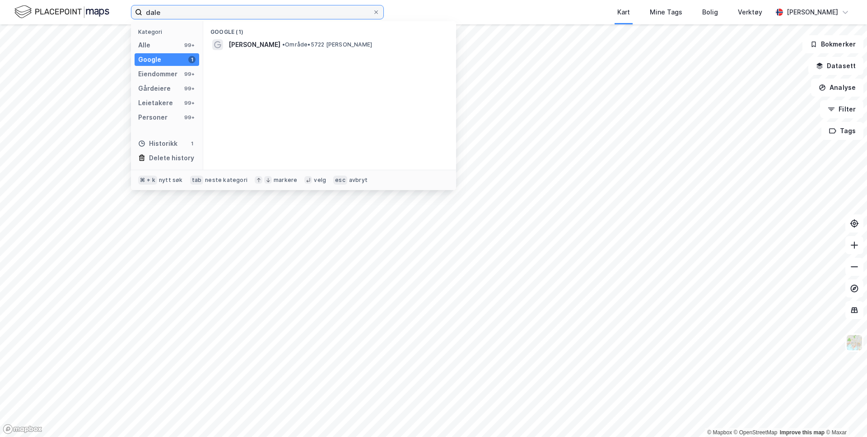
click at [163, 14] on input "dale" at bounding box center [257, 12] width 230 height 14
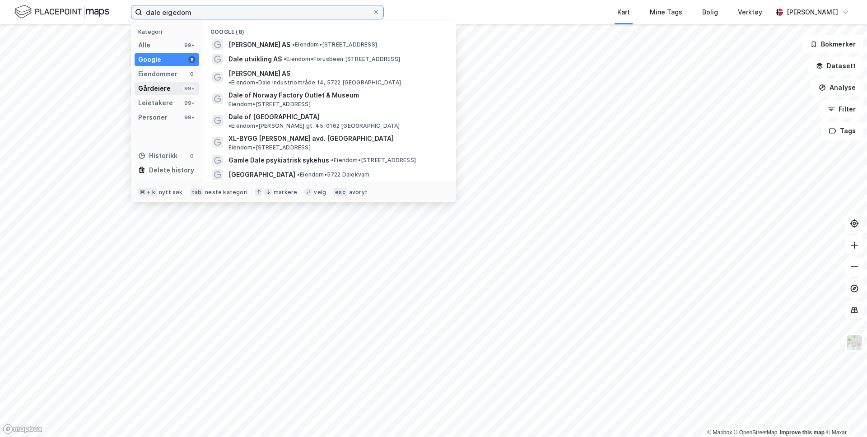
type input "dale eigedom"
click at [171, 92] on div "Gårdeiere 99+" at bounding box center [167, 88] width 65 height 13
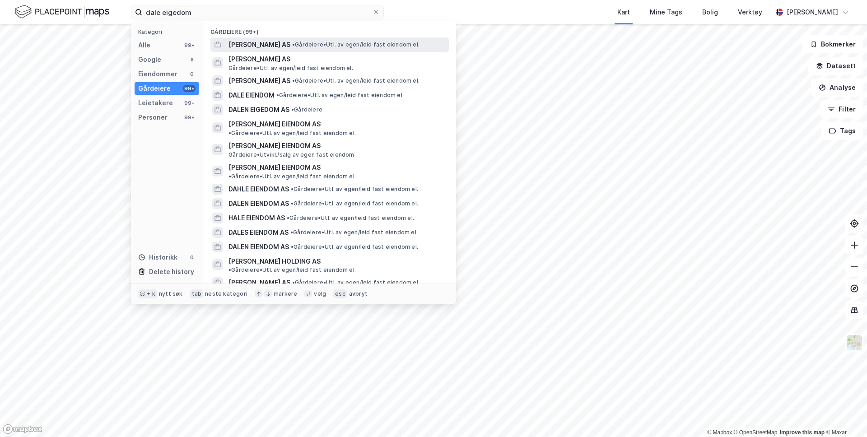
click at [250, 47] on span "DALE EIGEDOM AS" at bounding box center [260, 44] width 62 height 11
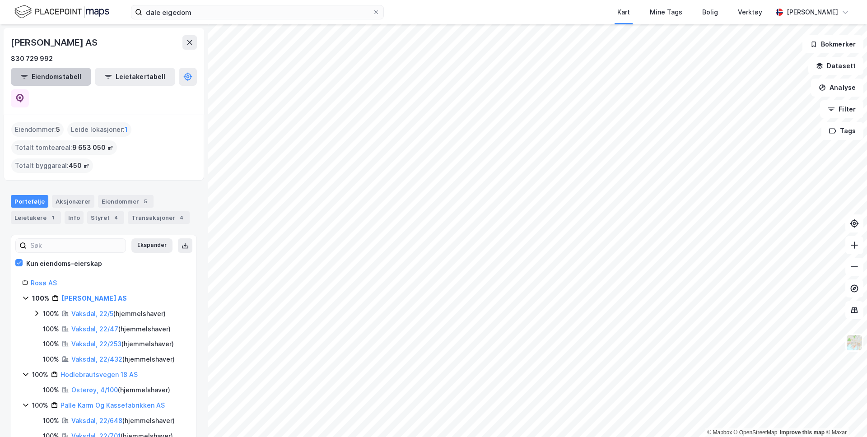
click at [56, 78] on button "Eiendomstabell" at bounding box center [51, 77] width 80 height 18
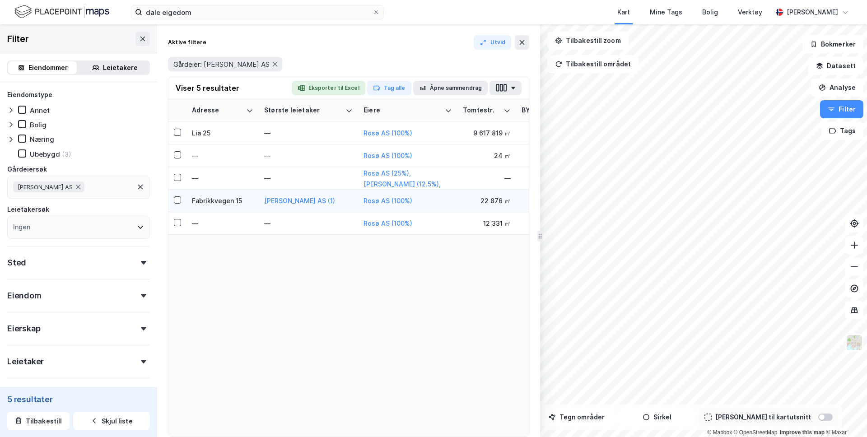
click at [227, 198] on div "Fabrikkvegen 15" at bounding box center [222, 200] width 61 height 9
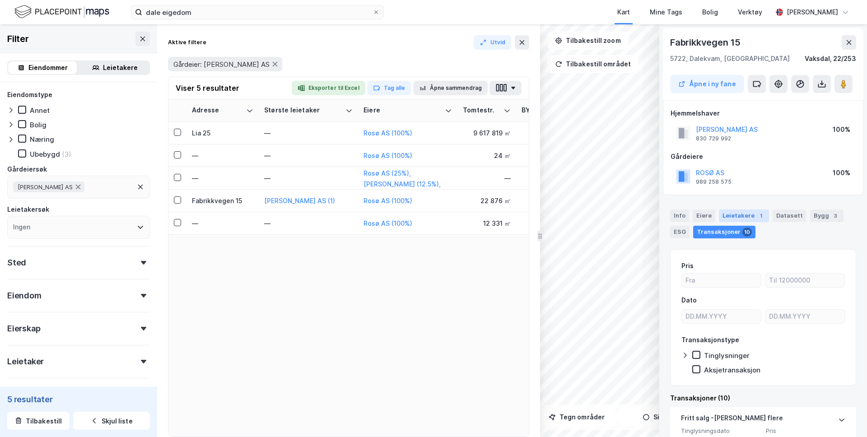
click at [741, 218] on div "Leietakere 1" at bounding box center [744, 216] width 50 height 13
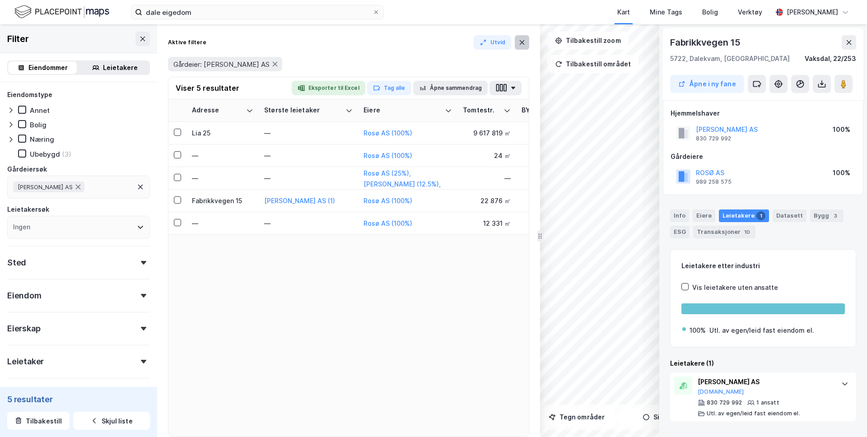
click at [525, 42] on icon at bounding box center [522, 42] width 7 height 7
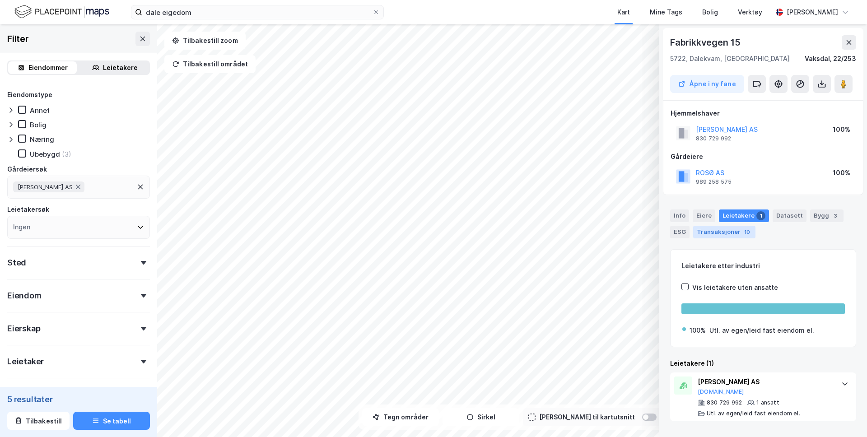
click at [725, 229] on div "Transaksjoner 10" at bounding box center [724, 232] width 62 height 13
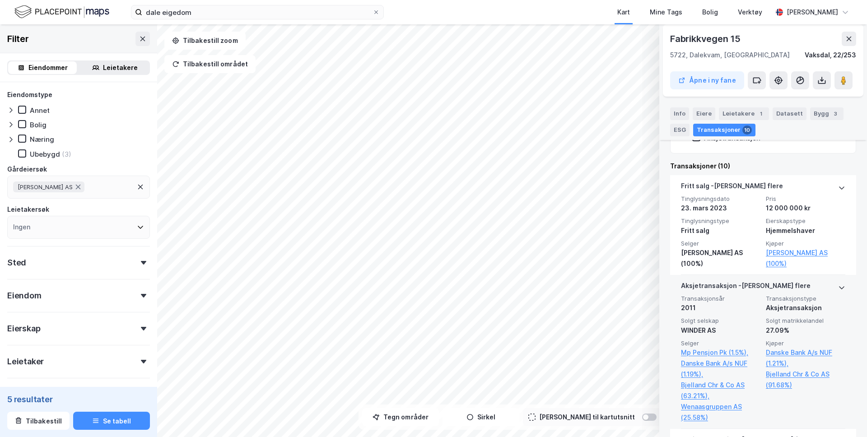
scroll to position [229, 0]
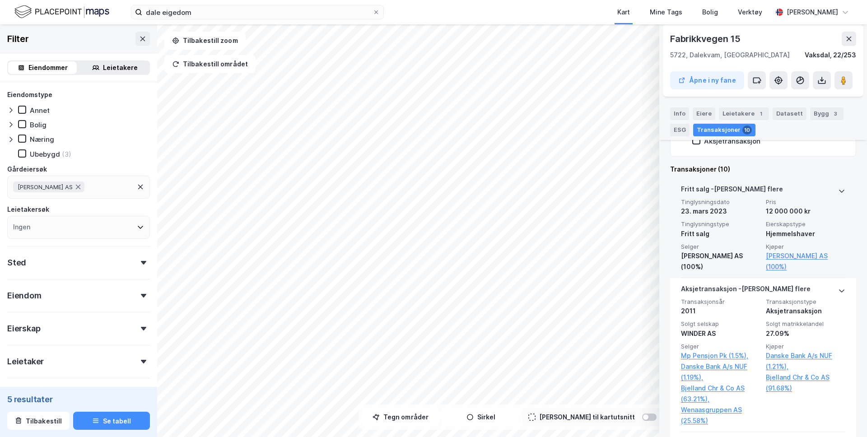
click at [841, 189] on icon at bounding box center [841, 190] width 7 height 7
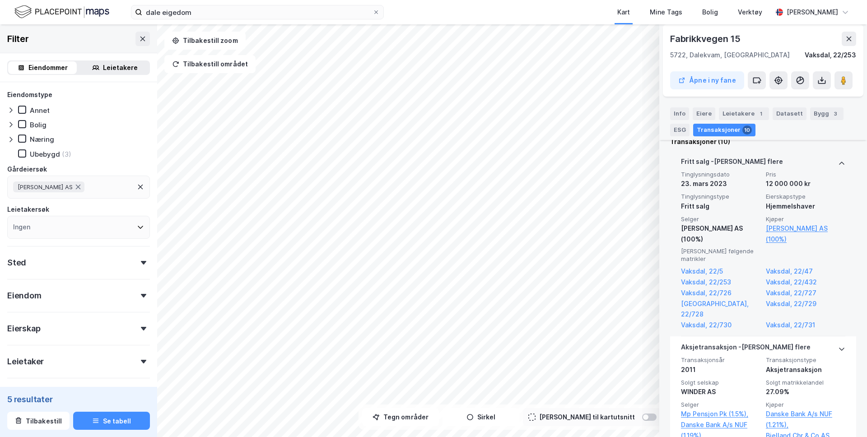
scroll to position [237, 0]
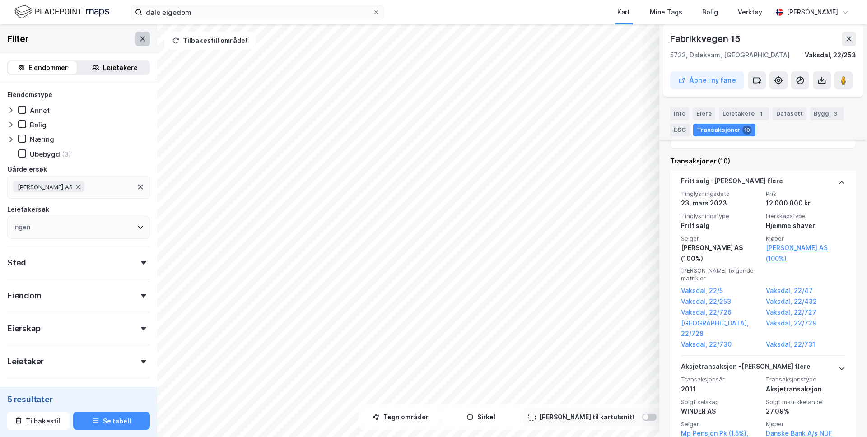
click at [140, 36] on icon at bounding box center [142, 38] width 7 height 7
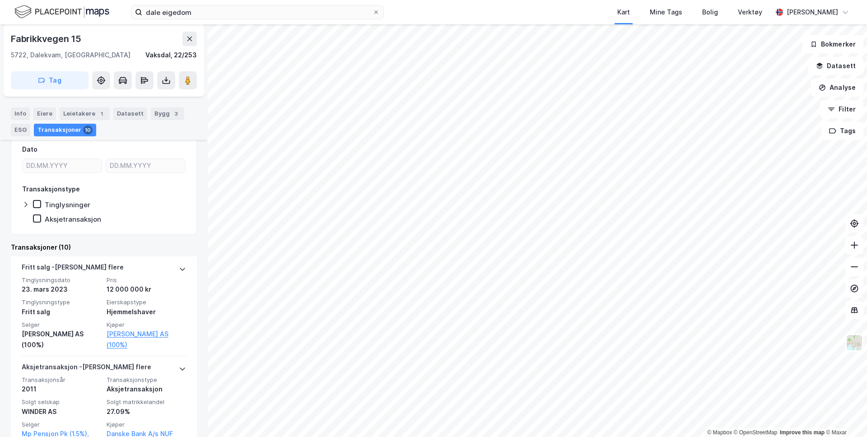
scroll to position [152, 0]
click at [189, 36] on icon at bounding box center [189, 38] width 7 height 7
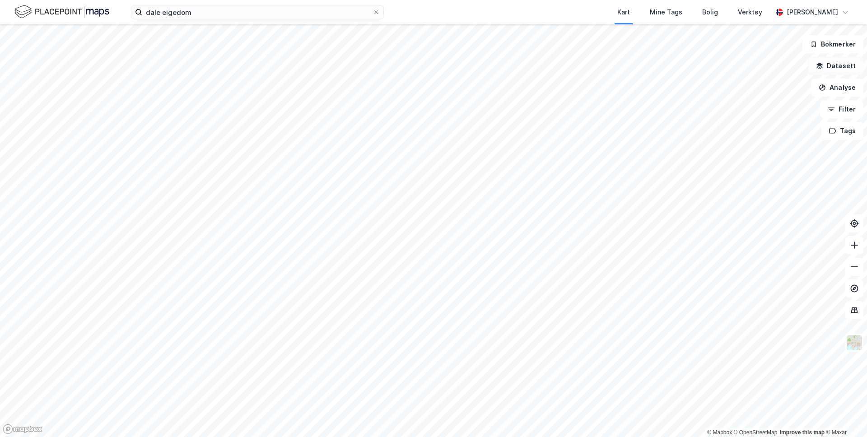
click at [835, 67] on button "Datasett" at bounding box center [836, 66] width 55 height 18
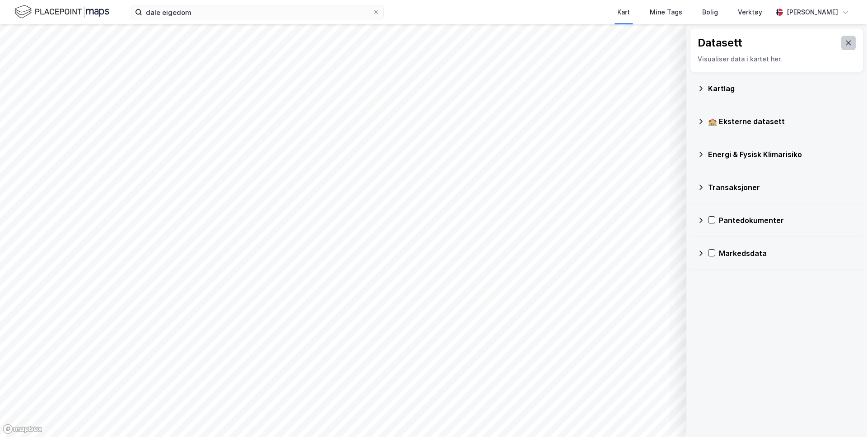
click at [849, 47] on button at bounding box center [849, 43] width 14 height 14
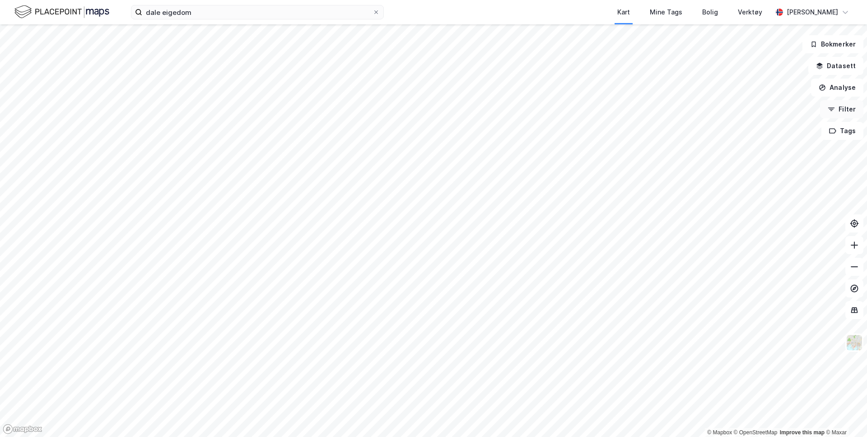
click at [835, 111] on icon "button" at bounding box center [831, 109] width 7 height 7
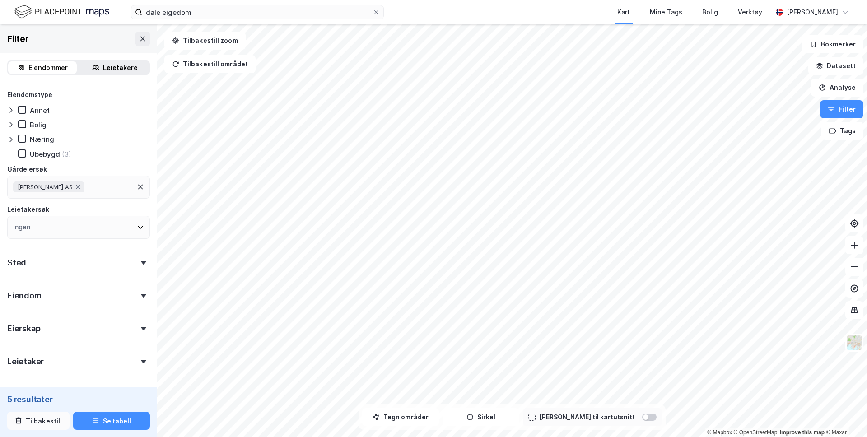
click at [51, 414] on button "Tilbakestill" at bounding box center [38, 421] width 62 height 18
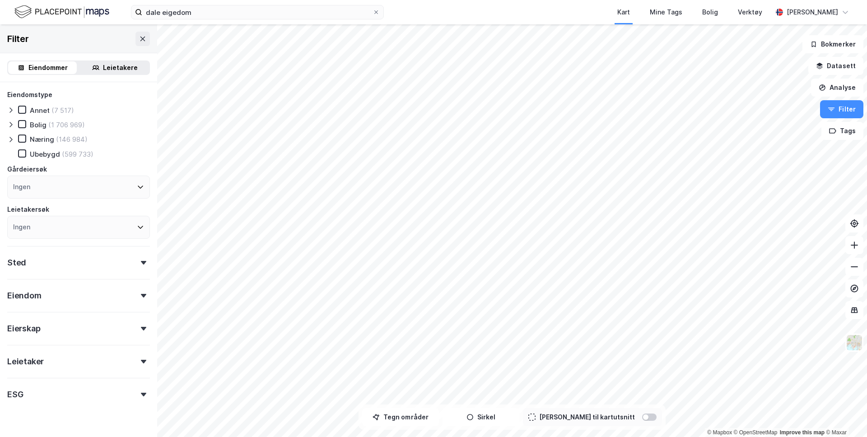
click at [642, 420] on div at bounding box center [649, 417] width 14 height 7
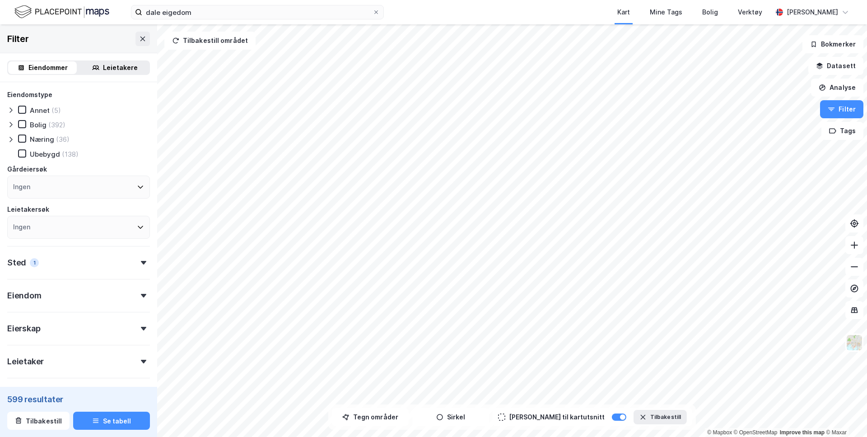
click at [54, 293] on div "Eiendom" at bounding box center [78, 292] width 143 height 26
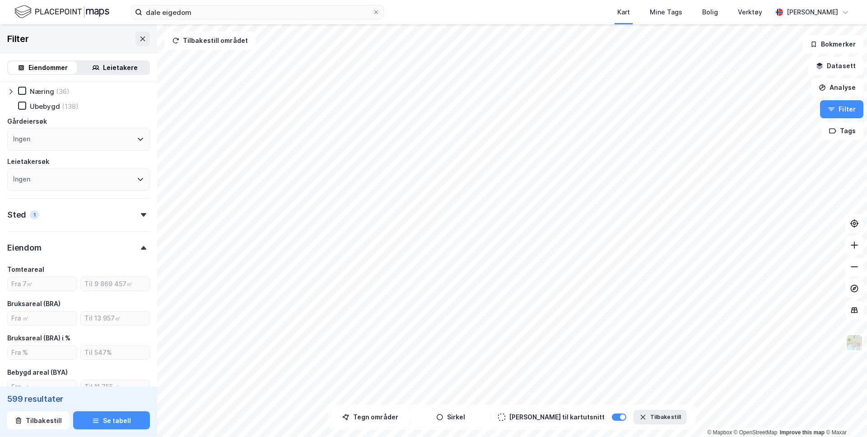
scroll to position [51, 0]
click at [49, 276] on input "number" at bounding box center [42, 281] width 69 height 14
type input "50"
type input "Inkluder (587)"
type input "500"
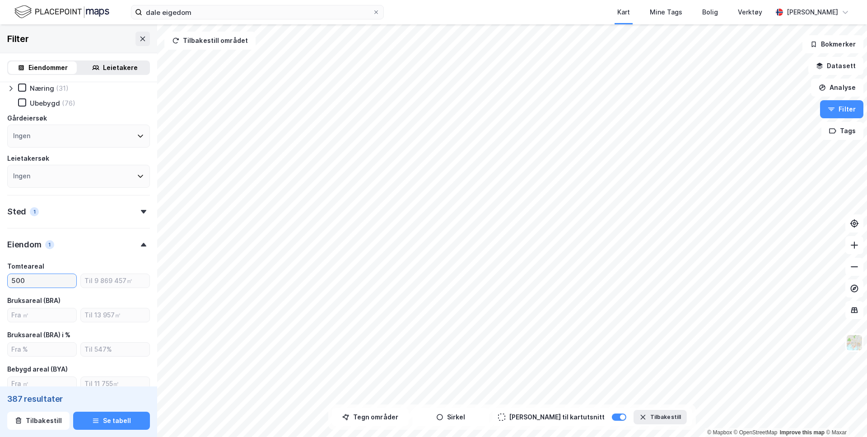
type input "Inkluder (387)"
type input "500"
type input "1"
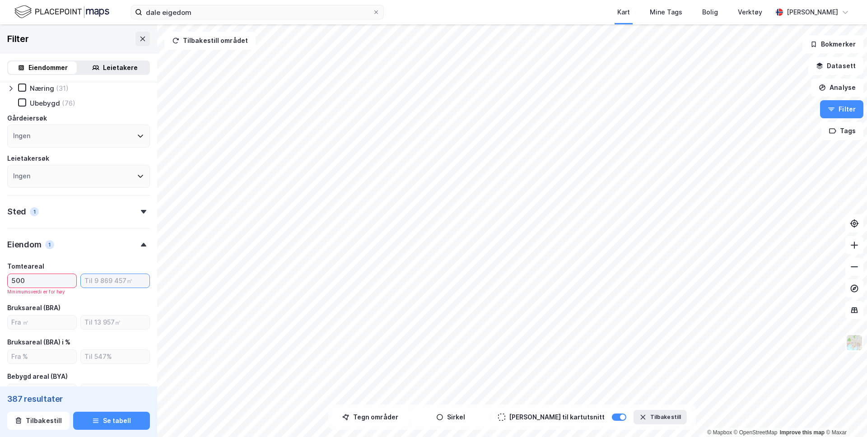
type input "2"
type input "3000"
type input "Inkluder (331)"
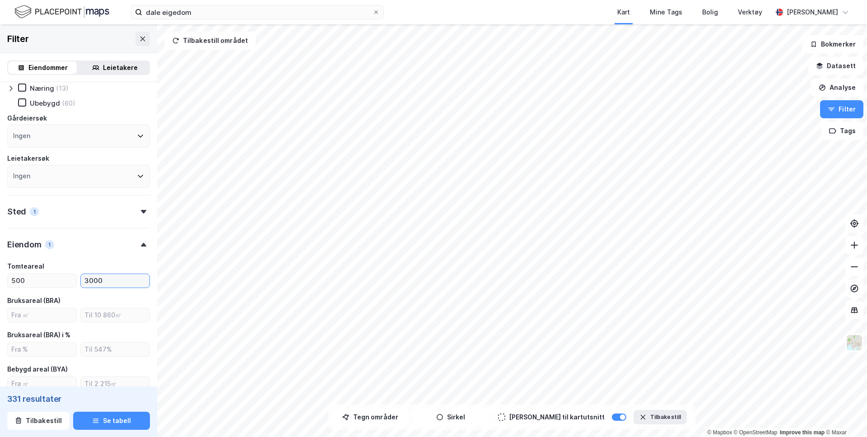
drag, startPoint x: 121, startPoint y: 286, endPoint x: 79, endPoint y: 279, distance: 42.2
click at [79, 279] on div "500 3000" at bounding box center [78, 281] width 143 height 14
type input "10000"
type input "Inkluder (367)"
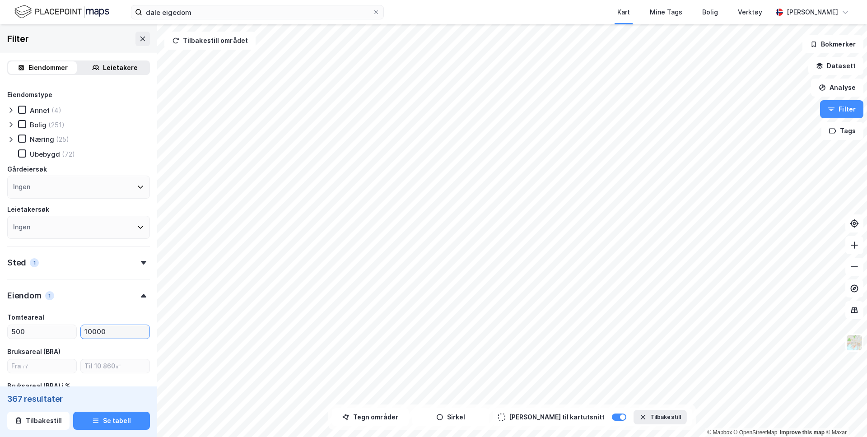
type input "10000"
click at [13, 139] on icon at bounding box center [10, 139] width 7 height 7
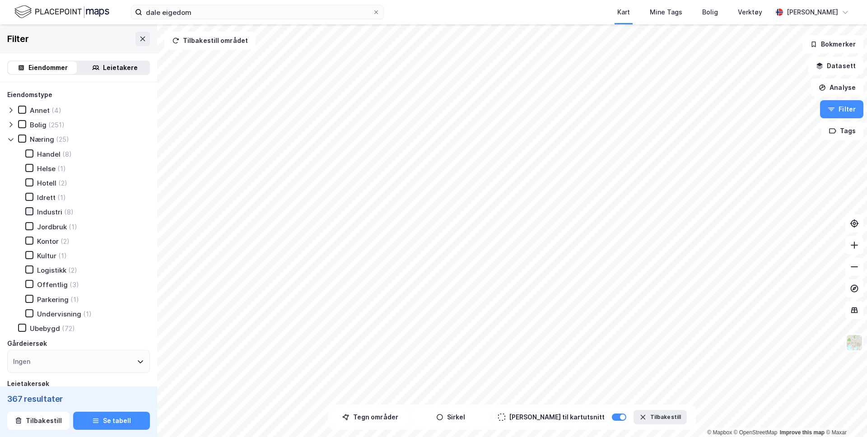
click at [32, 212] on icon at bounding box center [29, 211] width 6 height 6
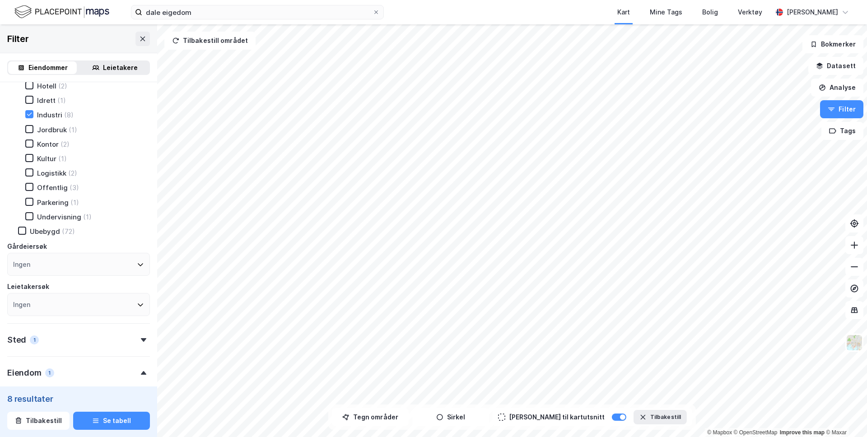
scroll to position [178, 0]
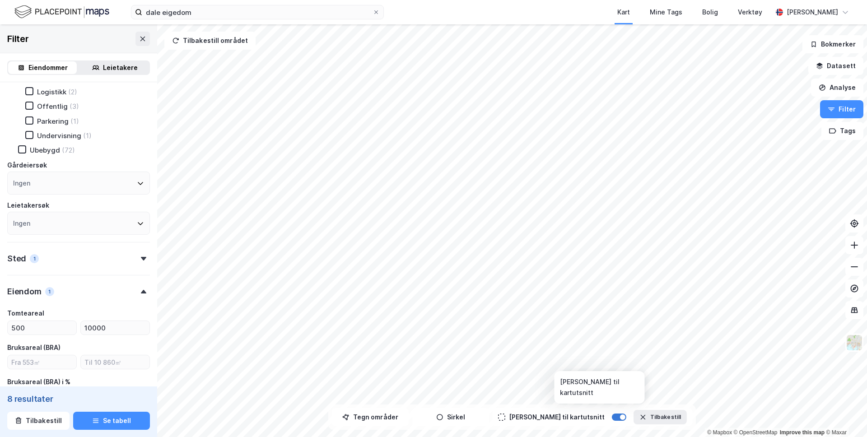
click at [612, 418] on div at bounding box center [619, 417] width 14 height 7
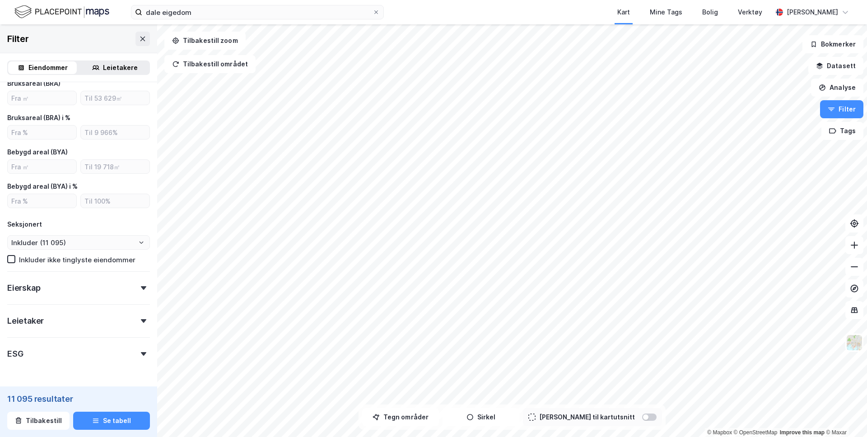
click at [66, 286] on div "Eierskap" at bounding box center [78, 284] width 143 height 26
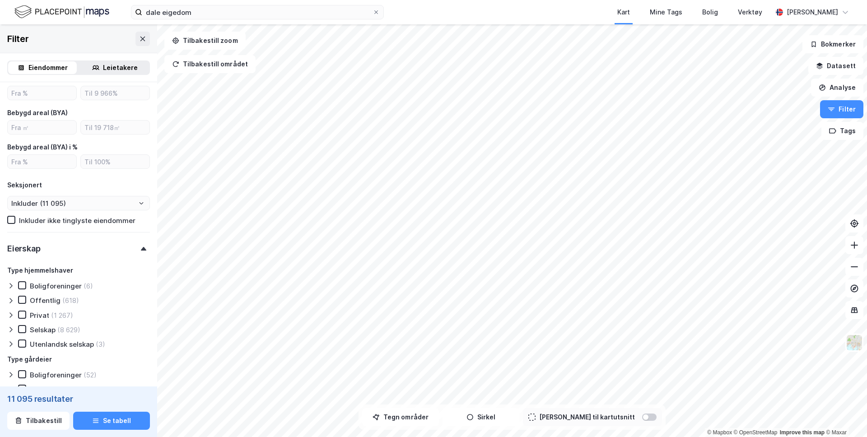
scroll to position [485, 0]
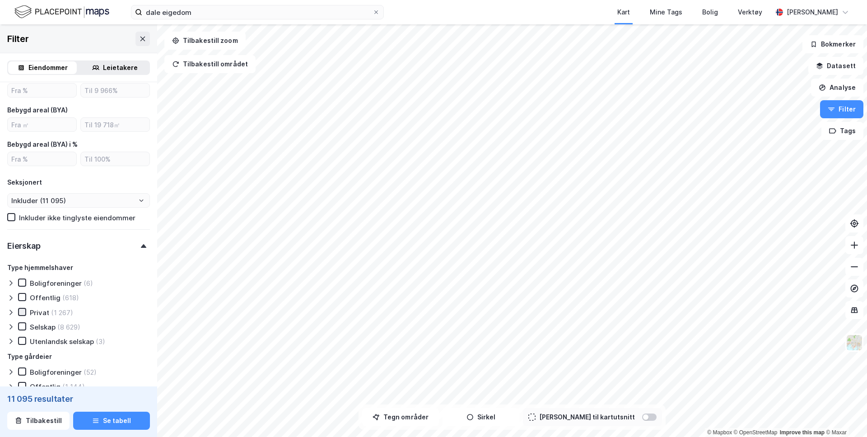
click at [22, 312] on icon at bounding box center [22, 312] width 6 height 6
click at [22, 327] on icon at bounding box center [22, 326] width 5 height 3
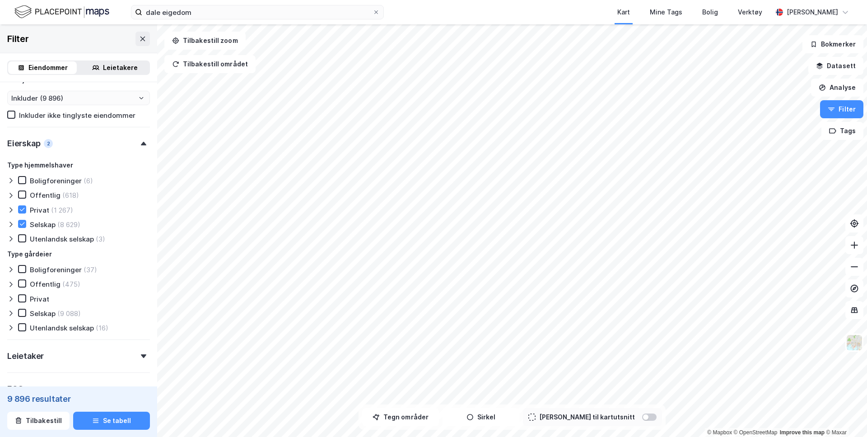
scroll to position [594, 0]
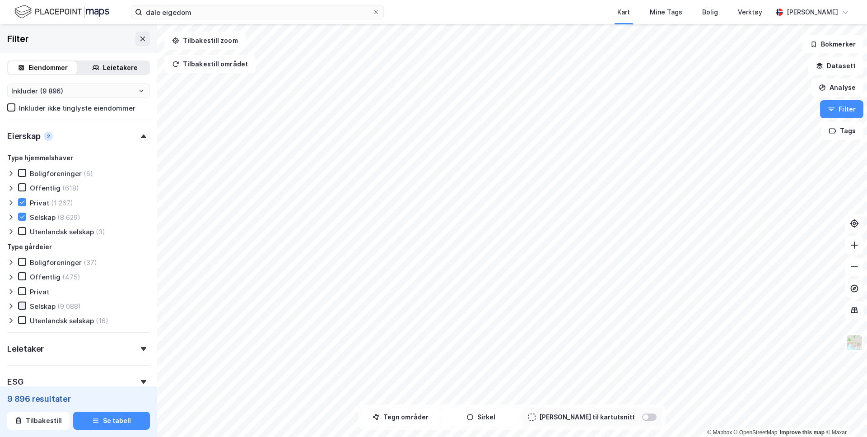
click at [21, 308] on icon at bounding box center [22, 306] width 6 height 6
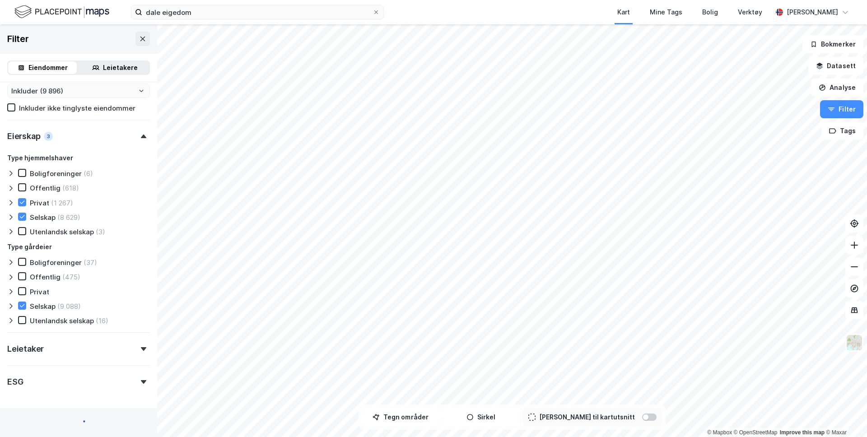
type input "Inkluder (8 805)"
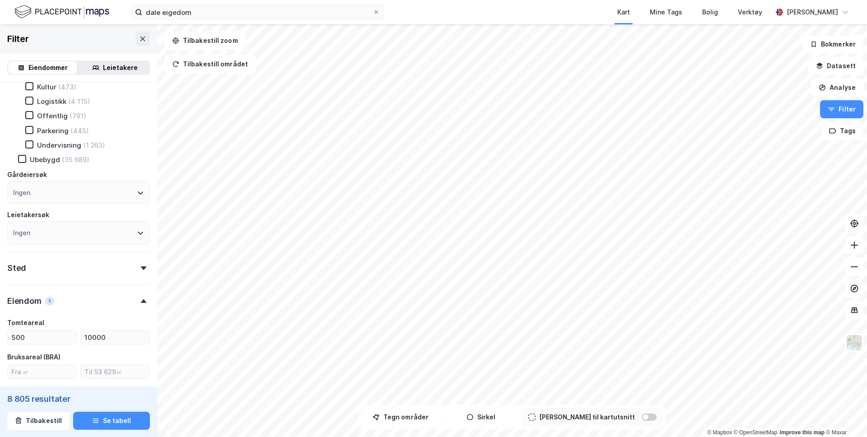
scroll to position [213, 0]
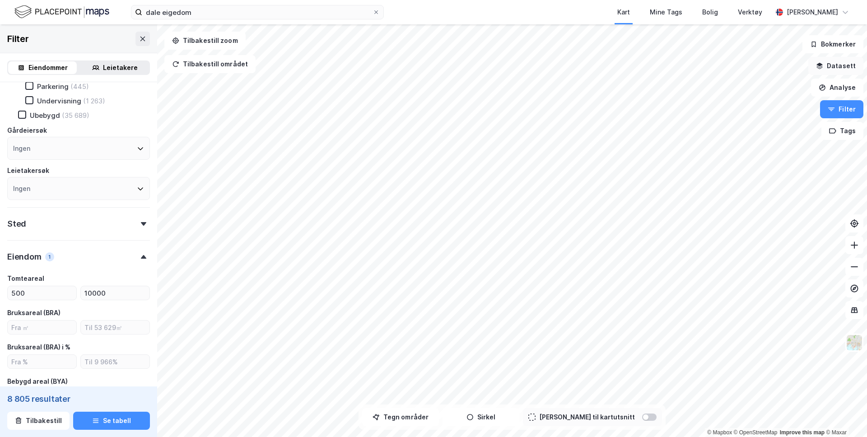
click at [838, 60] on button "Datasett" at bounding box center [836, 66] width 55 height 18
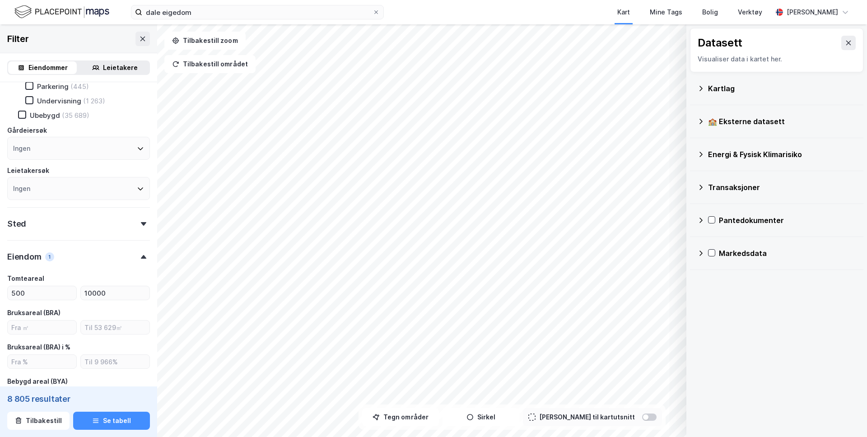
click at [761, 92] on div "Kartlag" at bounding box center [782, 88] width 148 height 11
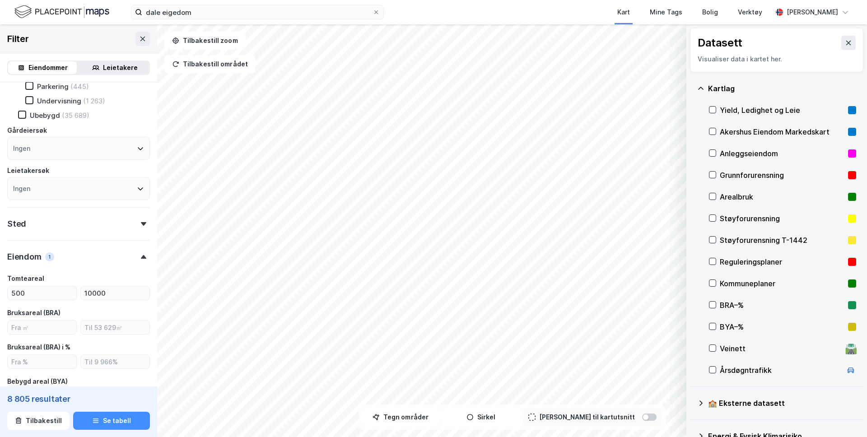
click at [753, 259] on div "Reguleringsplaner" at bounding box center [782, 262] width 125 height 11
click at [851, 42] on icon at bounding box center [848, 42] width 7 height 7
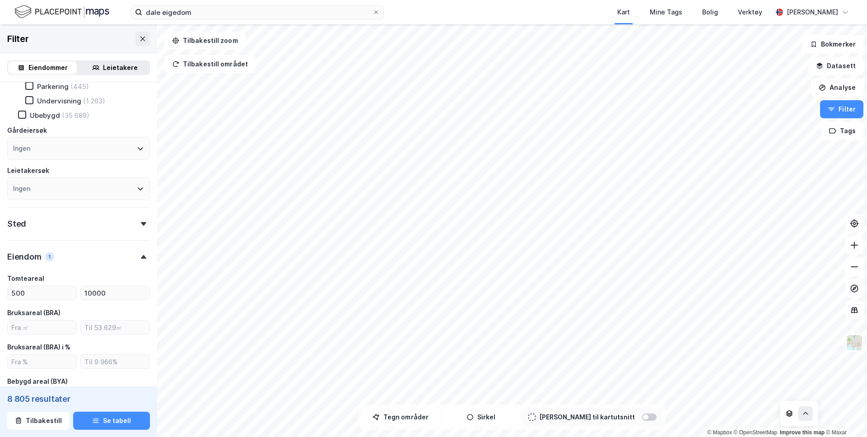
click at [789, 416] on icon at bounding box center [789, 416] width 6 height 2
click at [813, 413] on button at bounding box center [806, 414] width 14 height 14
click at [771, 393] on icon at bounding box center [772, 394] width 2 height 2
click at [771, 393] on icon at bounding box center [771, 393] width 7 height 7
click at [771, 393] on icon at bounding box center [772, 394] width 2 height 2
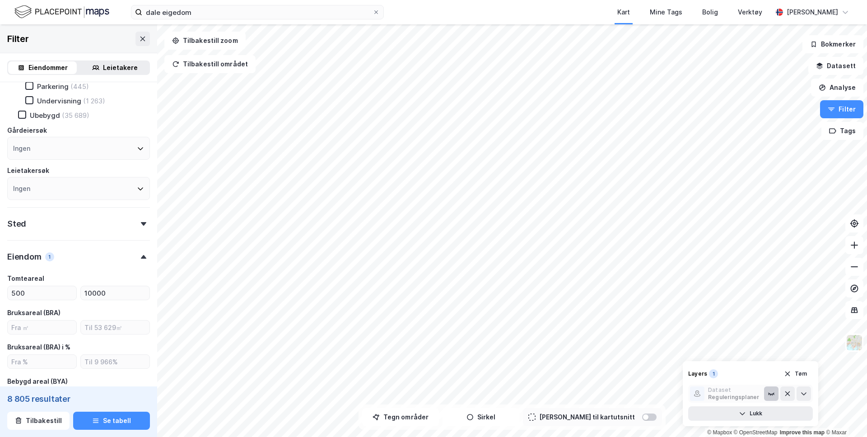
click at [770, 392] on icon at bounding box center [771, 393] width 7 height 7
click at [148, 42] on button at bounding box center [143, 39] width 14 height 14
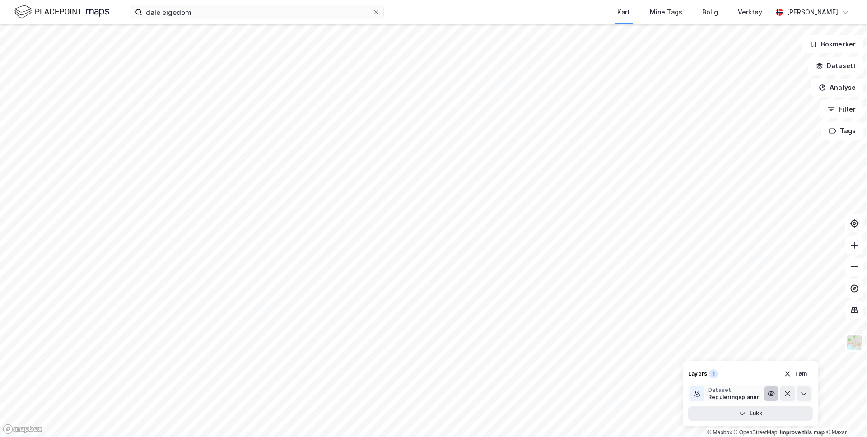
click at [773, 391] on icon at bounding box center [771, 393] width 7 height 7
click at [772, 393] on icon at bounding box center [771, 393] width 7 height 7
click at [772, 394] on icon at bounding box center [772, 394] width 2 height 2
click at [772, 394] on icon at bounding box center [771, 393] width 5 height 1
click at [835, 111] on icon "button" at bounding box center [831, 109] width 7 height 7
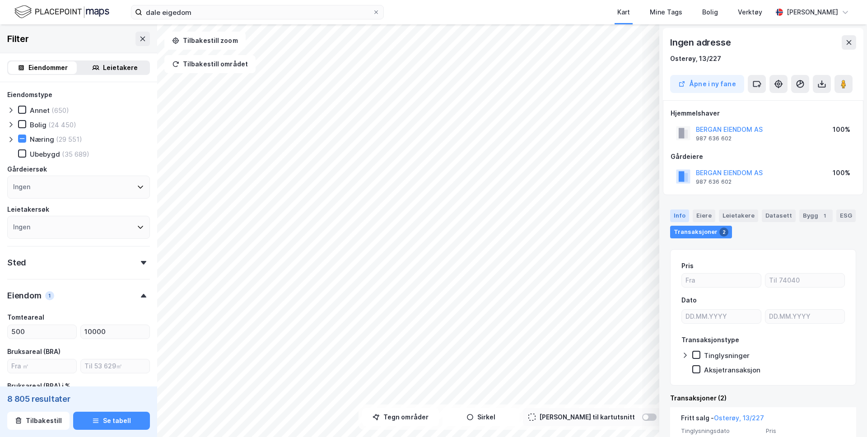
click at [675, 210] on div "Info" at bounding box center [679, 216] width 19 height 13
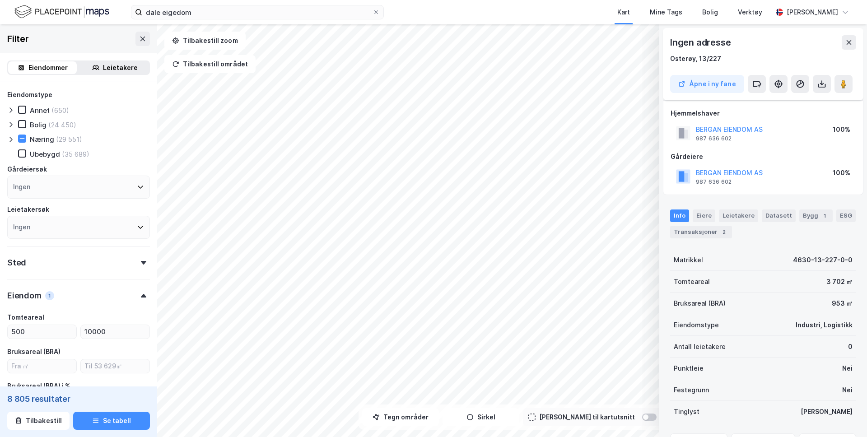
scroll to position [54, 0]
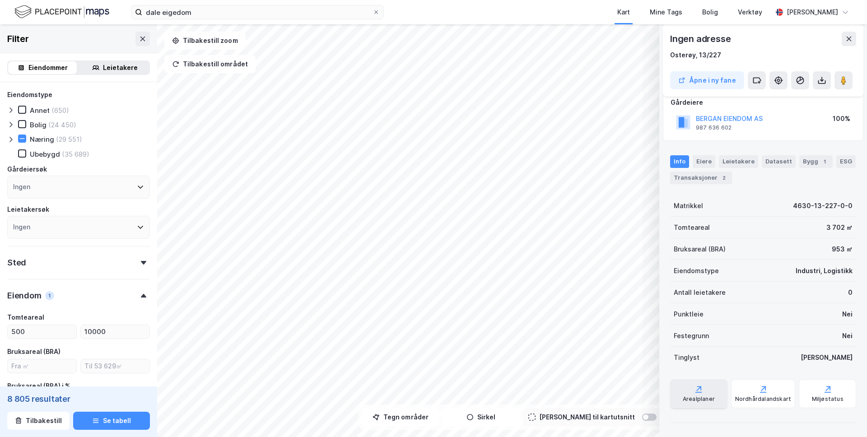
click at [704, 397] on div "Arealplaner" at bounding box center [699, 399] width 32 height 7
click at [762, 399] on div "Nordhårdalandskart" at bounding box center [763, 399] width 56 height 7
drag, startPoint x: 800, startPoint y: 272, endPoint x: 850, endPoint y: 272, distance: 49.2
click at [850, 272] on div "Industri, Logistikk" at bounding box center [824, 271] width 57 height 11
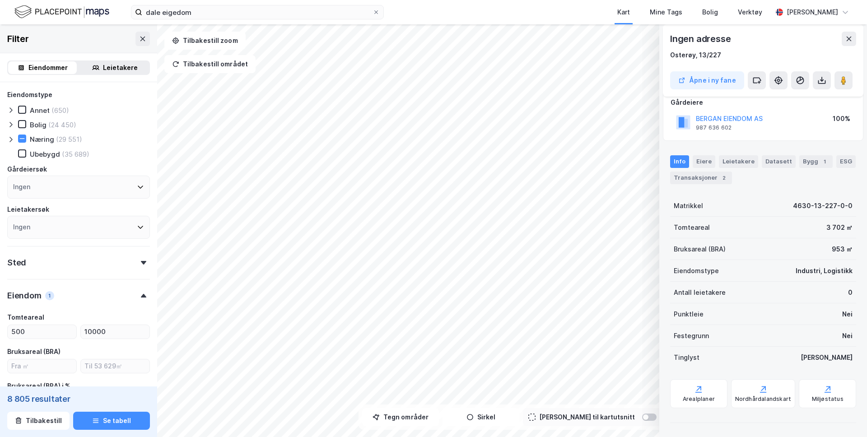
scroll to position [0, 0]
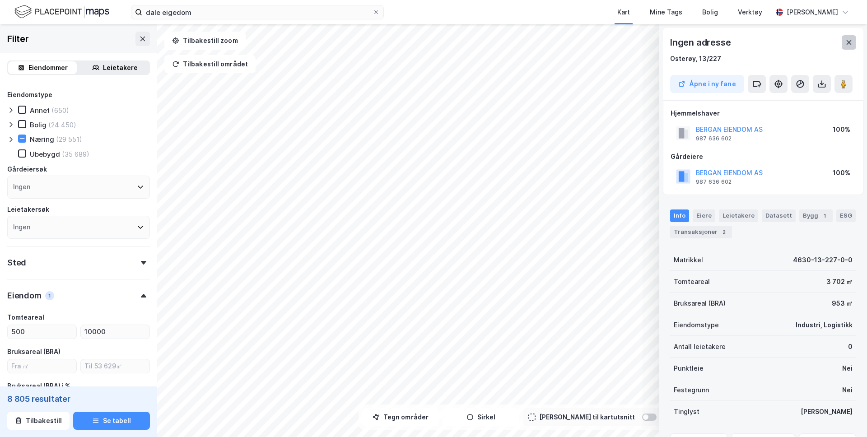
click at [854, 37] on button at bounding box center [849, 42] width 14 height 14
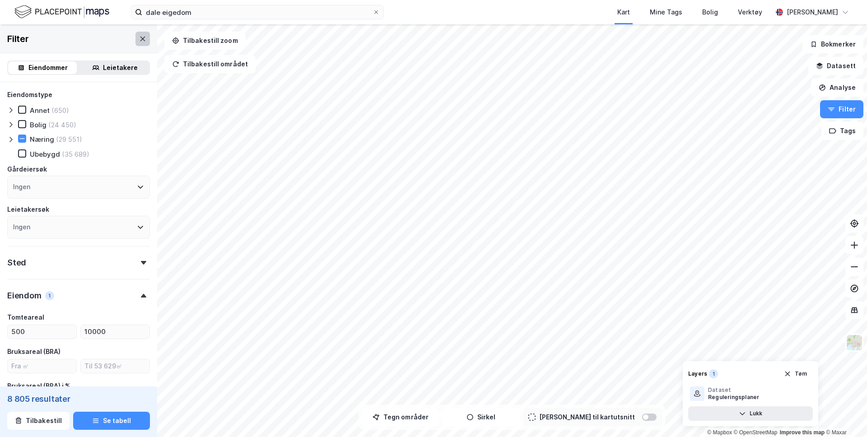
click at [142, 39] on icon at bounding box center [142, 38] width 5 height 5
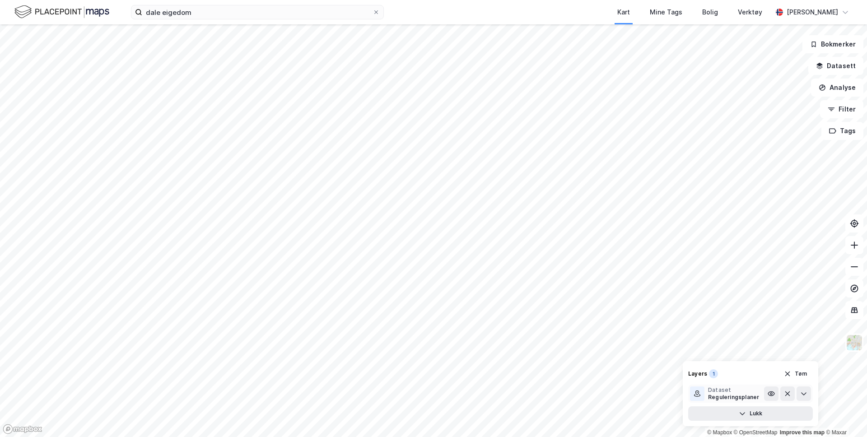
click at [741, 391] on div "Dataset" at bounding box center [733, 390] width 51 height 7
click at [804, 393] on icon at bounding box center [803, 393] width 7 height 7
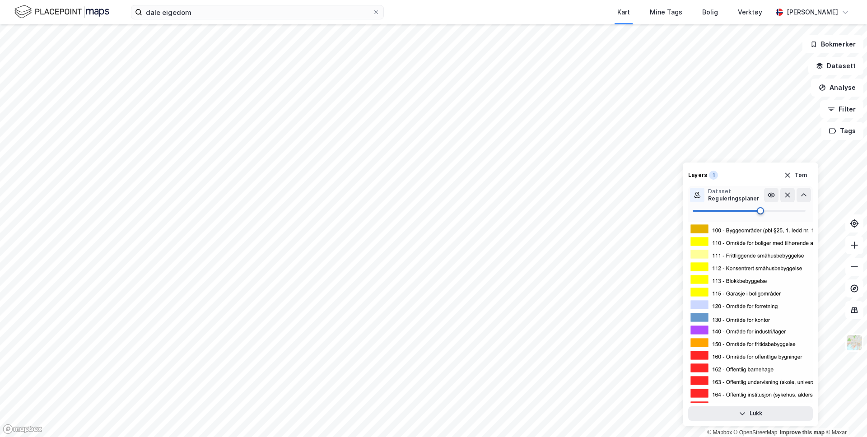
type input "59"
drag, startPoint x: 771, startPoint y: 210, endPoint x: 759, endPoint y: 208, distance: 12.3
click at [759, 208] on span at bounding box center [760, 210] width 7 height 7
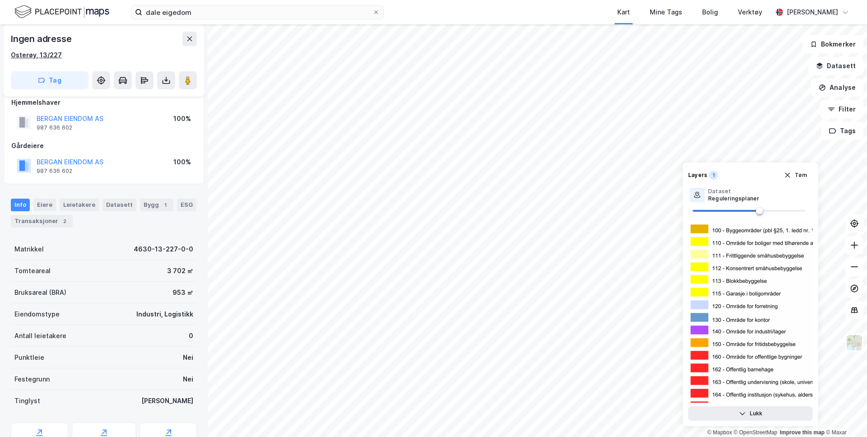
click at [27, 55] on div "Osterøy, 13/227" at bounding box center [36, 55] width 51 height 11
click at [669, 17] on div "Mine Tags" at bounding box center [666, 12] width 33 height 11
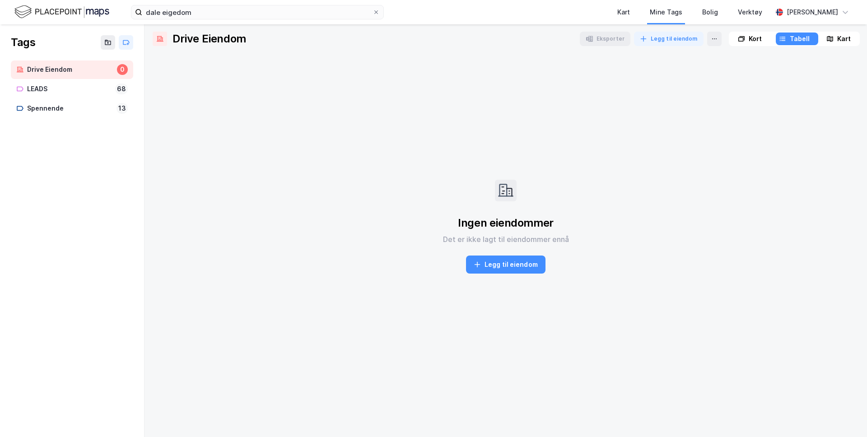
click at [68, 71] on div "Drive Eiendom" at bounding box center [70, 69] width 86 height 11
click at [124, 41] on icon at bounding box center [125, 42] width 7 height 7
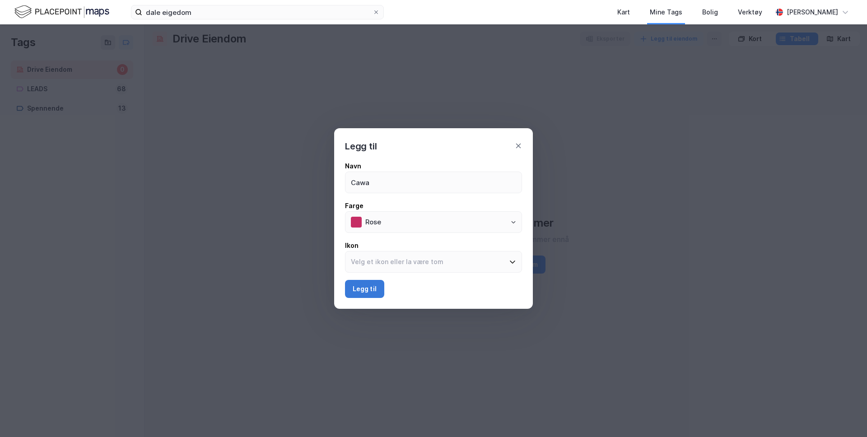
type input "Cawa"
click at [369, 290] on button "Legg til" at bounding box center [364, 289] width 39 height 18
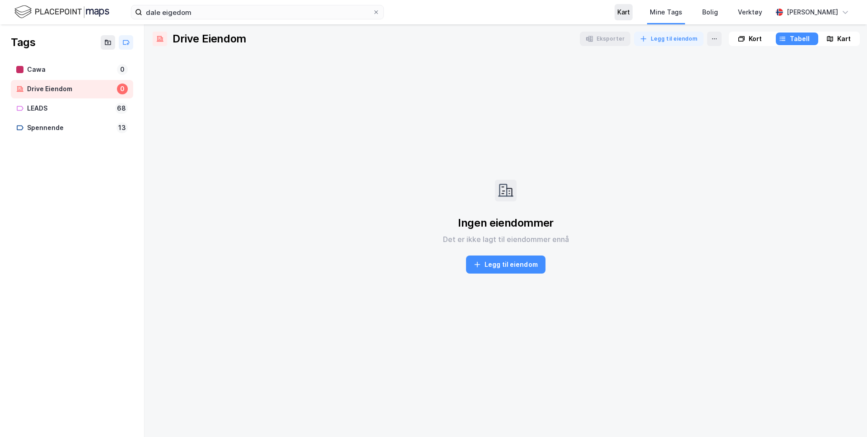
click at [619, 13] on div "Kart" at bounding box center [623, 12] width 13 height 11
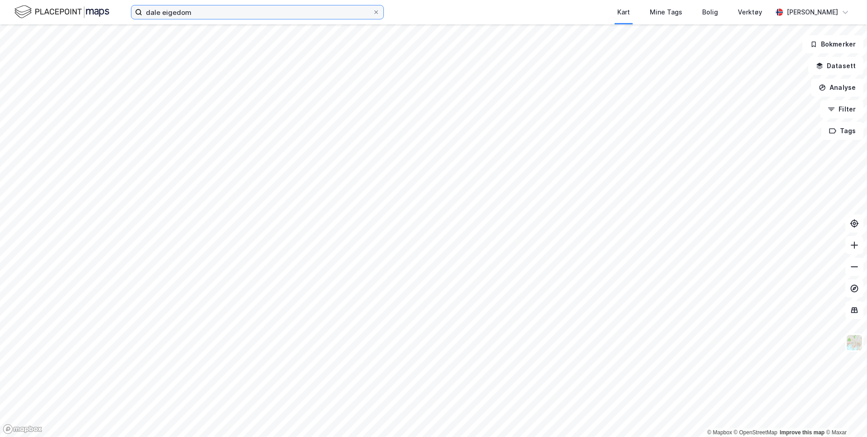
click at [207, 12] on input "dale eigedom" at bounding box center [257, 12] width 230 height 14
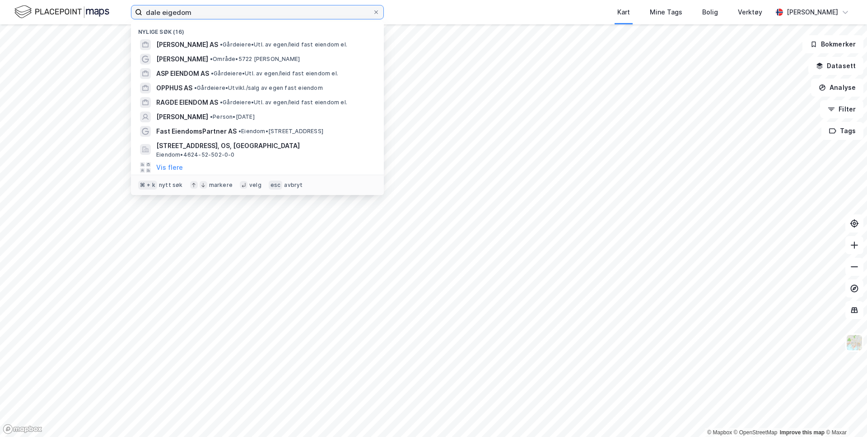
click at [207, 12] on input "dale eigedom" at bounding box center [257, 12] width 230 height 14
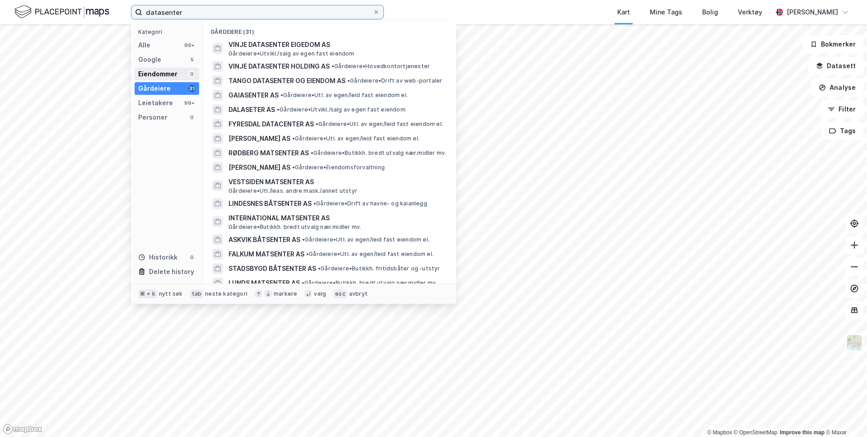
type input "datasenter"
click at [174, 75] on div "Eiendommer" at bounding box center [157, 74] width 39 height 11
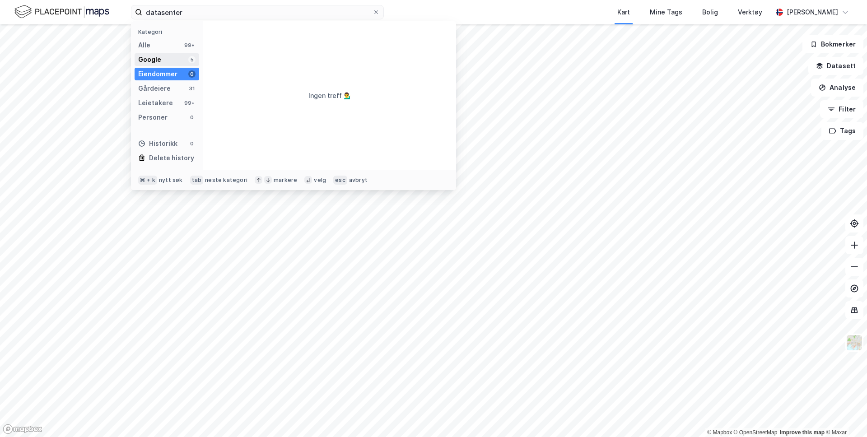
click at [171, 64] on div "Google 5" at bounding box center [167, 59] width 65 height 13
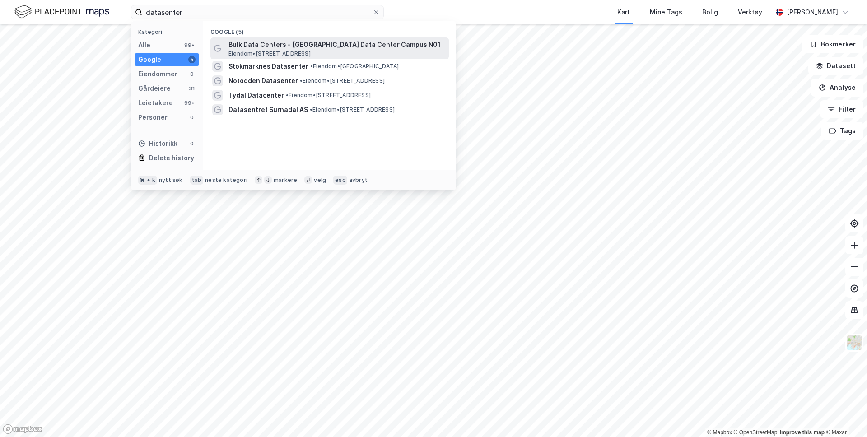
click at [270, 53] on span "Eiendom • Stølevegen 39, 4715 Øvrebø" at bounding box center [270, 53] width 82 height 7
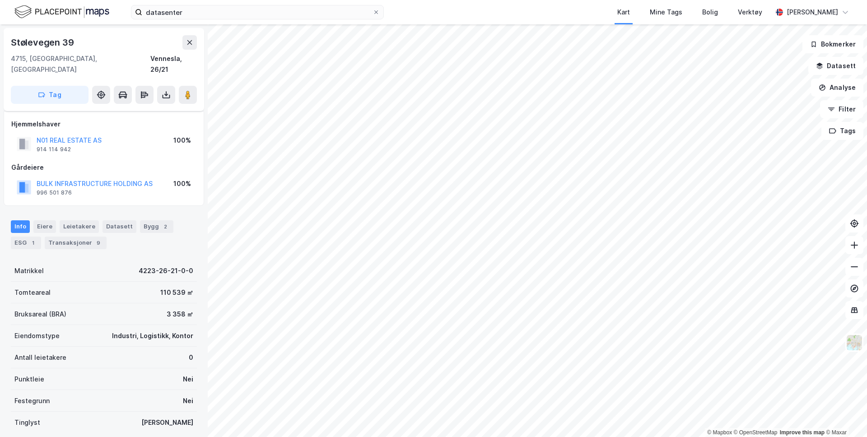
scroll to position [11, 0]
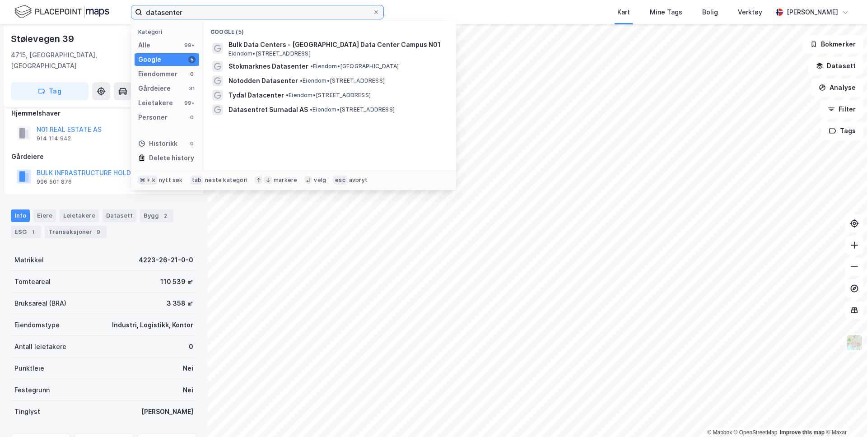
click at [201, 18] on input "datasenter" at bounding box center [257, 12] width 230 height 14
click at [429, 9] on div "Kart Mine Tags Bolig Verktøy" at bounding box center [599, 12] width 345 height 24
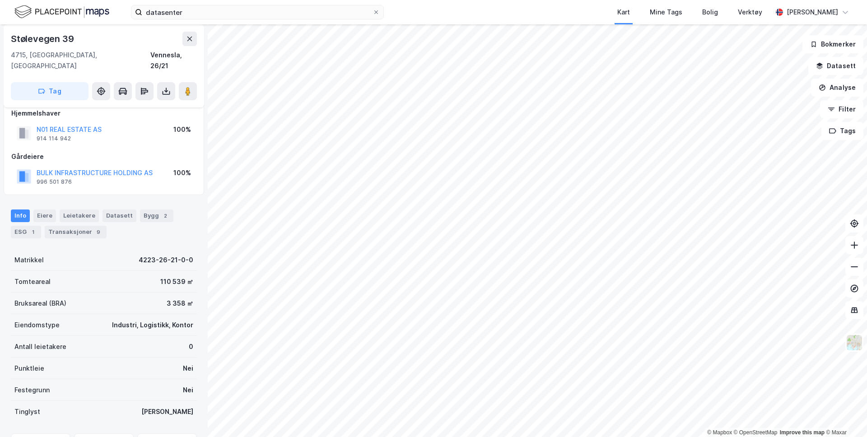
click at [224, 20] on div "datasenter Kart Mine Tags Bolig Verktøy Andreas Vestadmin" at bounding box center [433, 12] width 867 height 24
click at [221, 13] on input "datasenter" at bounding box center [257, 12] width 230 height 14
click at [846, 111] on button "Filter" at bounding box center [841, 109] width 43 height 18
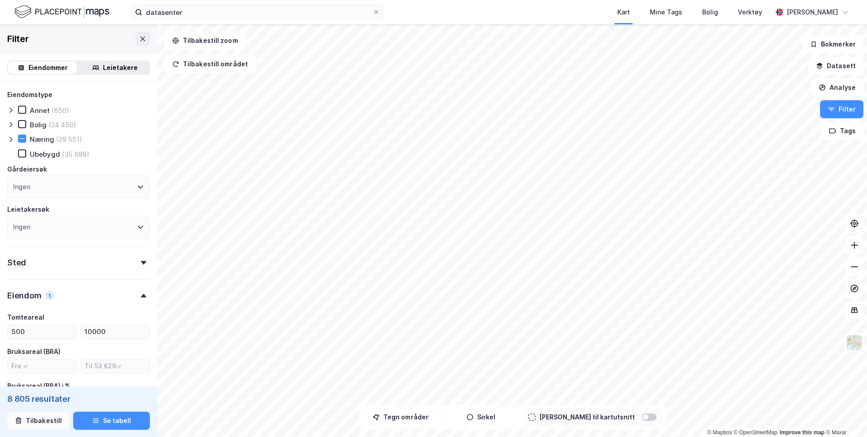
click at [43, 421] on button "Tilbakestill" at bounding box center [38, 421] width 62 height 18
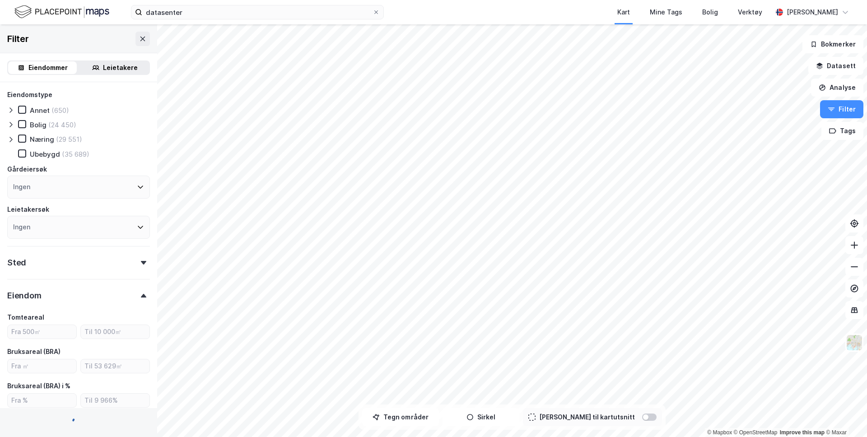
type input "Inkluder (2 589 617)"
click at [10, 141] on icon at bounding box center [10, 139] width 3 height 5
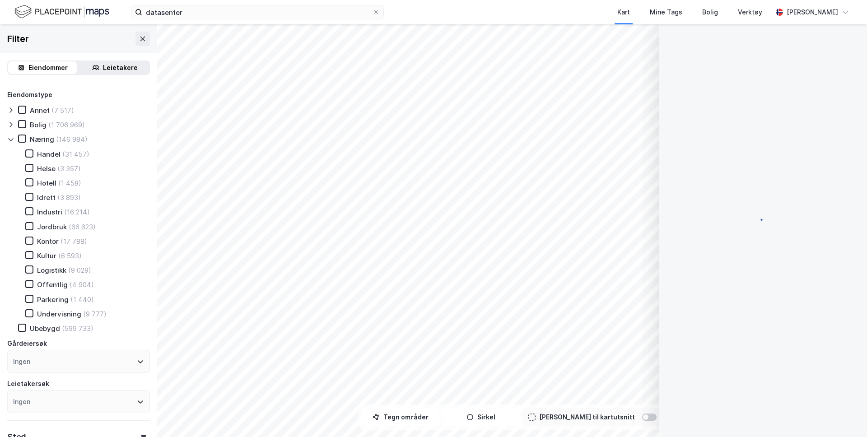
scroll to position [11, 0]
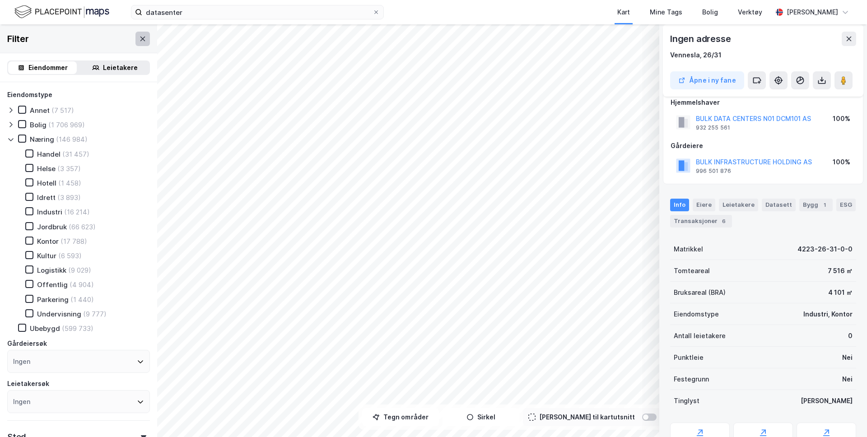
click at [146, 43] on button at bounding box center [143, 39] width 14 height 14
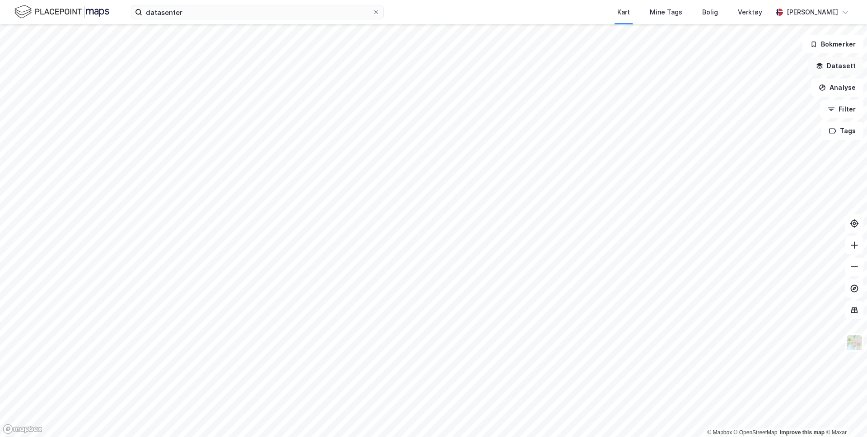
click at [834, 66] on button "Datasett" at bounding box center [836, 66] width 55 height 18
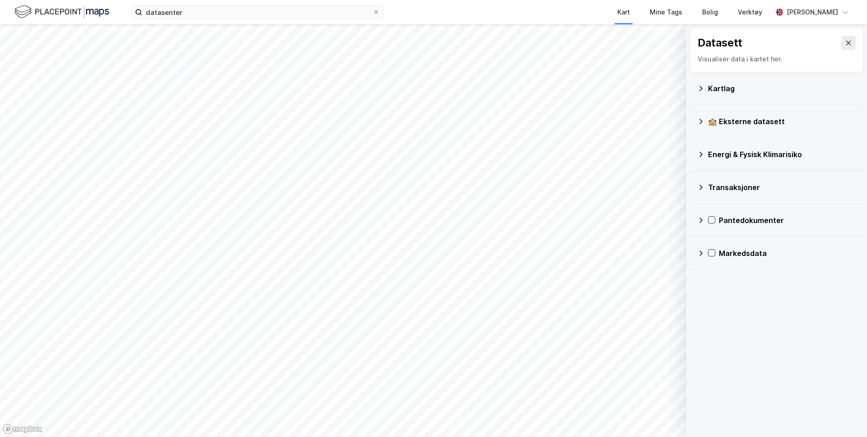
click at [755, 91] on div "Kartlag" at bounding box center [782, 88] width 148 height 11
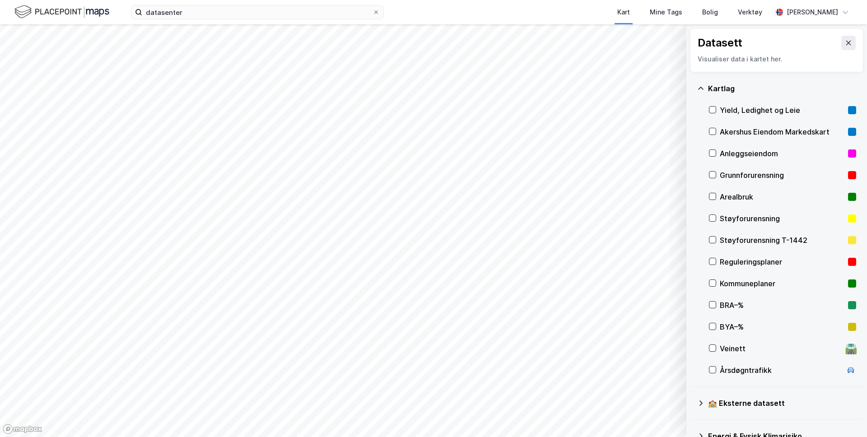
click at [759, 260] on div "Reguleringsplaner" at bounding box center [782, 262] width 125 height 11
click at [652, 411] on button "Vis" at bounding box center [640, 414] width 75 height 14
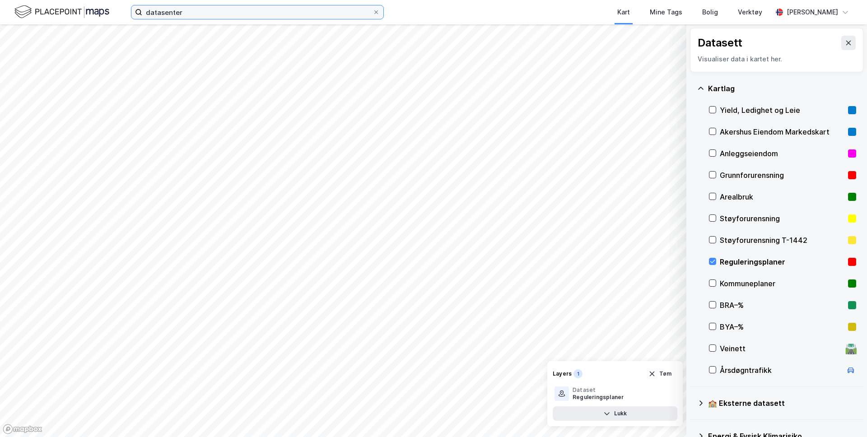
click at [216, 7] on input "datasenter" at bounding box center [257, 12] width 230 height 14
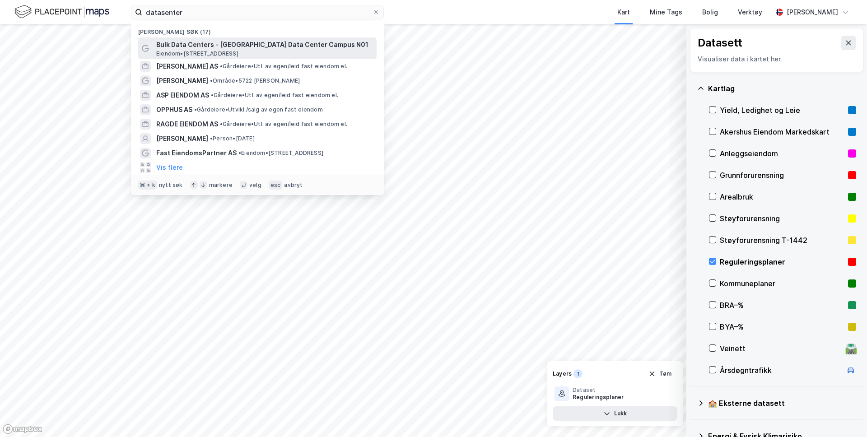
click at [215, 50] on span "Eiendom • Stølevegen 39, 4715 Øvrebø" at bounding box center [197, 53] width 82 height 7
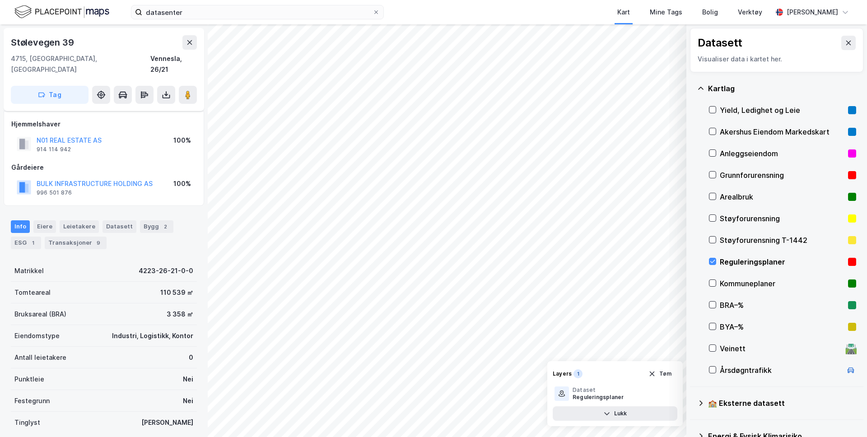
scroll to position [11, 0]
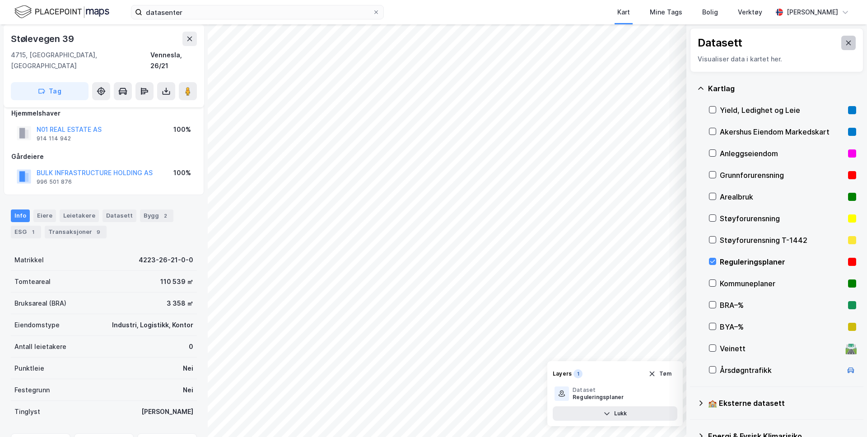
click at [848, 41] on icon at bounding box center [848, 42] width 7 height 7
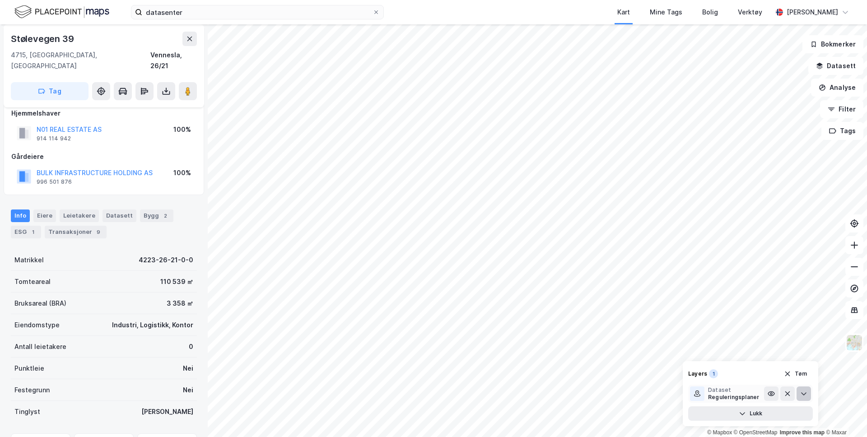
click at [805, 395] on icon at bounding box center [803, 393] width 7 height 7
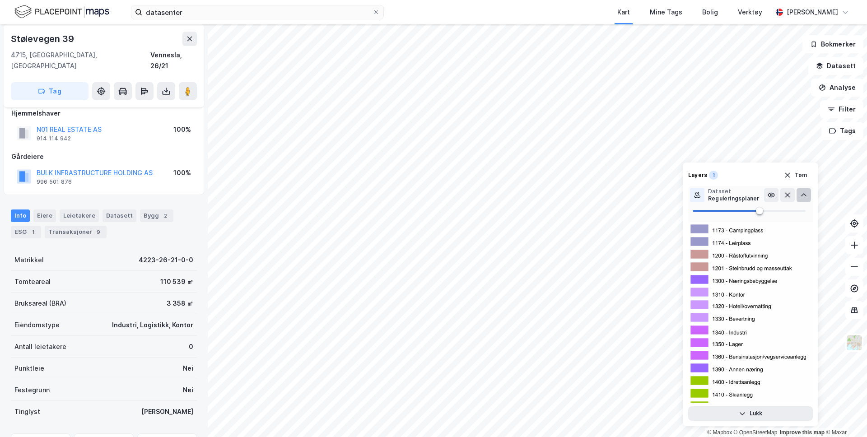
scroll to position [2028, 0]
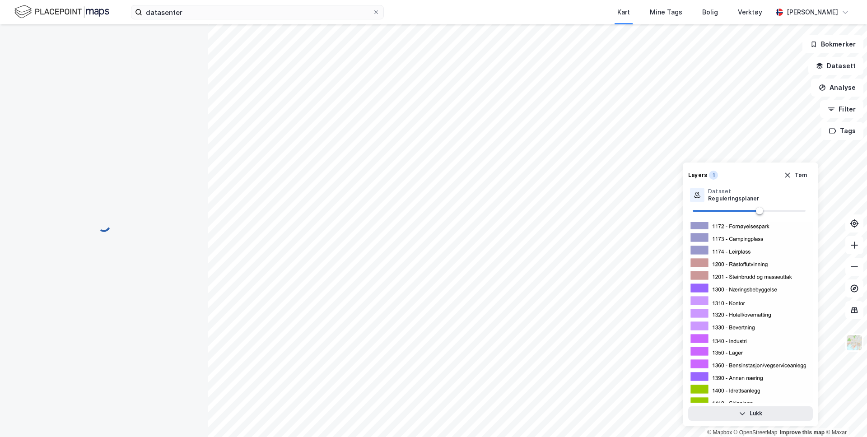
scroll to position [11, 0]
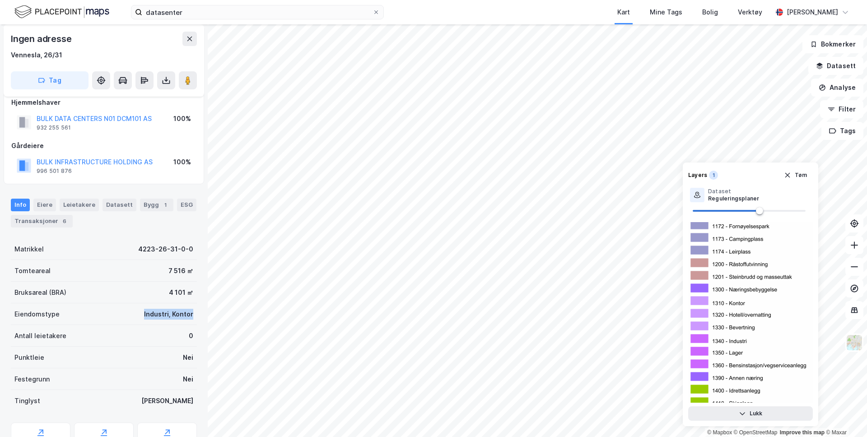
drag, startPoint x: 147, startPoint y: 315, endPoint x: 206, endPoint y: 320, distance: 59.4
click at [206, 320] on div "Ingen adresse Vennesla, 26/31 Tag Hjemmelshaver BULK DATA CENTERS N01 DCM101 AS…" at bounding box center [104, 230] width 208 height 413
click at [60, 218] on div "6" at bounding box center [64, 221] width 9 height 9
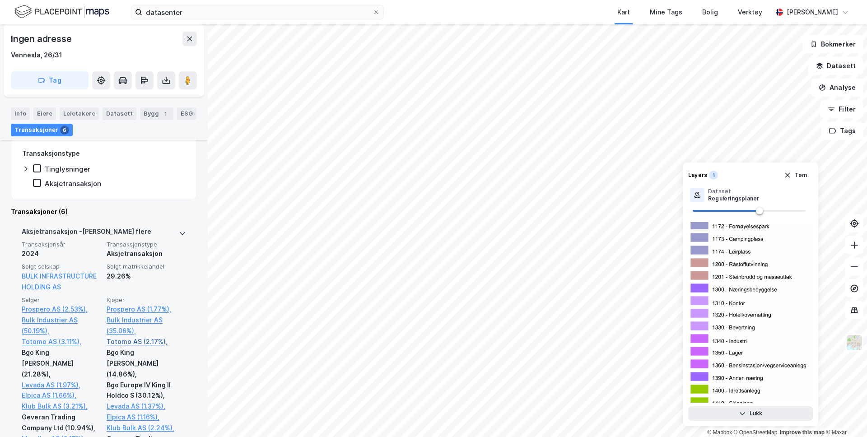
scroll to position [242, 0]
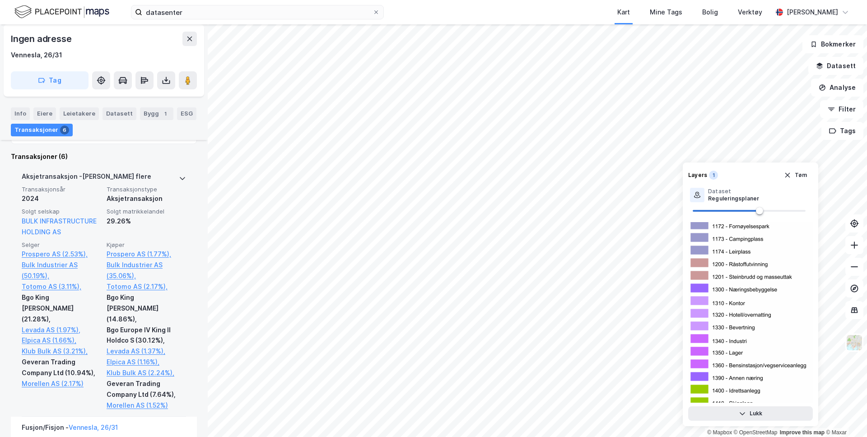
click at [185, 176] on icon at bounding box center [182, 178] width 7 height 7
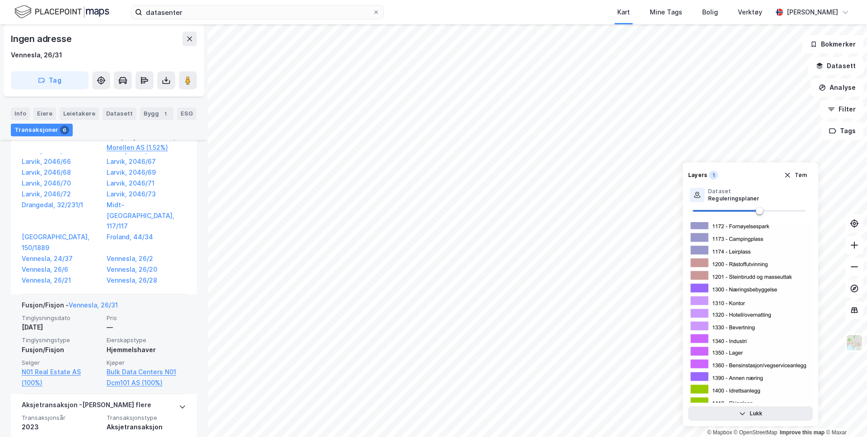
scroll to position [501, 0]
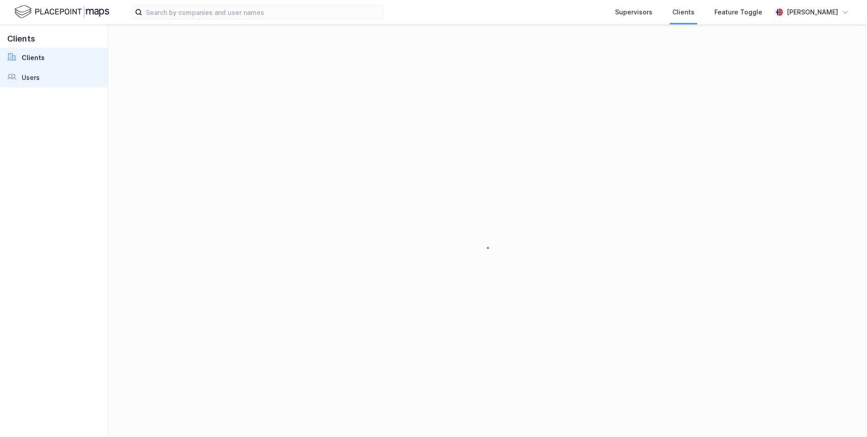
click at [53, 79] on link "Users" at bounding box center [54, 78] width 108 height 20
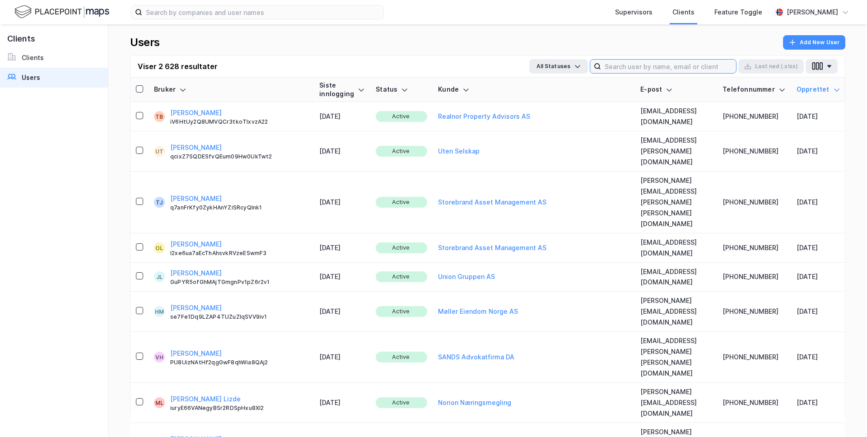
click at [626, 71] on input at bounding box center [668, 67] width 135 height 14
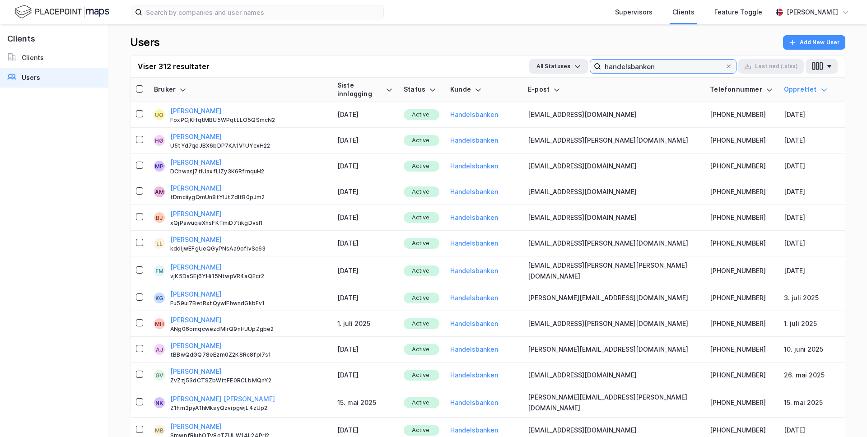
drag, startPoint x: 626, startPoint y: 71, endPoint x: 597, endPoint y: 82, distance: 30.9
click at [606, 78] on div "Viser 312 resultater All Statuses handelsbanken Last ned (.xlsx) Bruker Siste i…" at bounding box center [487, 235] width 715 height 360
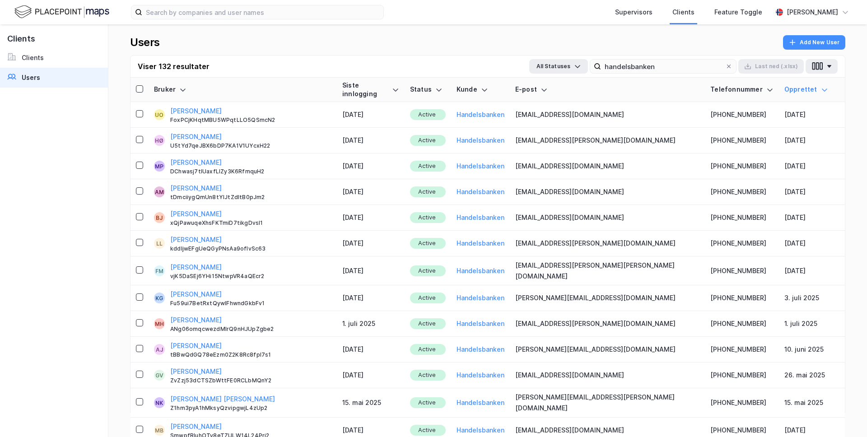
click at [366, 79] on th "Siste innlogging" at bounding box center [371, 90] width 68 height 24
click at [392, 86] on icon at bounding box center [395, 89] width 7 height 7
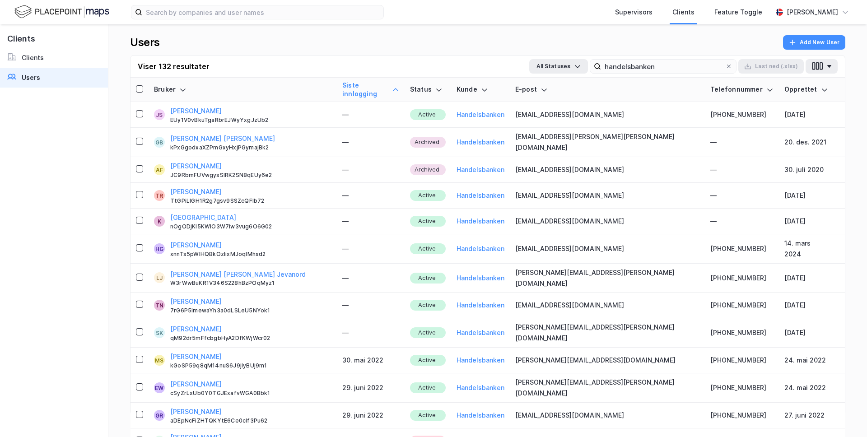
click at [392, 86] on icon at bounding box center [395, 89] width 7 height 7
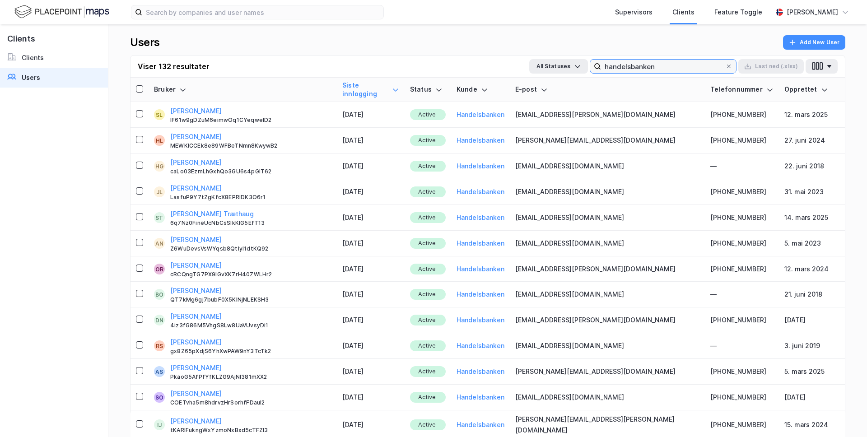
click at [623, 70] on input "handelsbanken" at bounding box center [663, 67] width 124 height 14
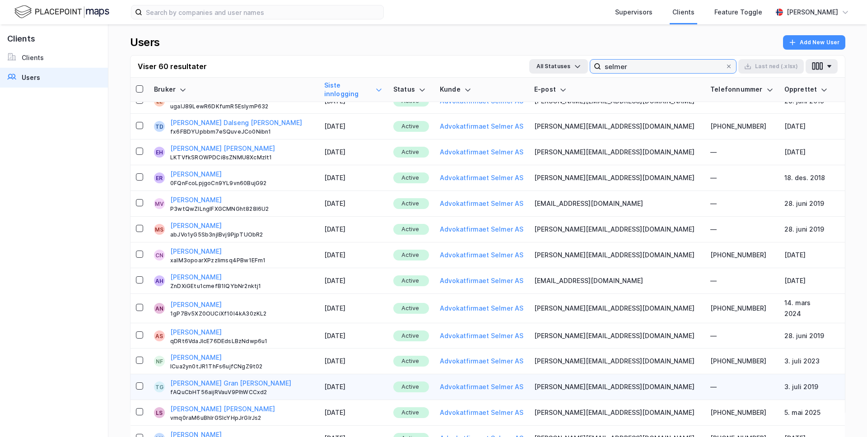
scroll to position [313, 0]
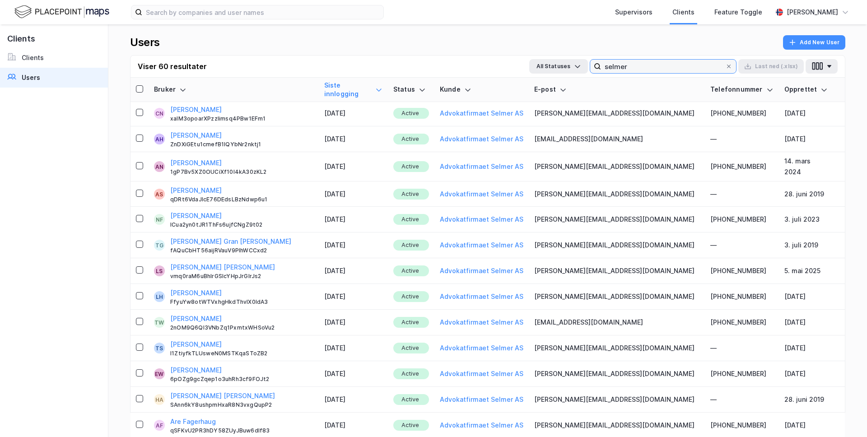
click at [624, 69] on input "selmer" at bounding box center [663, 67] width 124 height 14
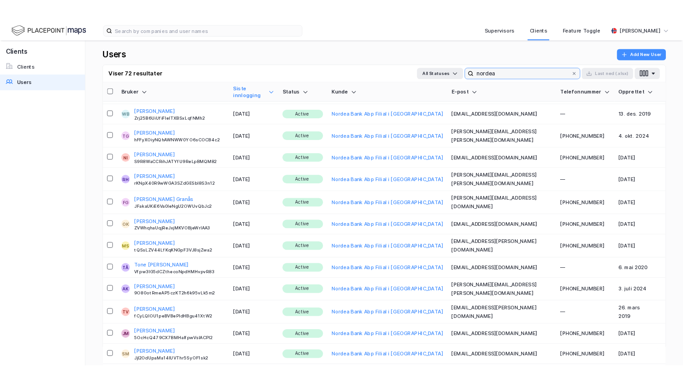
scroll to position [0, 0]
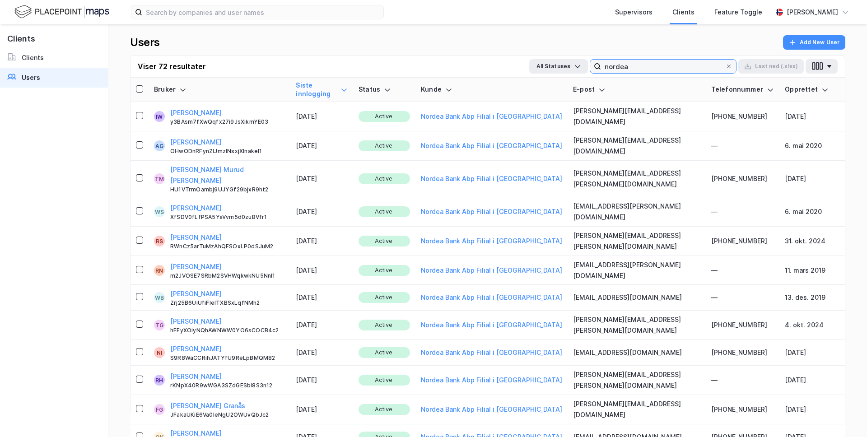
type input "nordea"
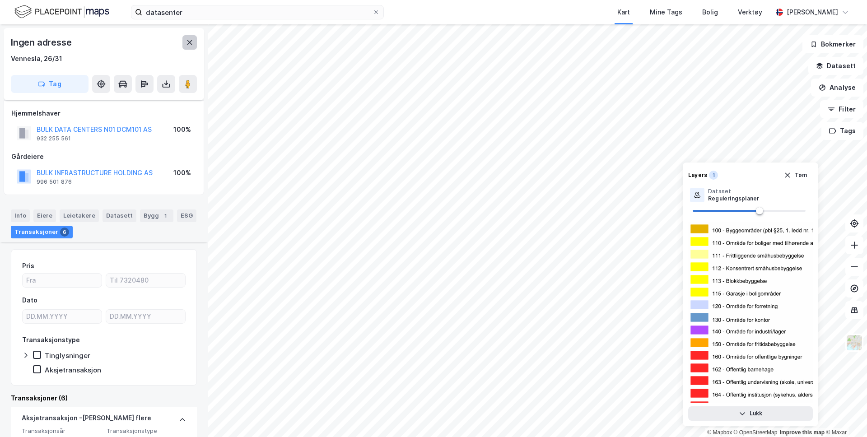
scroll to position [2028, 0]
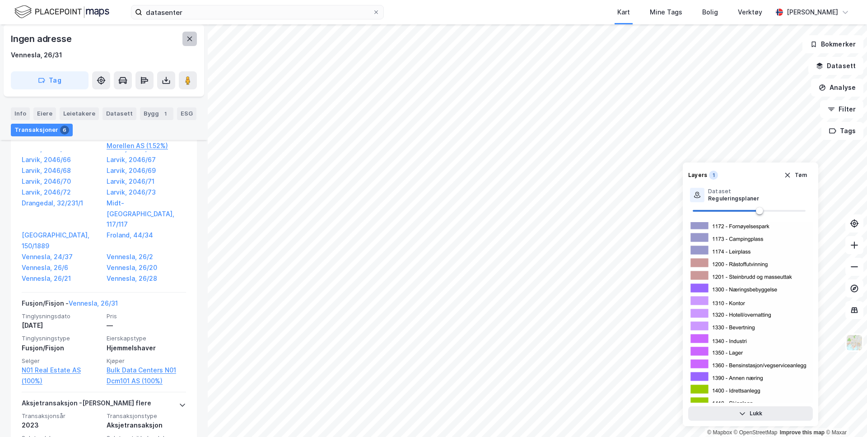
click at [193, 42] on icon at bounding box center [189, 38] width 7 height 7
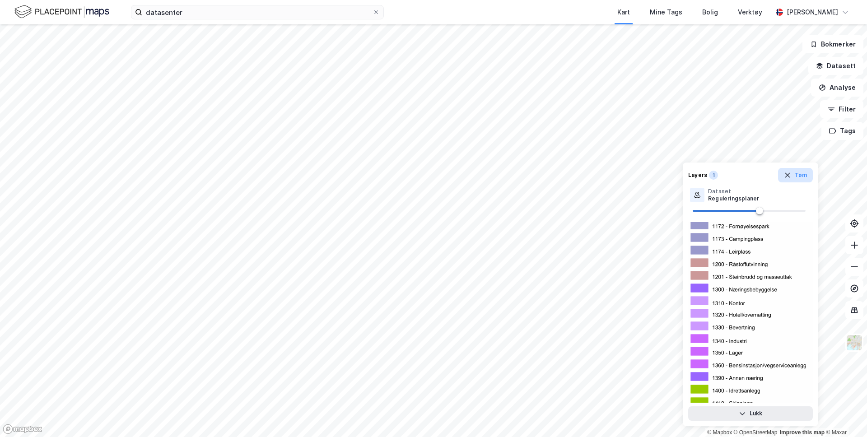
click at [799, 176] on button "Tøm" at bounding box center [795, 175] width 35 height 14
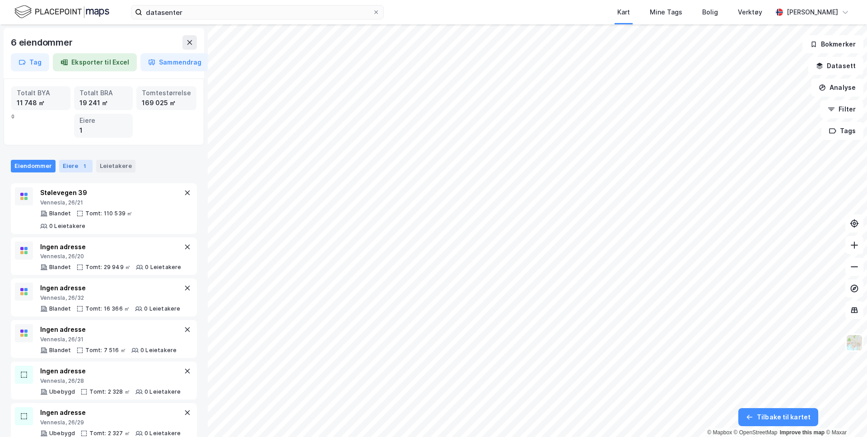
click at [75, 168] on div "Eiere 1" at bounding box center [75, 166] width 33 height 13
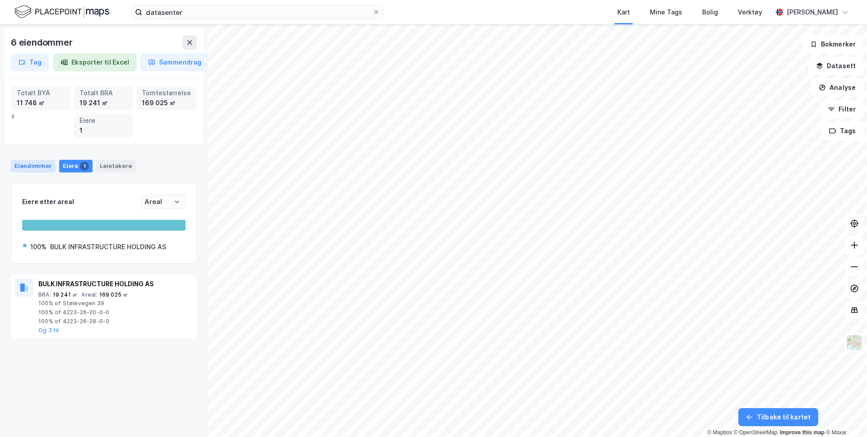
click at [37, 168] on div "Eiendommer" at bounding box center [33, 166] width 45 height 13
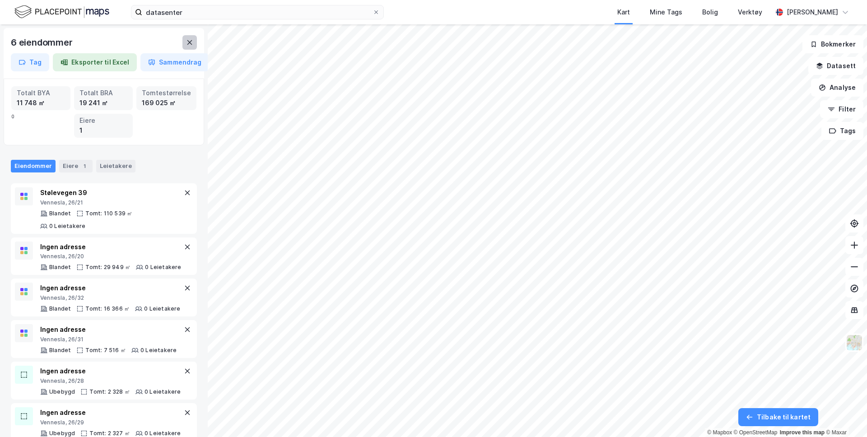
click at [191, 44] on icon at bounding box center [189, 42] width 5 height 5
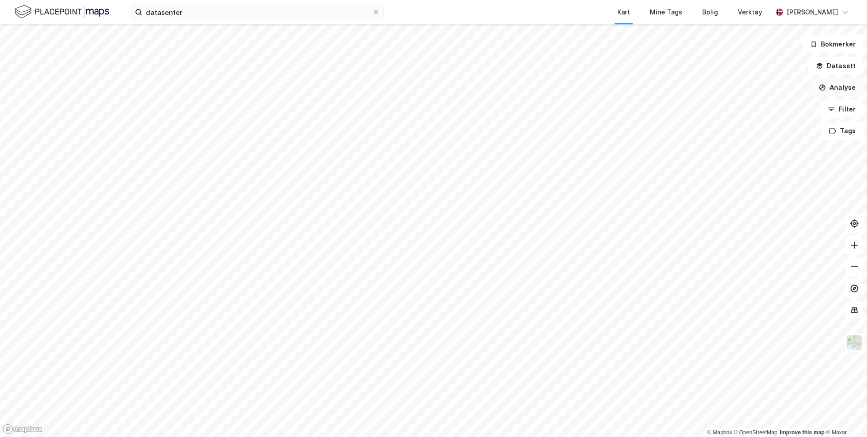
click at [840, 86] on button "Analyse" at bounding box center [837, 88] width 52 height 18
click at [743, 109] on div "Tegn område" at bounding box center [759, 107] width 79 height 8
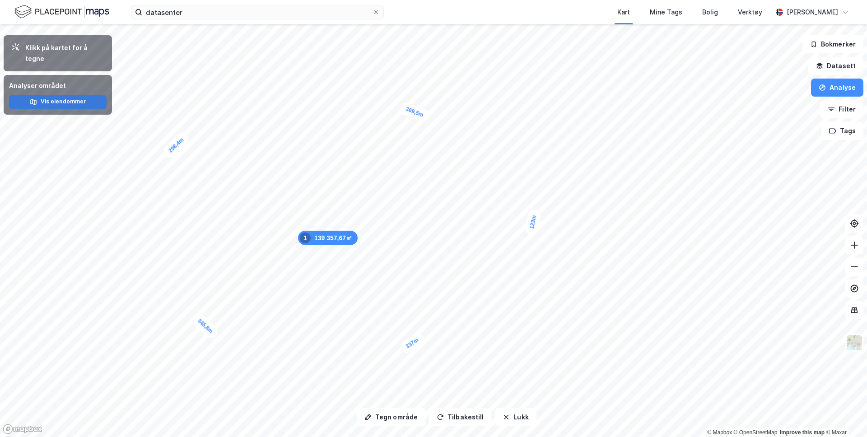
click at [85, 95] on button "Vis eiendommer" at bounding box center [58, 102] width 98 height 14
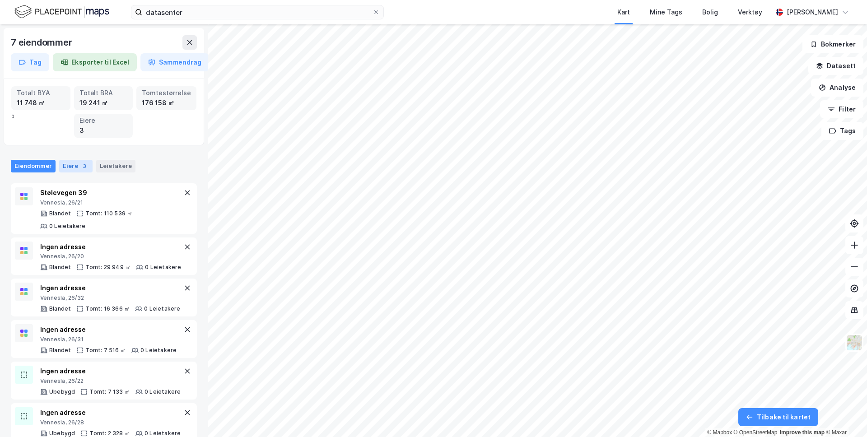
click at [68, 171] on div "Eiere 3" at bounding box center [75, 166] width 33 height 13
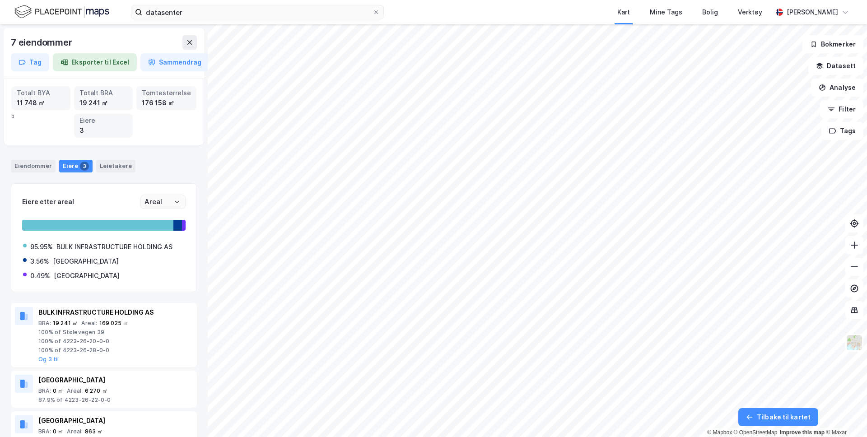
scroll to position [26, 0]
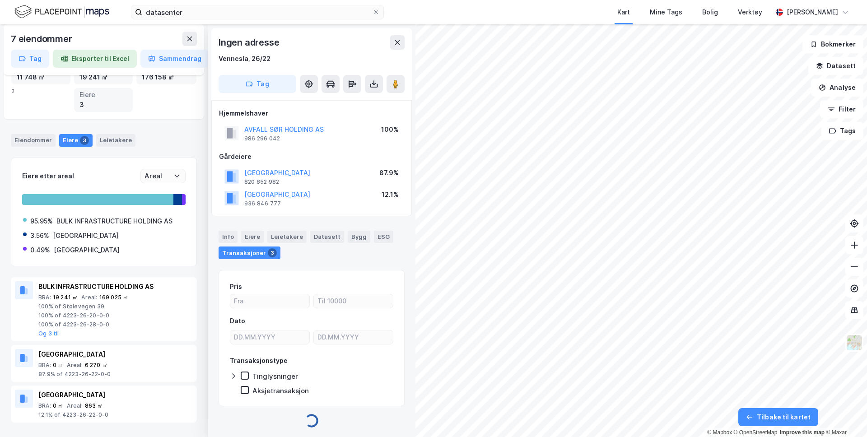
scroll to position [2, 0]
click at [393, 41] on button at bounding box center [397, 40] width 14 height 14
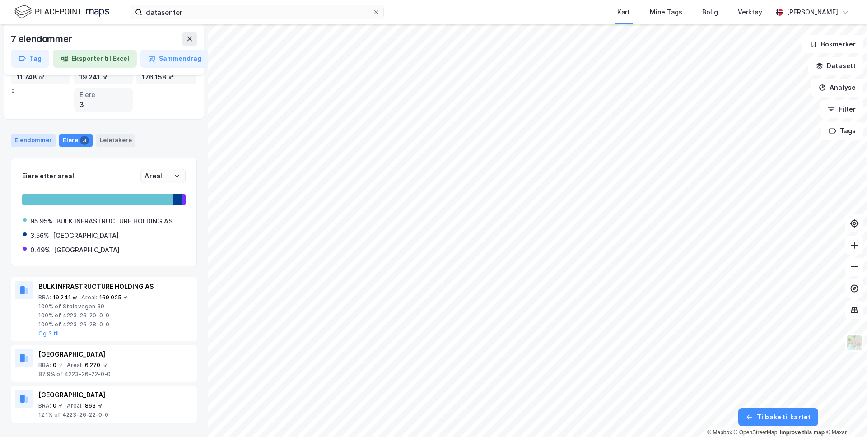
click at [39, 134] on div "Eiendommer" at bounding box center [33, 140] width 45 height 13
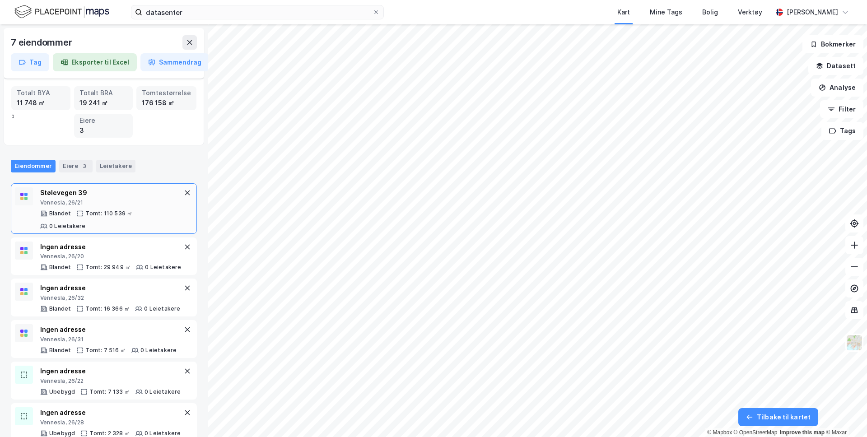
scroll to position [41, 0]
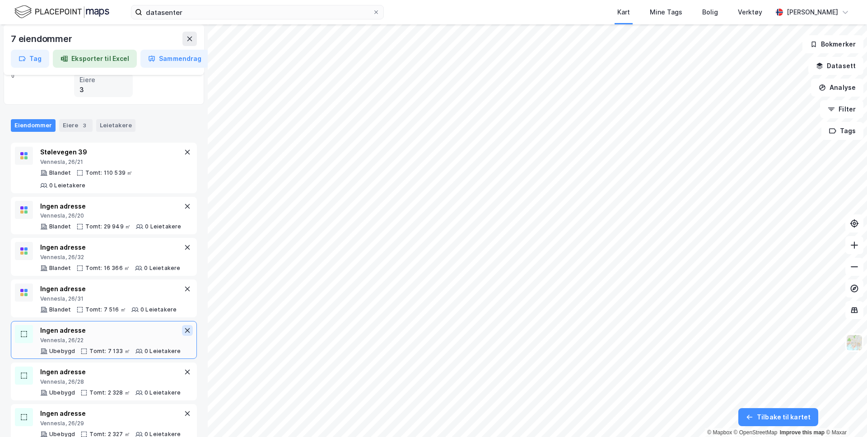
click at [188, 327] on icon at bounding box center [187, 330] width 7 height 7
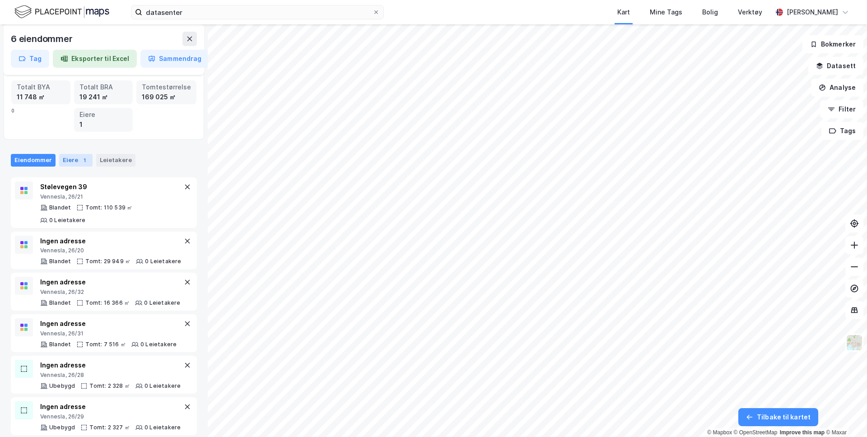
click at [77, 163] on div "Eiere 1" at bounding box center [75, 160] width 33 height 13
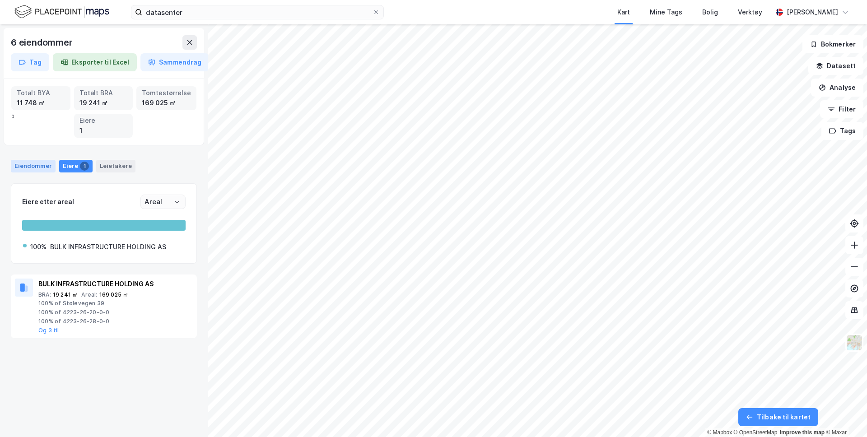
click at [43, 164] on div "Eiendommer" at bounding box center [33, 166] width 45 height 13
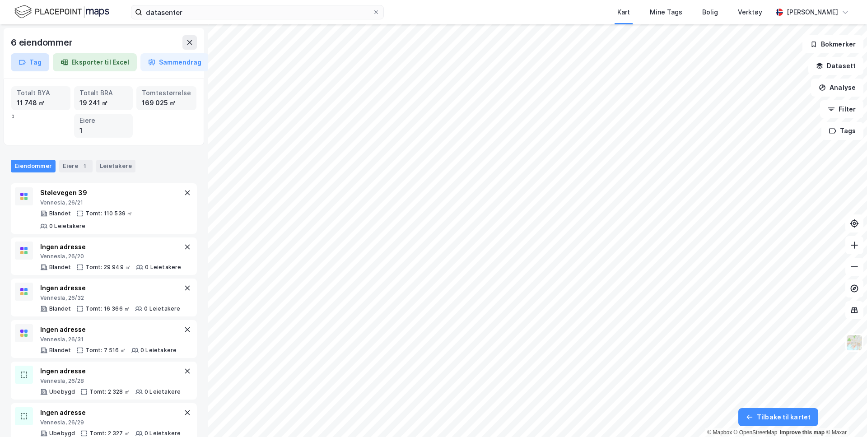
click at [36, 55] on button "Tag" at bounding box center [30, 62] width 38 height 18
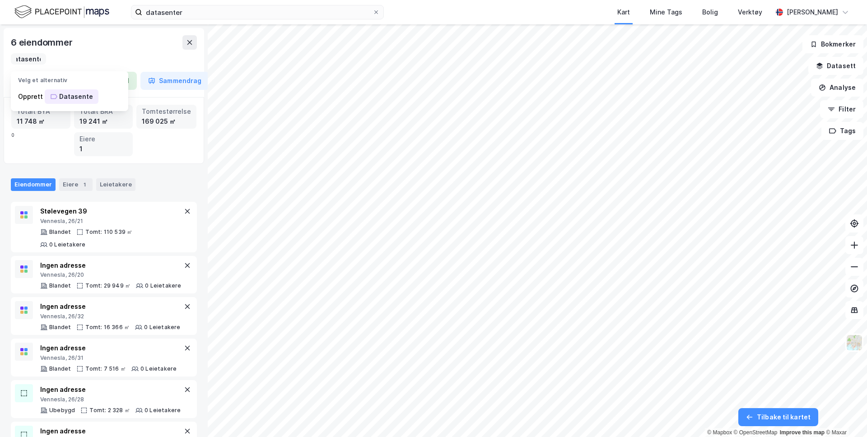
scroll to position [0, 9]
type input "Datasenter"
click at [84, 98] on div "Datasenter" at bounding box center [77, 96] width 37 height 11
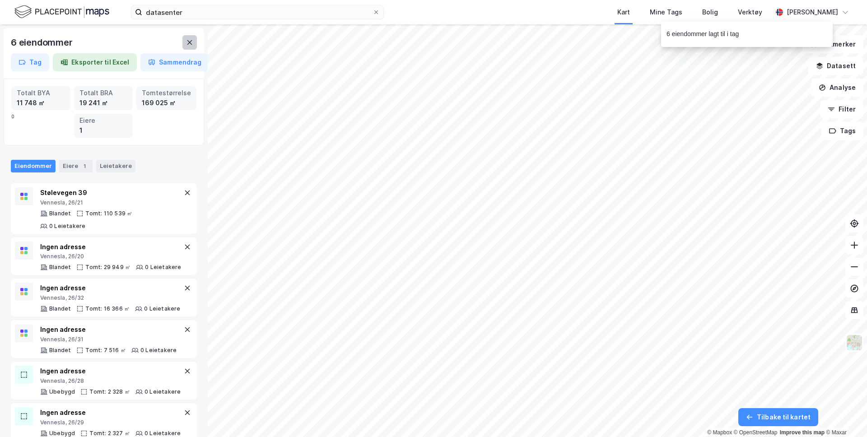
click at [191, 48] on button at bounding box center [189, 42] width 14 height 14
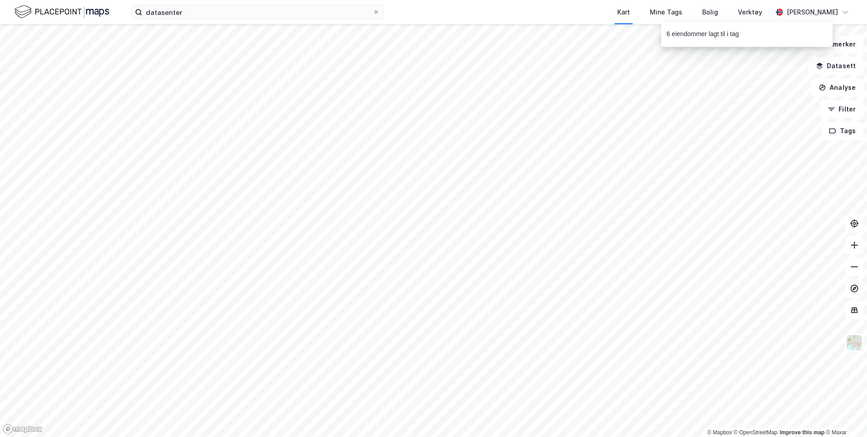
click at [186, 22] on div "datasenter Kart Mine Tags Bolig Verktøy [PERSON_NAME]" at bounding box center [433, 12] width 867 height 24
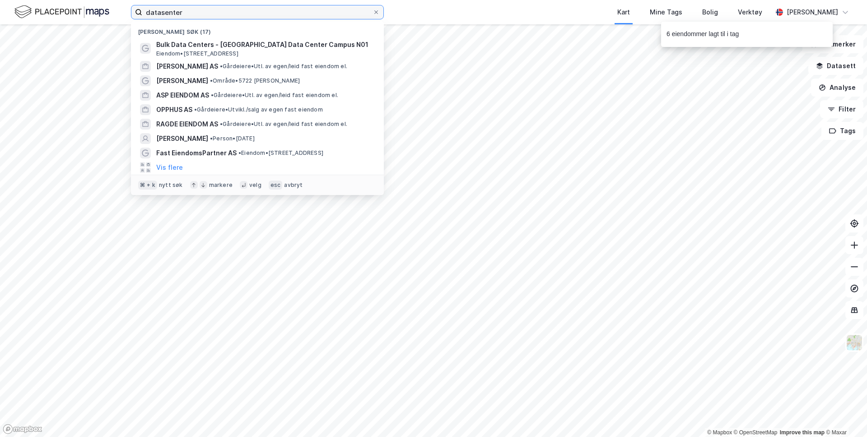
click at [186, 14] on input "datasenter" at bounding box center [257, 12] width 230 height 14
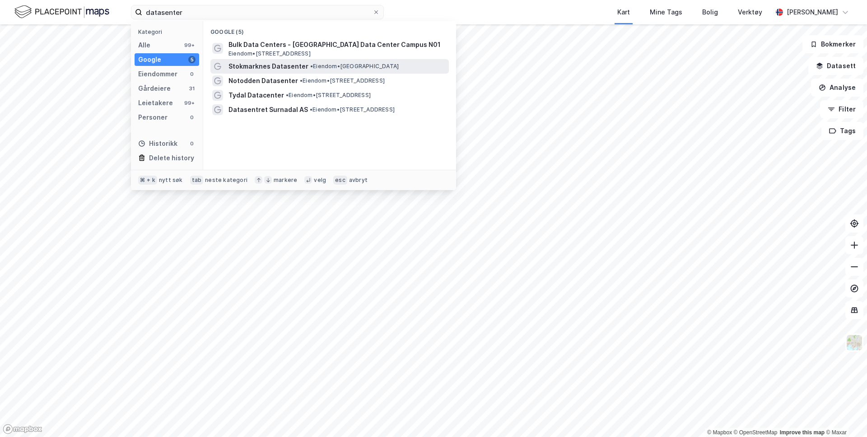
click at [267, 70] on span "Stokmarknes Datasenter" at bounding box center [269, 66] width 80 height 11
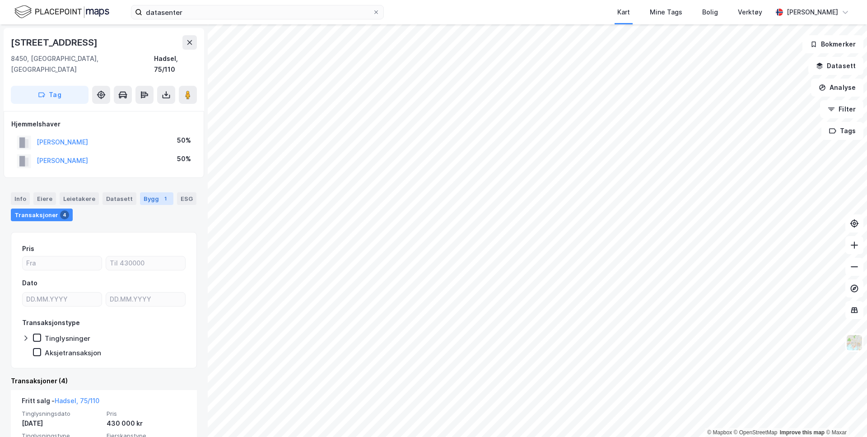
click at [143, 192] on div "Bygg 1" at bounding box center [156, 198] width 33 height 13
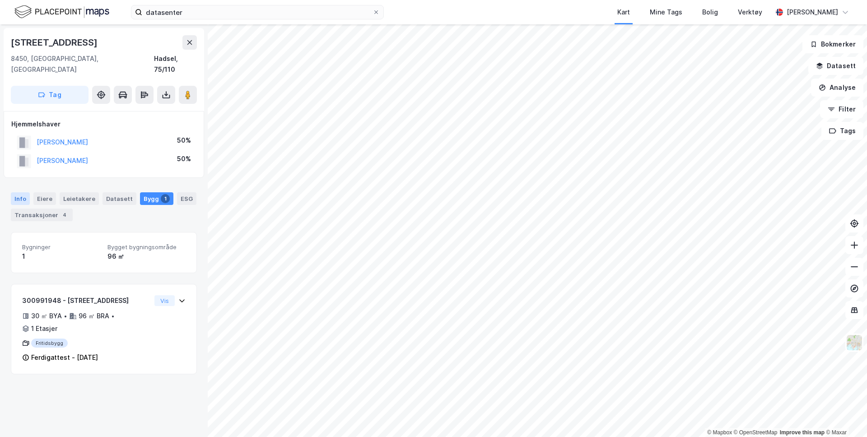
click at [22, 192] on div "Info" at bounding box center [20, 198] width 19 height 13
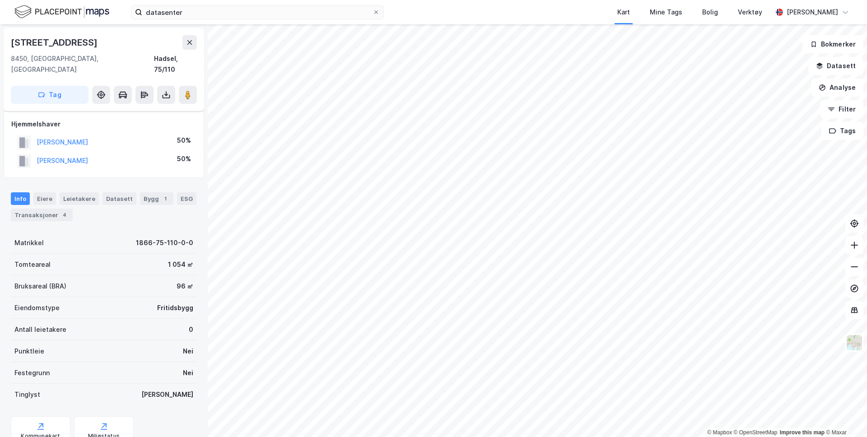
scroll to position [63, 0]
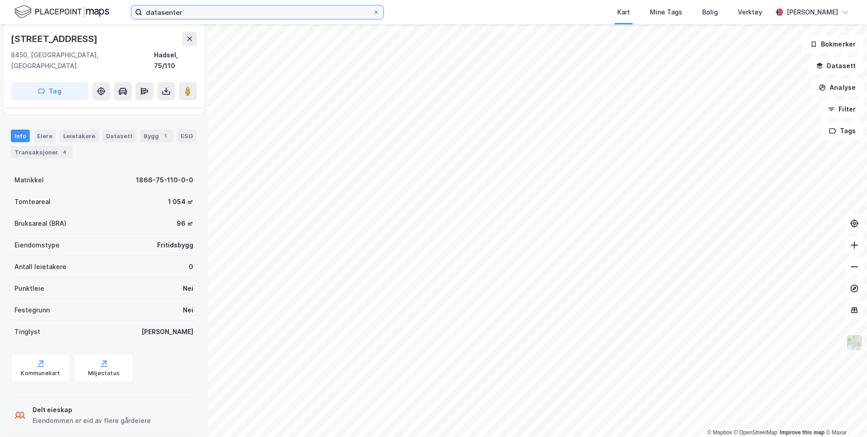
click at [181, 16] on input "datasenter" at bounding box center [257, 12] width 230 height 14
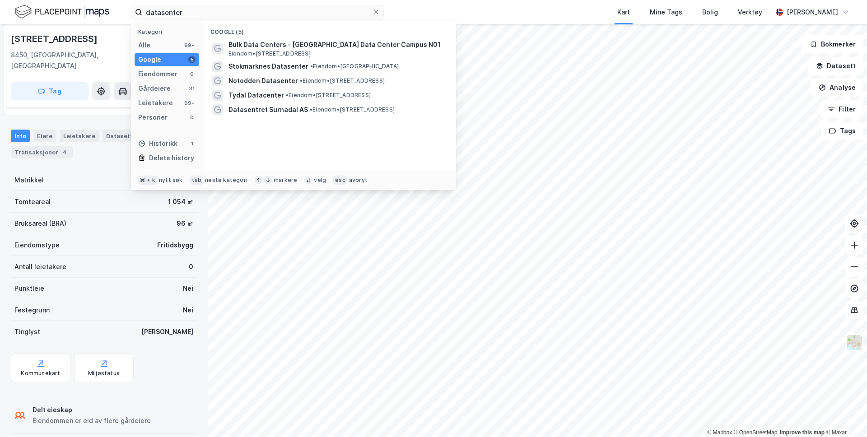
click at [106, 234] on div "Eiendomstype Fritidsbygg" at bounding box center [104, 245] width 186 height 22
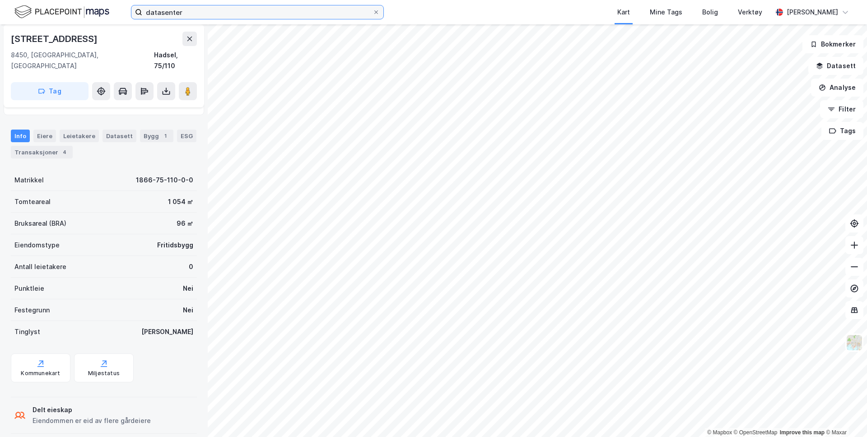
click at [289, 16] on input "datasenter" at bounding box center [257, 12] width 230 height 14
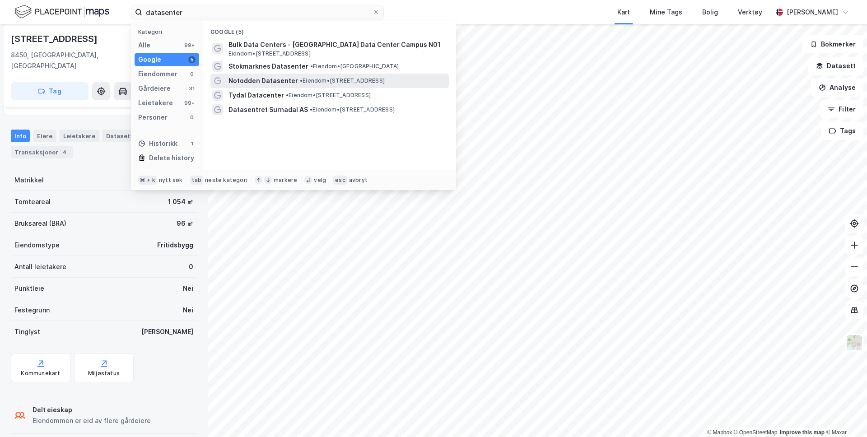
click at [285, 82] on span "Notodden Datasenter" at bounding box center [264, 80] width 70 height 11
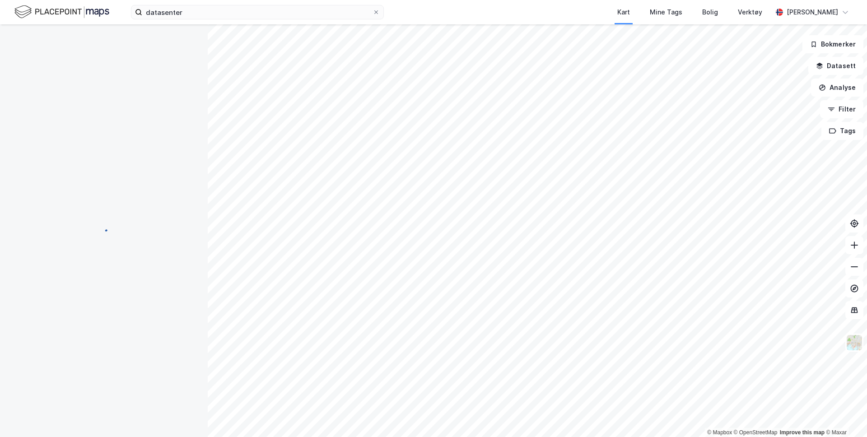
scroll to position [63, 0]
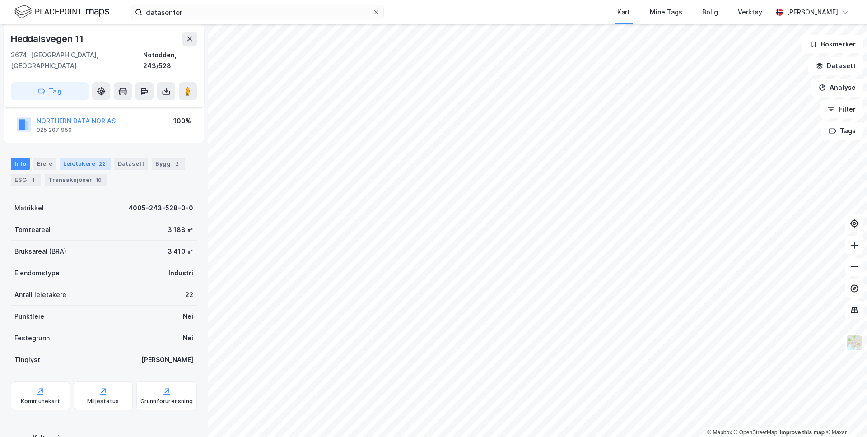
click at [99, 159] on div "22" at bounding box center [102, 163] width 10 height 9
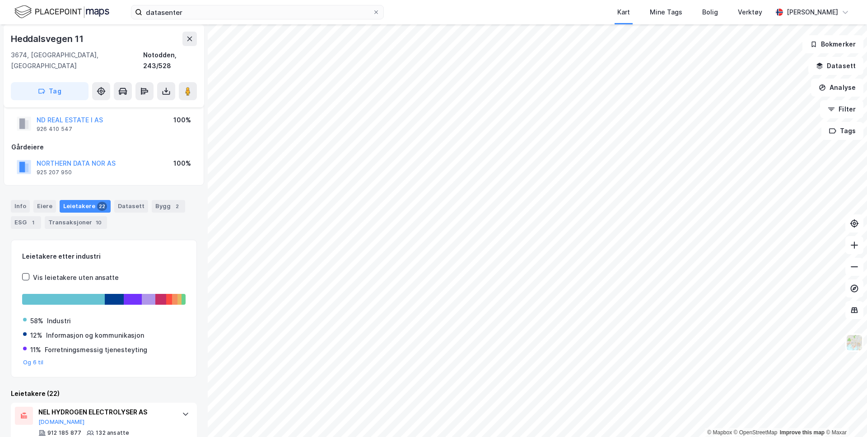
scroll to position [16, 0]
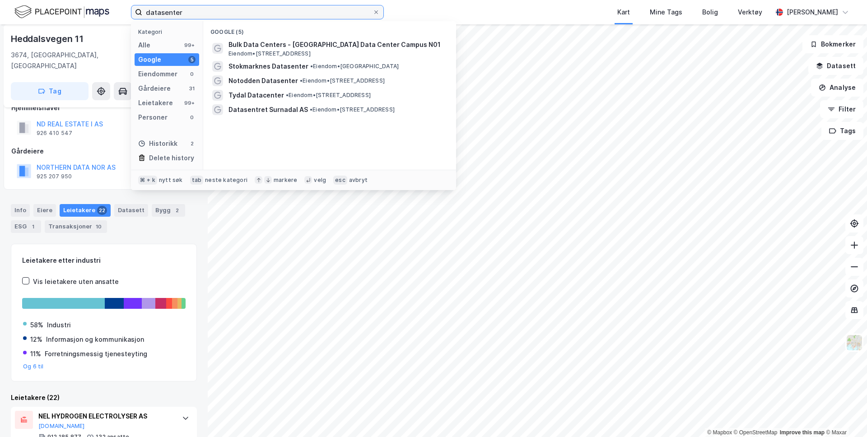
click at [196, 15] on input "datasenter" at bounding box center [257, 12] width 230 height 14
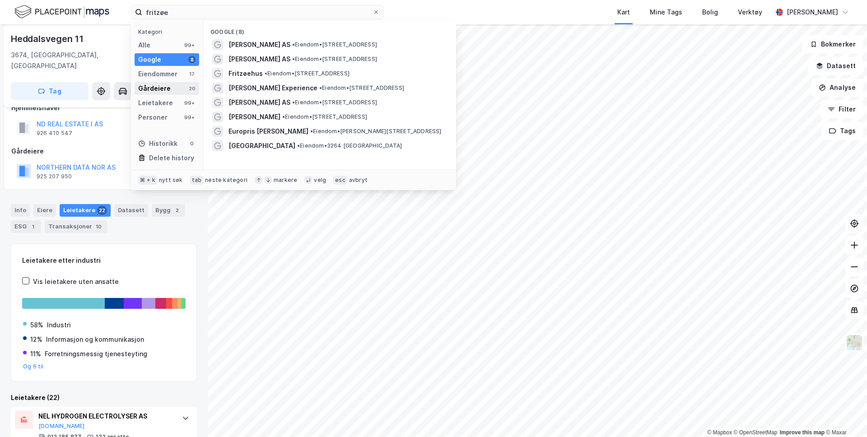
click at [174, 86] on div "Gårdeiere 20" at bounding box center [167, 88] width 65 height 13
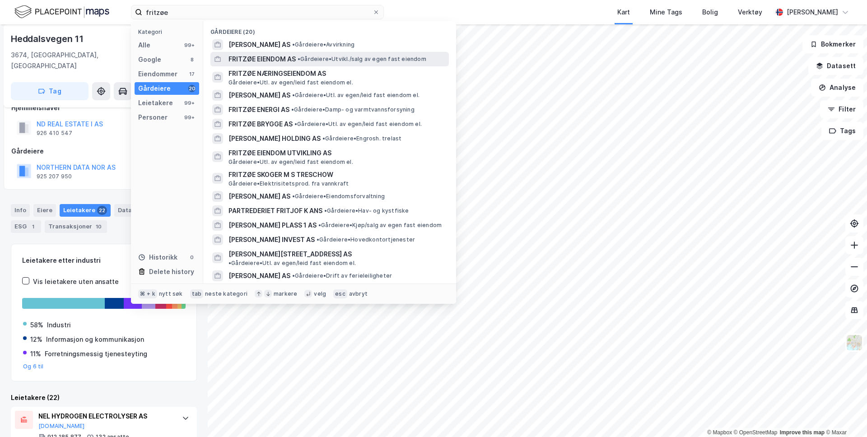
click at [269, 57] on span "FRITZØE EIENDOM AS" at bounding box center [262, 59] width 67 height 11
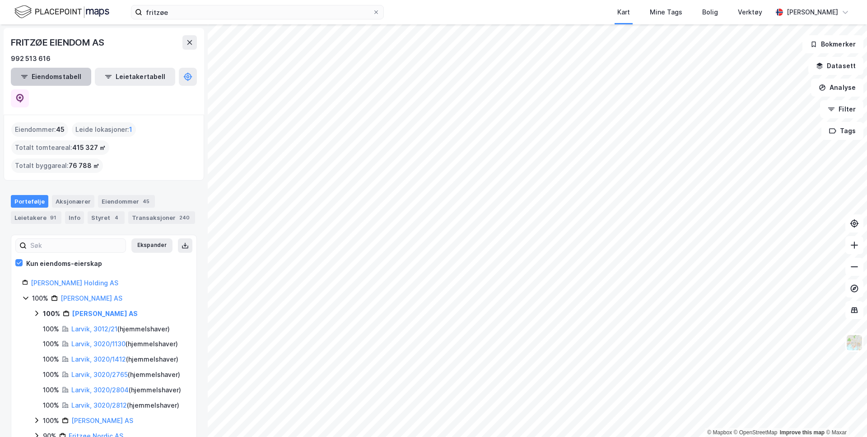
click at [34, 78] on button "Eiendomstabell" at bounding box center [51, 77] width 80 height 18
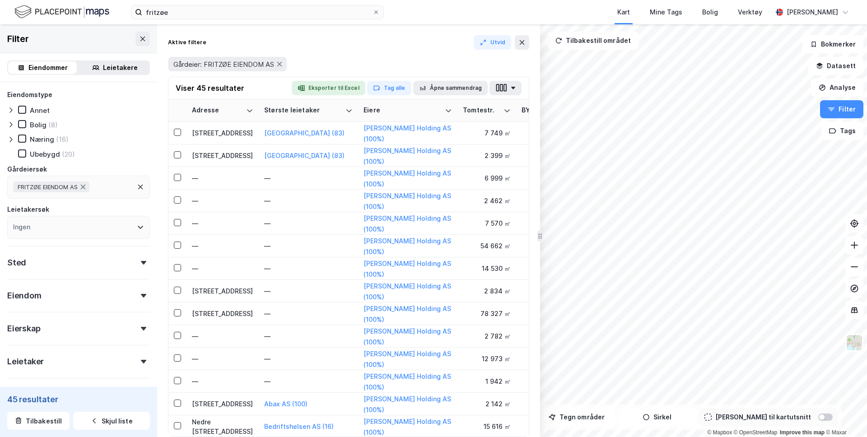
click at [9, 135] on div at bounding box center [12, 139] width 11 height 9
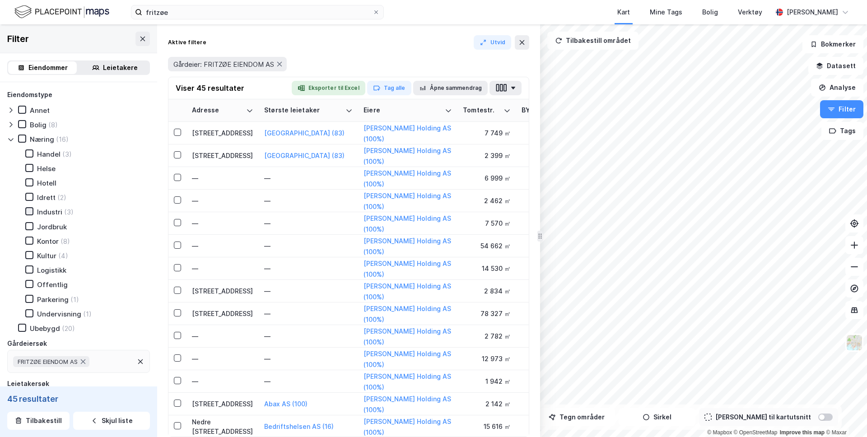
click at [27, 213] on icon at bounding box center [29, 211] width 6 height 6
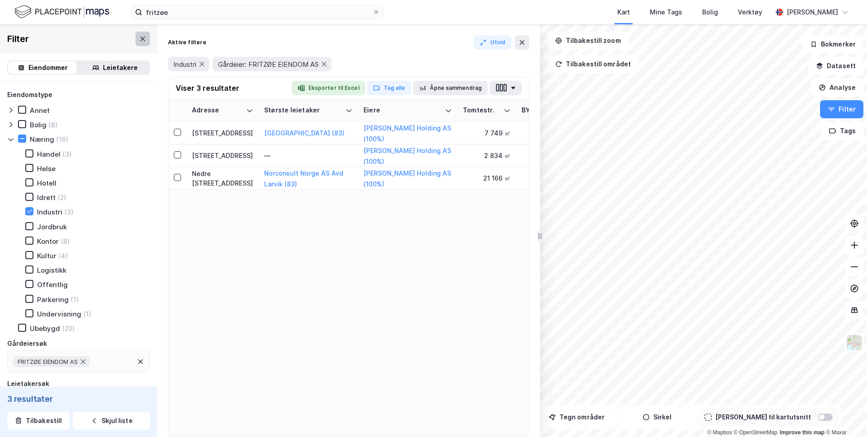
click at [145, 35] on icon at bounding box center [142, 38] width 7 height 7
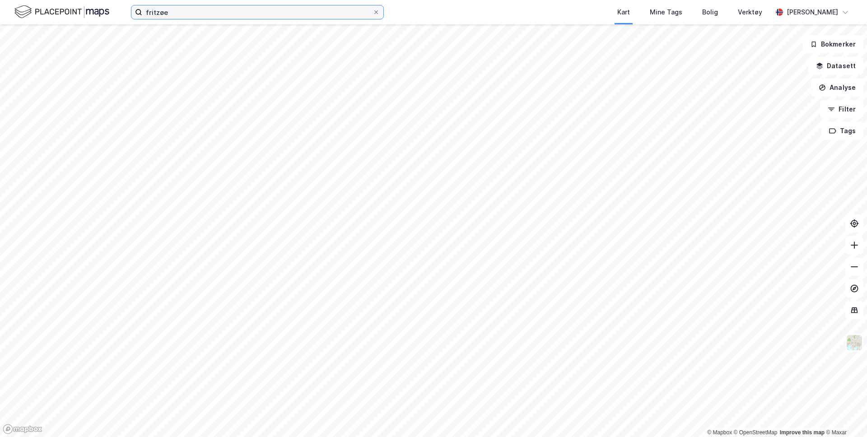
click at [159, 13] on input "fritzøe" at bounding box center [257, 12] width 230 height 14
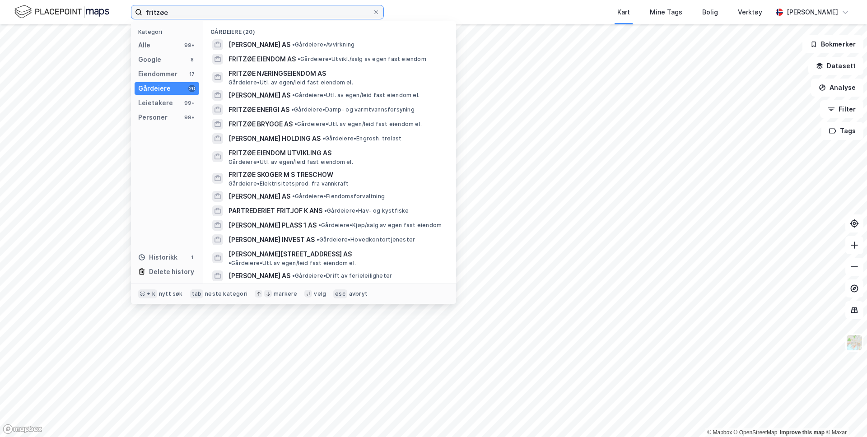
click at [159, 13] on input "fritzøe" at bounding box center [257, 12] width 230 height 14
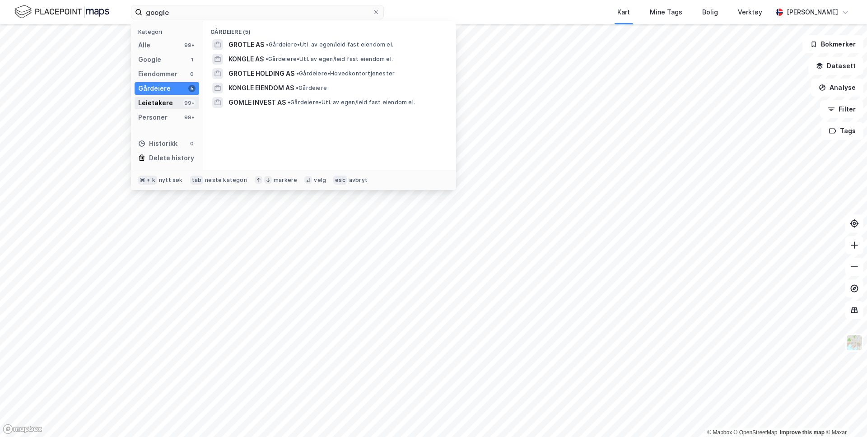
click at [169, 103] on div "Leietakere" at bounding box center [155, 103] width 35 height 11
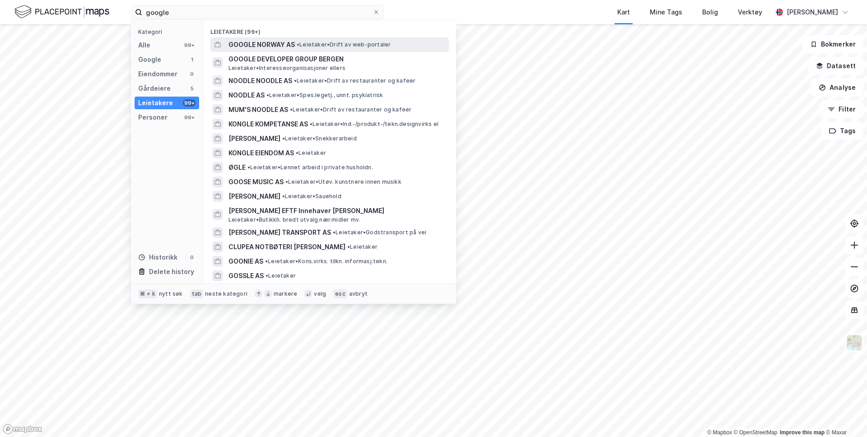
click at [269, 48] on span "GOOGLE NORWAY AS" at bounding box center [262, 44] width 66 height 11
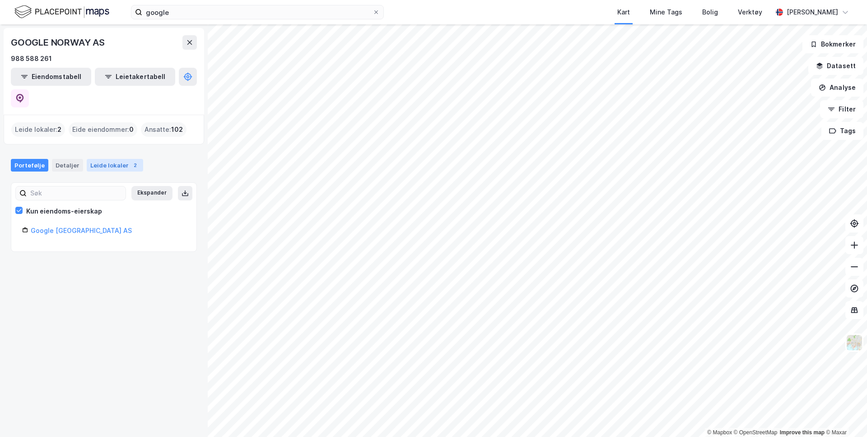
click at [110, 159] on div "Leide lokaler 2" at bounding box center [115, 165] width 56 height 13
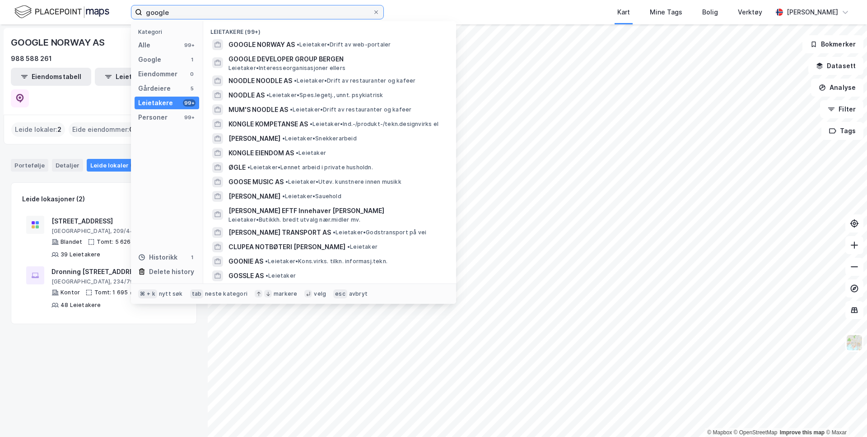
click at [204, 17] on input "google" at bounding box center [257, 12] width 230 height 14
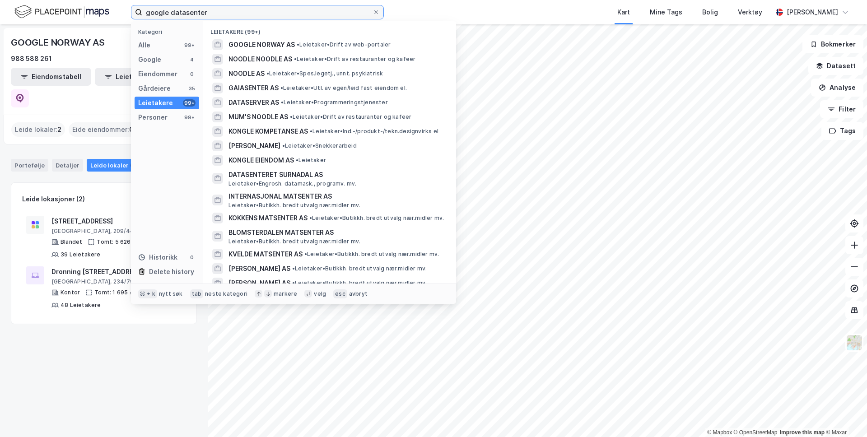
click at [195, 14] on input "google datasenter" at bounding box center [257, 12] width 230 height 14
type input "google datasenter"
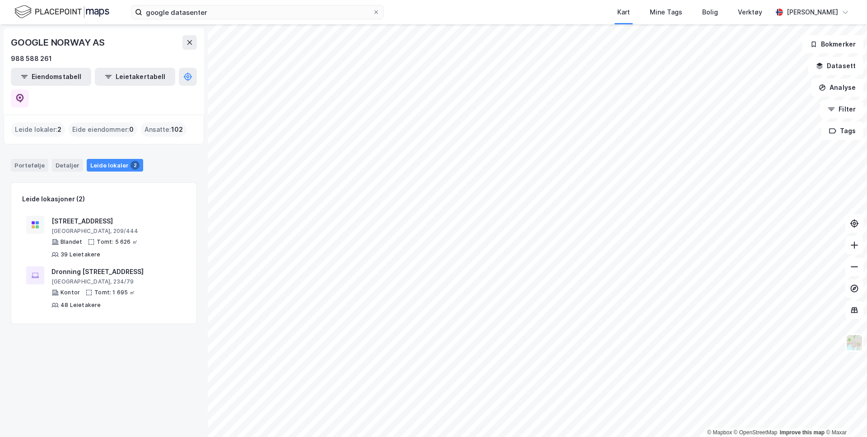
click at [438, 1] on div "Kart Mine Tags Bolig Verktøy" at bounding box center [599, 12] width 345 height 24
click at [193, 45] on button at bounding box center [189, 42] width 14 height 14
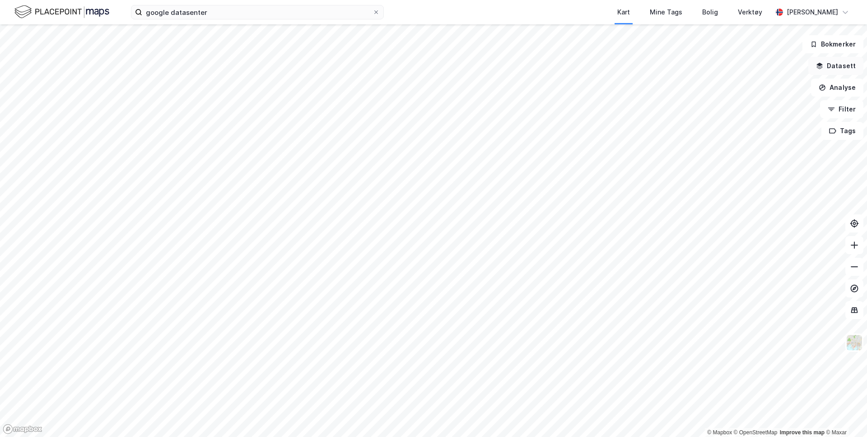
click at [841, 70] on button "Datasett" at bounding box center [836, 66] width 55 height 18
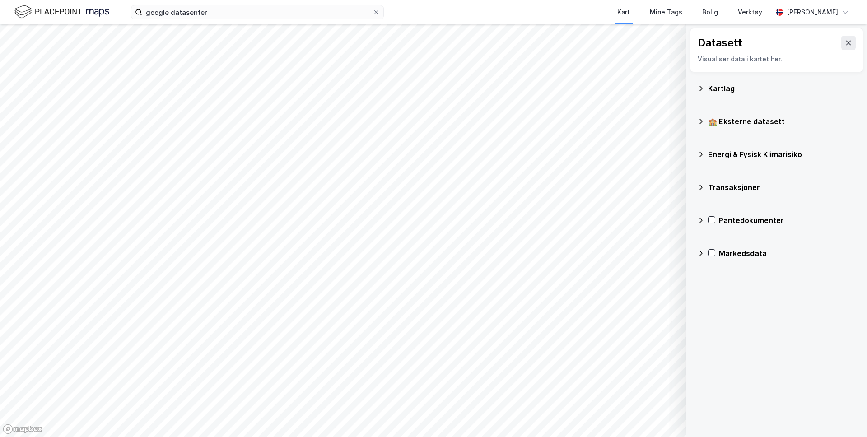
click at [735, 150] on div "Energi & Fysisk Klimarisiko" at bounding box center [782, 154] width 148 height 11
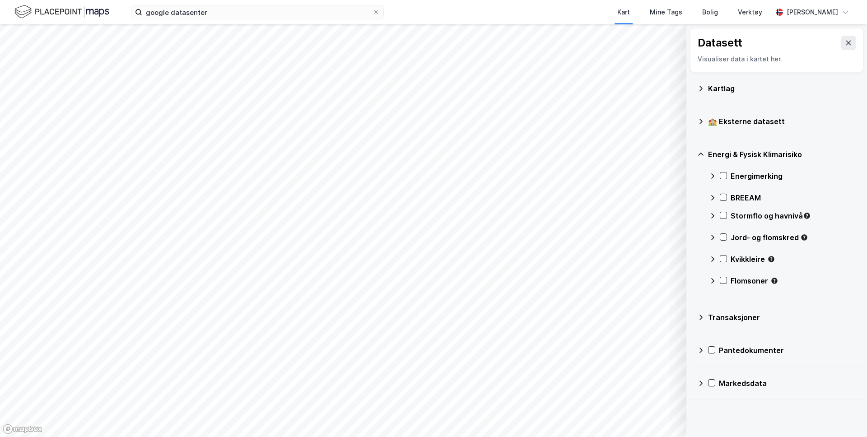
click at [717, 234] on div "Jord- og flomskred" at bounding box center [782, 241] width 147 height 22
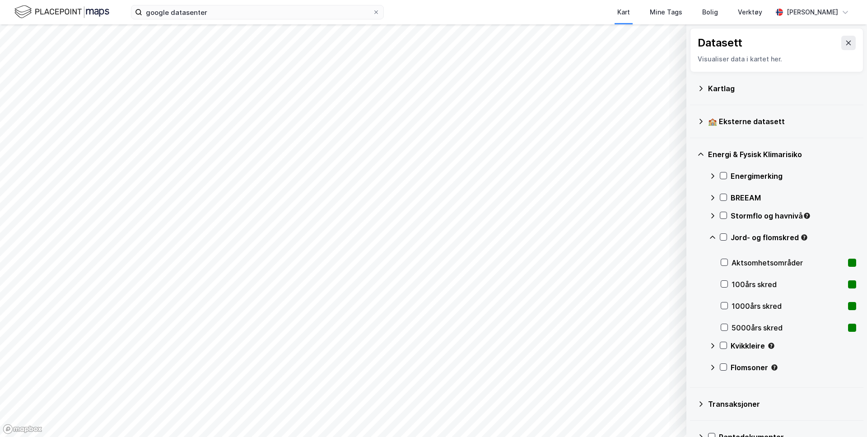
click at [717, 242] on div "Jord- og flomskred" at bounding box center [782, 241] width 147 height 22
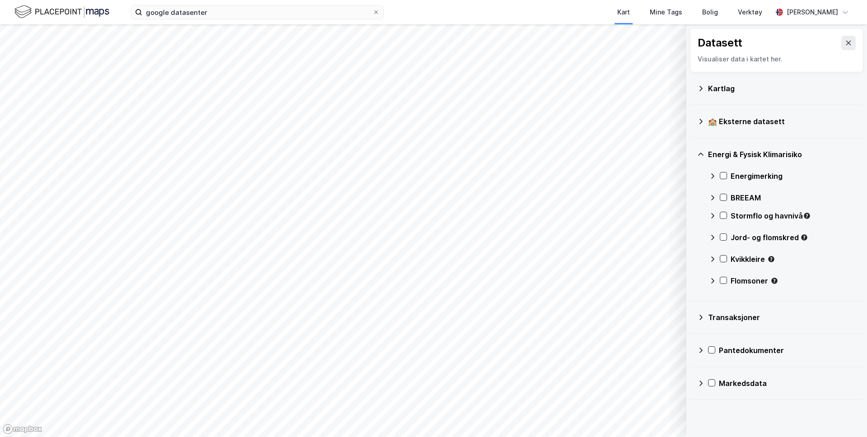
click at [717, 255] on div "Kvikkleire" at bounding box center [782, 263] width 147 height 22
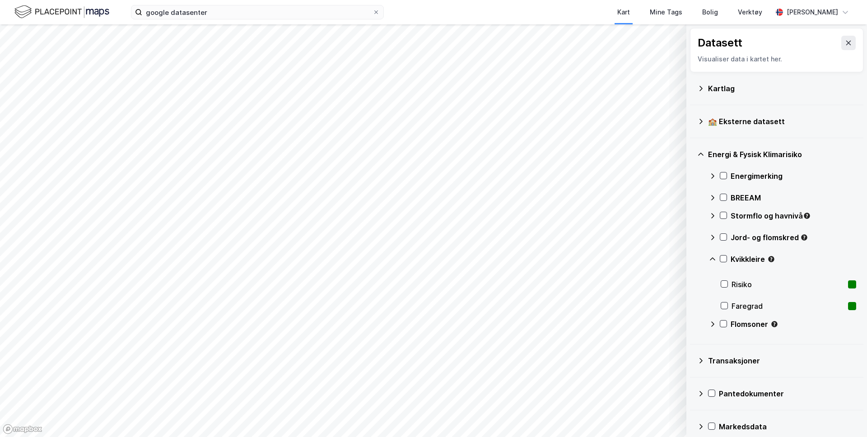
click at [728, 287] on div at bounding box center [724, 284] width 7 height 7
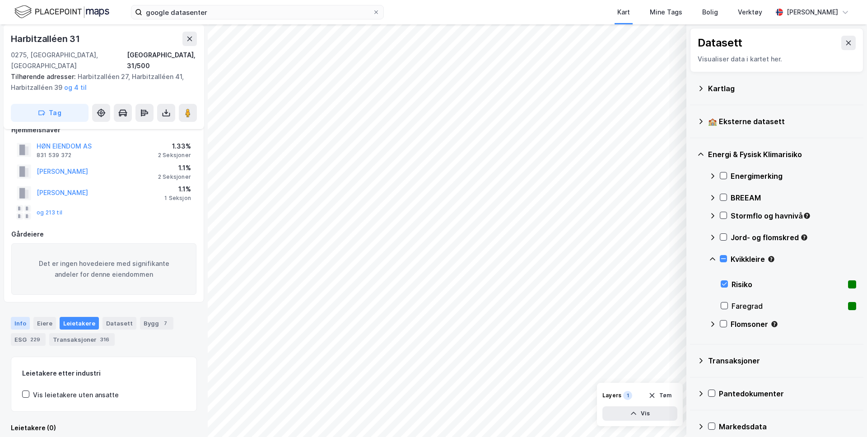
click at [26, 317] on div "Info" at bounding box center [20, 323] width 19 height 13
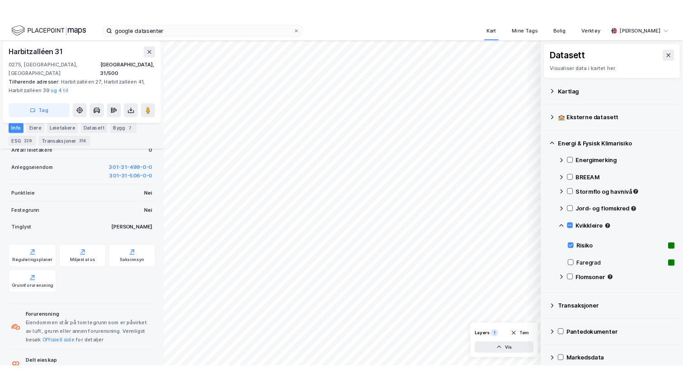
scroll to position [362, 0]
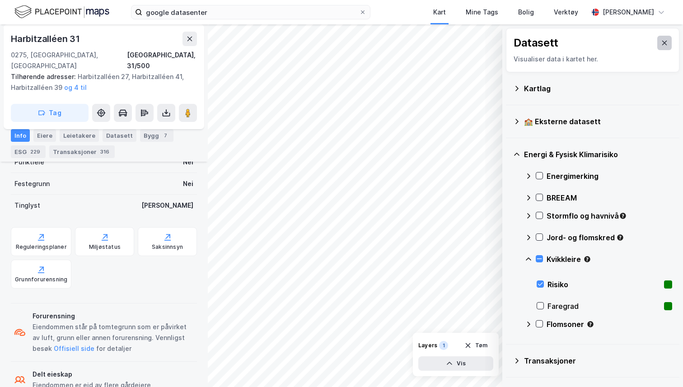
click at [662, 38] on button at bounding box center [664, 43] width 14 height 14
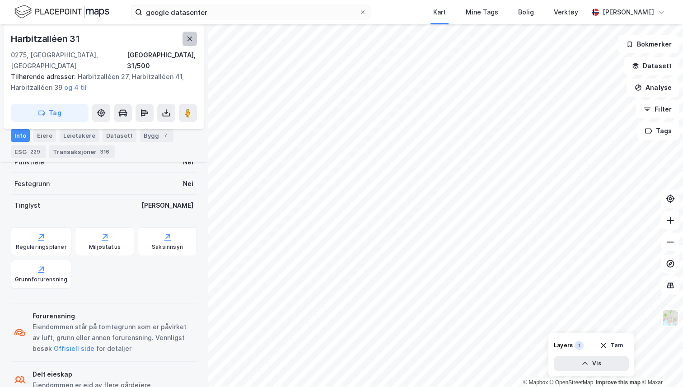
click at [188, 37] on icon at bounding box center [189, 38] width 7 height 7
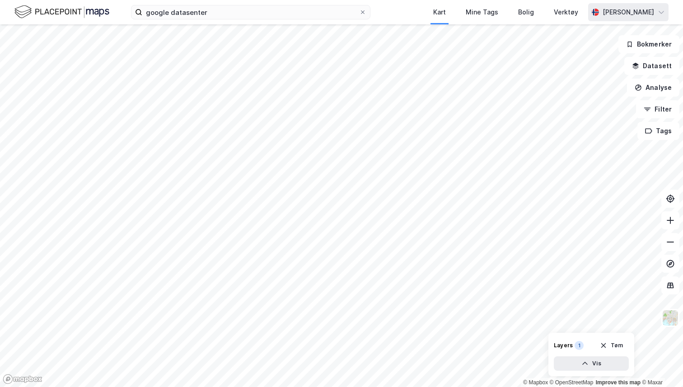
click at [619, 11] on div "[PERSON_NAME]" at bounding box center [628, 12] width 51 height 11
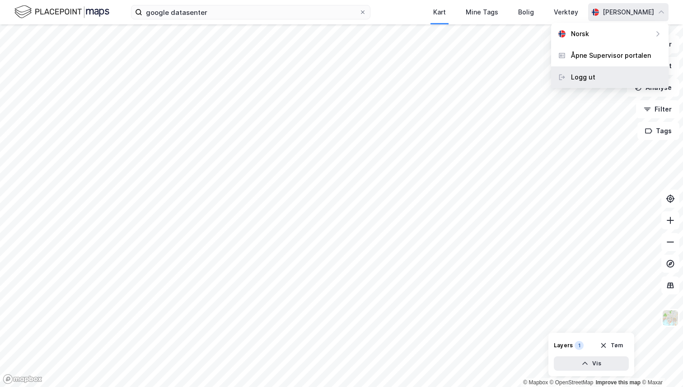
click at [591, 77] on div "Logg ut" at bounding box center [583, 77] width 24 height 11
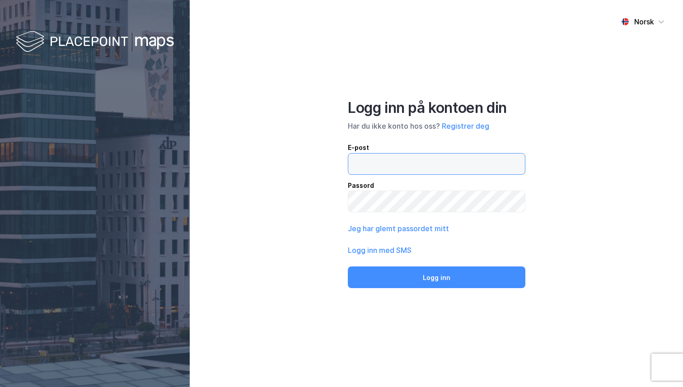
click at [406, 155] on input "email" at bounding box center [436, 164] width 177 height 21
type input "[PERSON_NAME][EMAIL_ADDRESS][DOMAIN_NAME]"
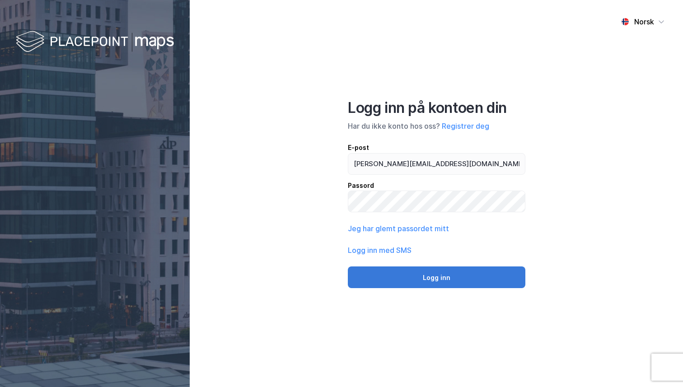
click at [408, 280] on button "Logg inn" at bounding box center [437, 278] width 178 height 22
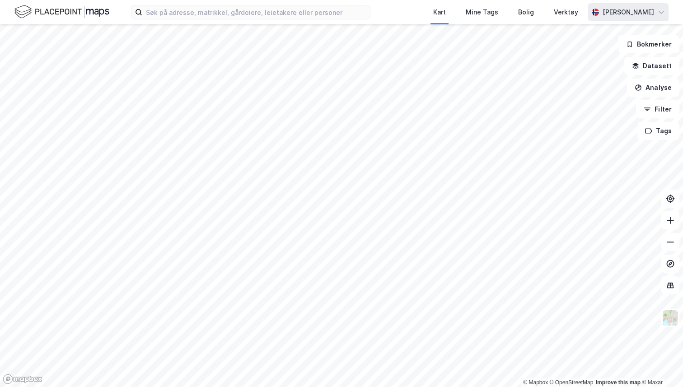
click at [627, 16] on div "[PERSON_NAME]" at bounding box center [628, 12] width 51 height 11
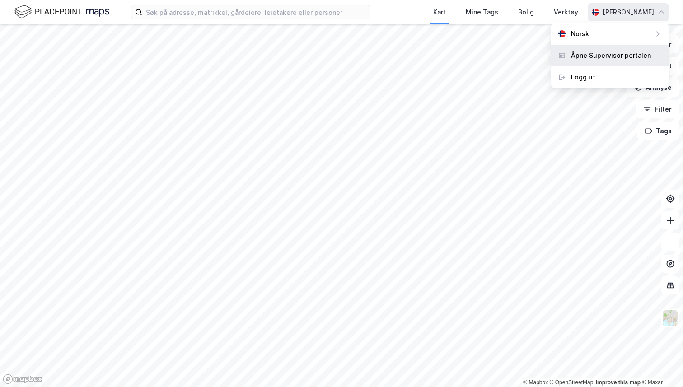
click at [618, 47] on div "Åpne Supervisor portalen" at bounding box center [609, 56] width 117 height 22
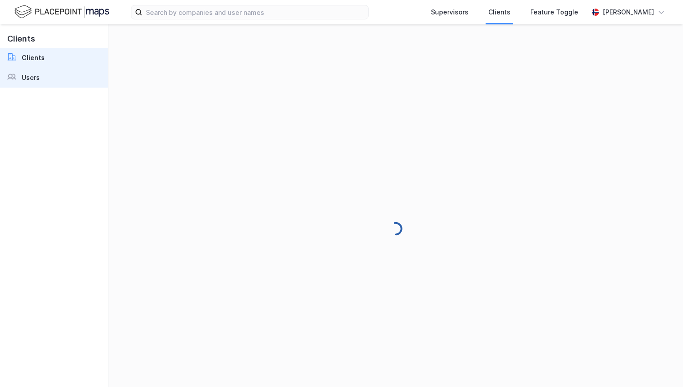
click at [56, 73] on link "Users" at bounding box center [54, 78] width 108 height 20
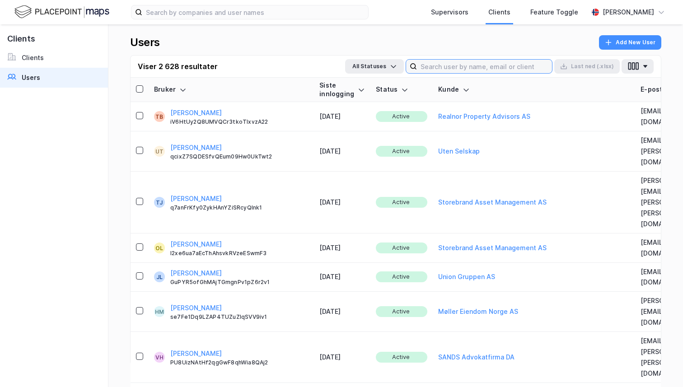
click at [488, 65] on input at bounding box center [484, 67] width 135 height 14
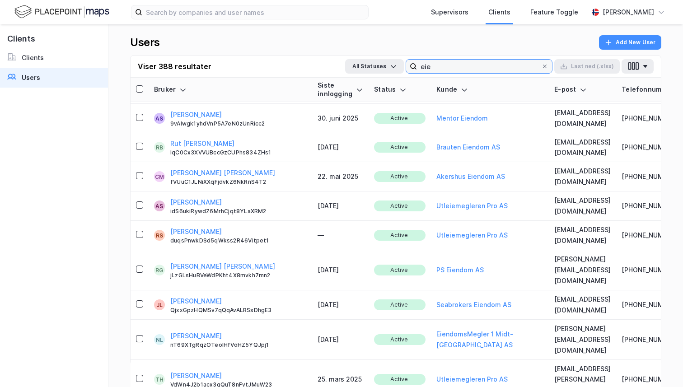
scroll to position [610, 0]
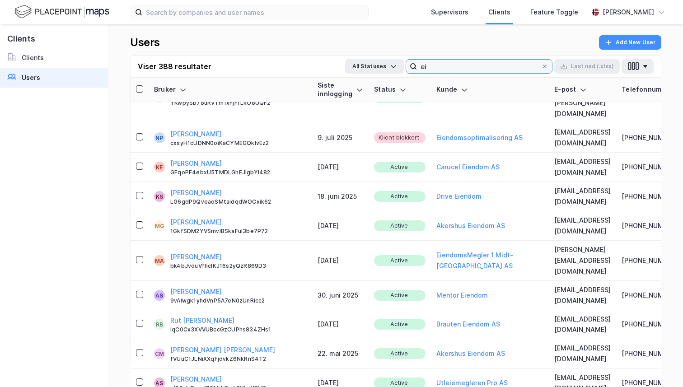
type input "e"
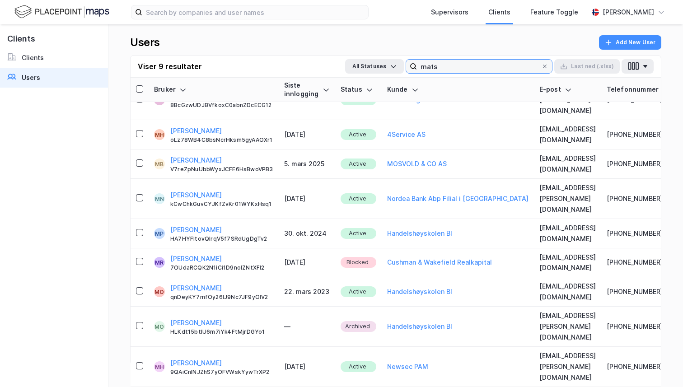
scroll to position [0, 0]
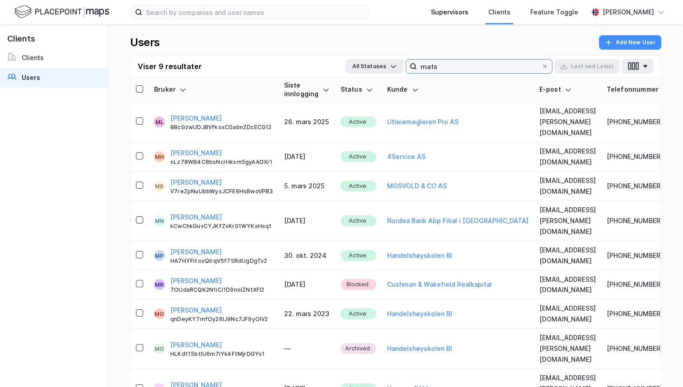
type input "mats"
